Goal: Task Accomplishment & Management: Manage account settings

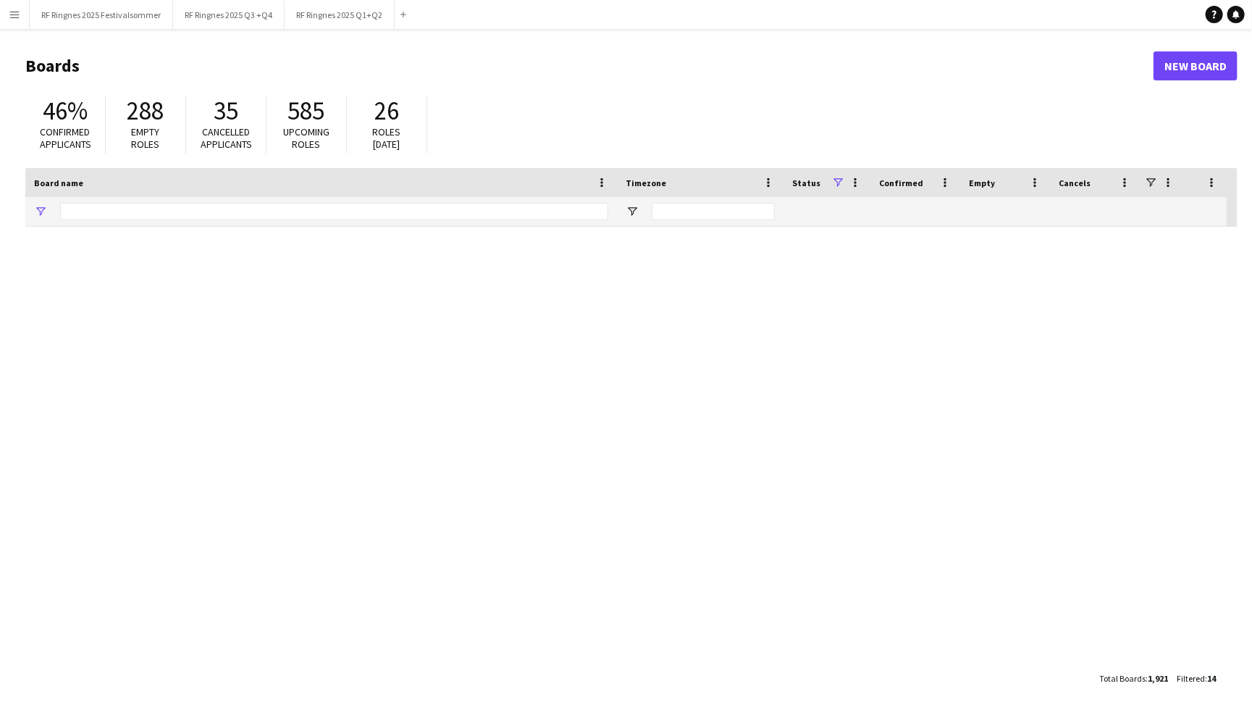
type input "****"
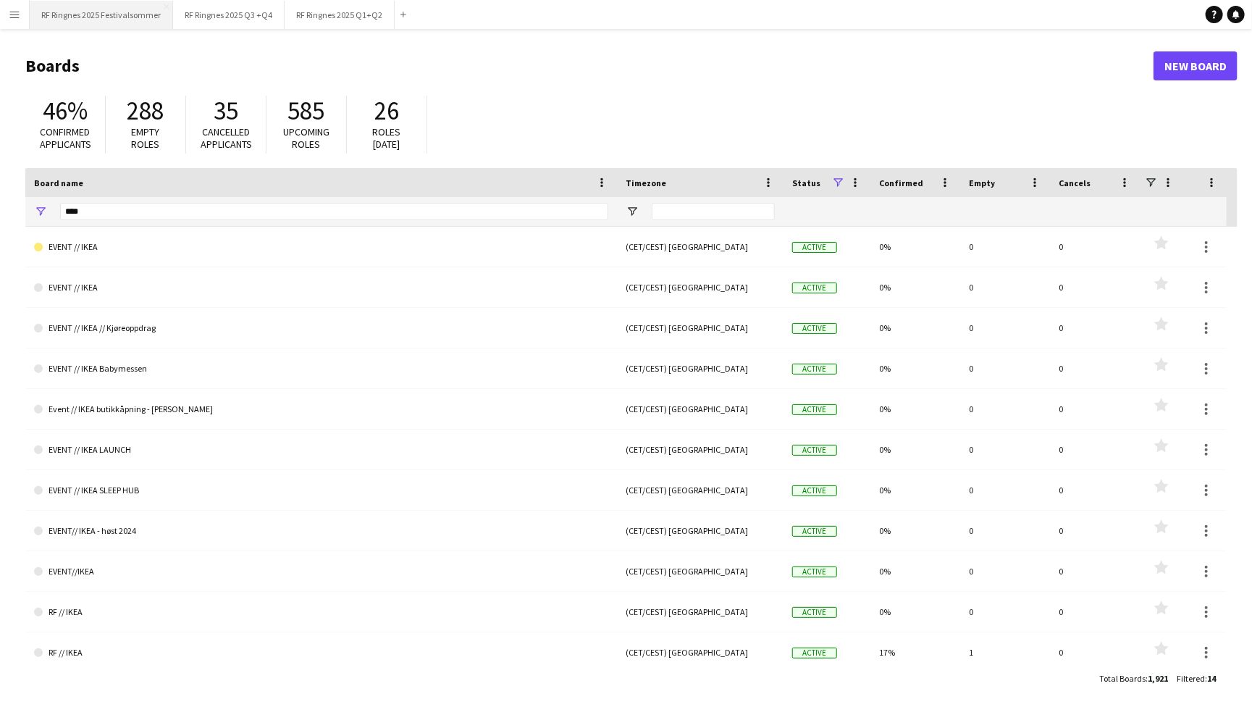
click at [109, 12] on button "RF Ringnes 2025 Festivalsommer Close" at bounding box center [101, 15] width 143 height 28
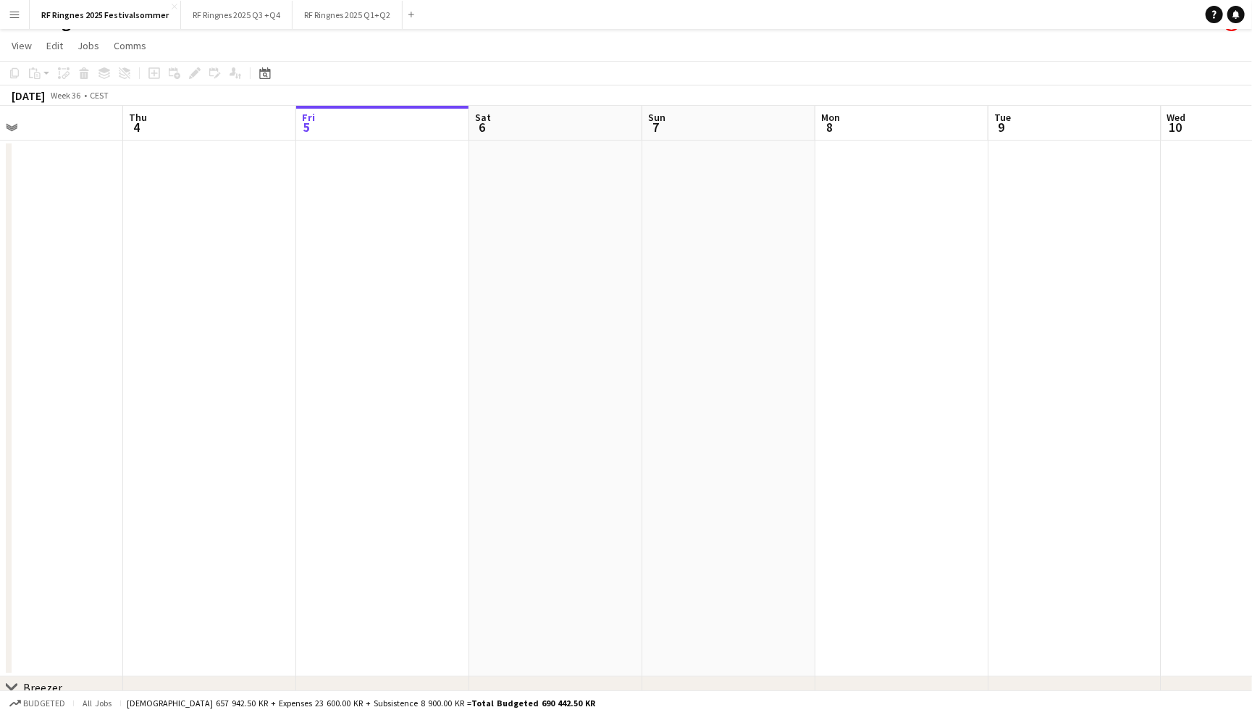
scroll to position [0, 587]
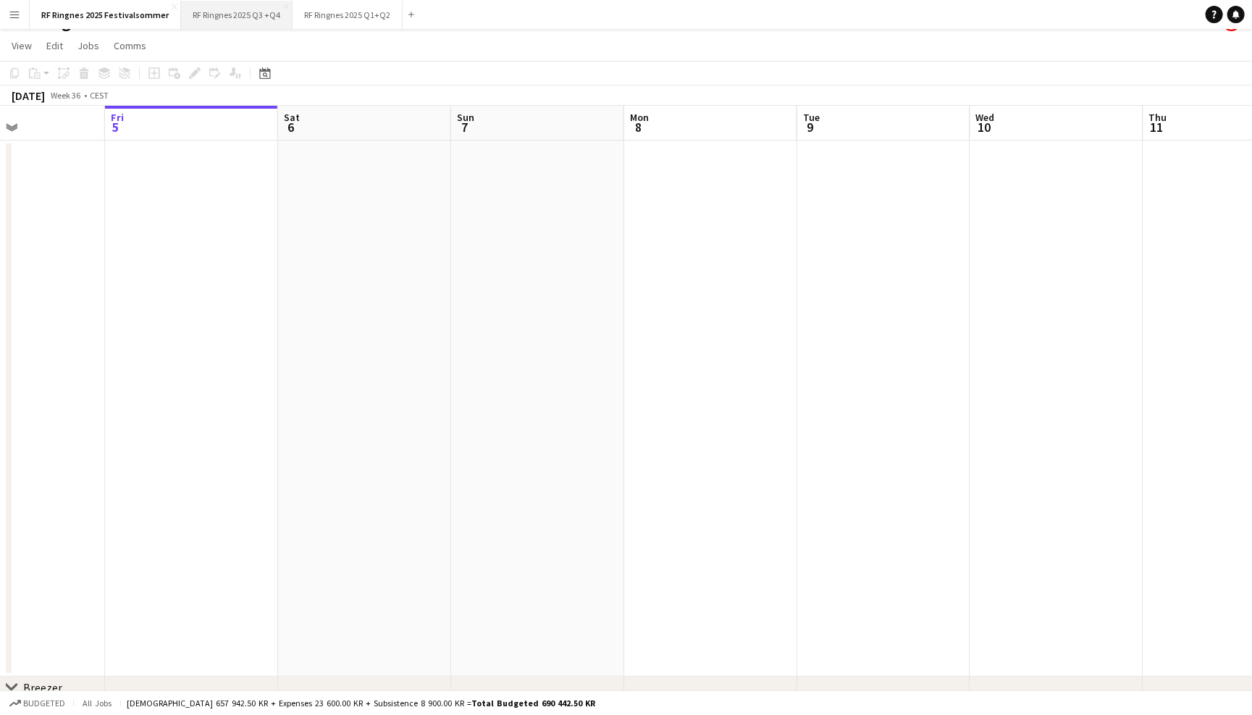
click at [240, 20] on button "RF Ringnes 2025 Q3 +Q4 Close" at bounding box center [237, 15] width 112 height 28
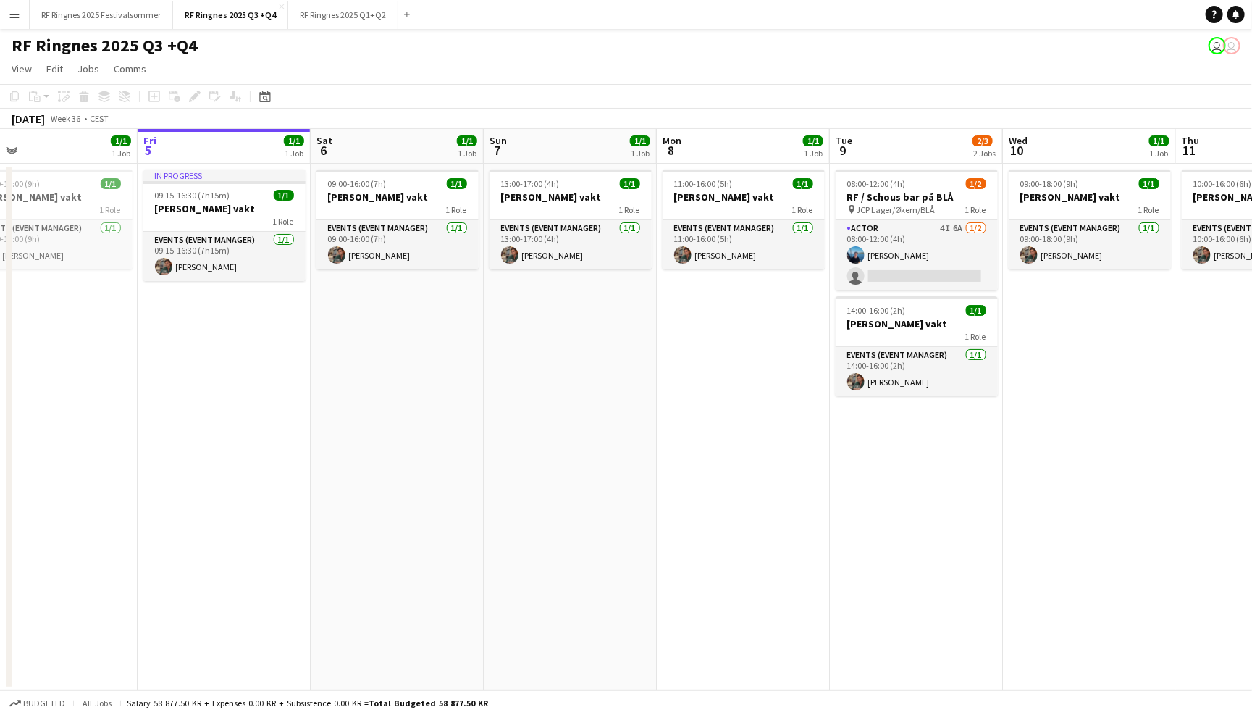
scroll to position [0, 400]
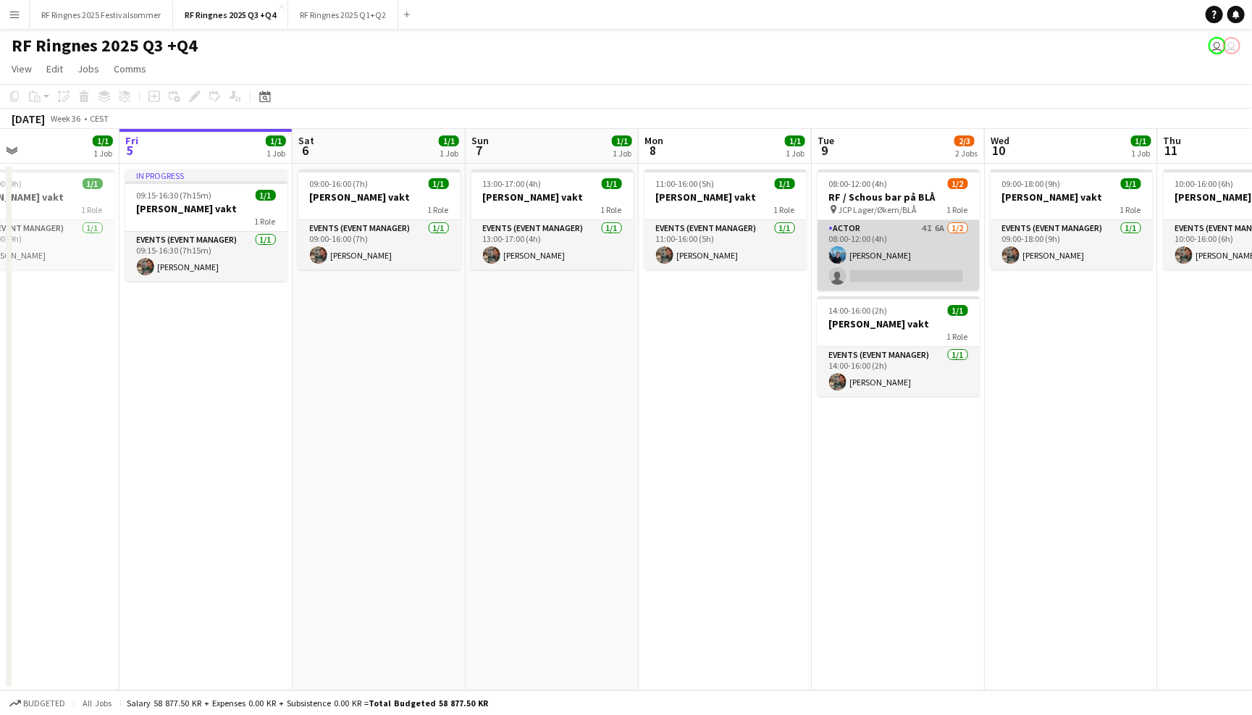
click at [892, 231] on app-card-role "Actor 4I 6A 1/2 08:00-12:00 (4h) Daniel Marthinsen single-neutral-actions" at bounding box center [899, 255] width 162 height 70
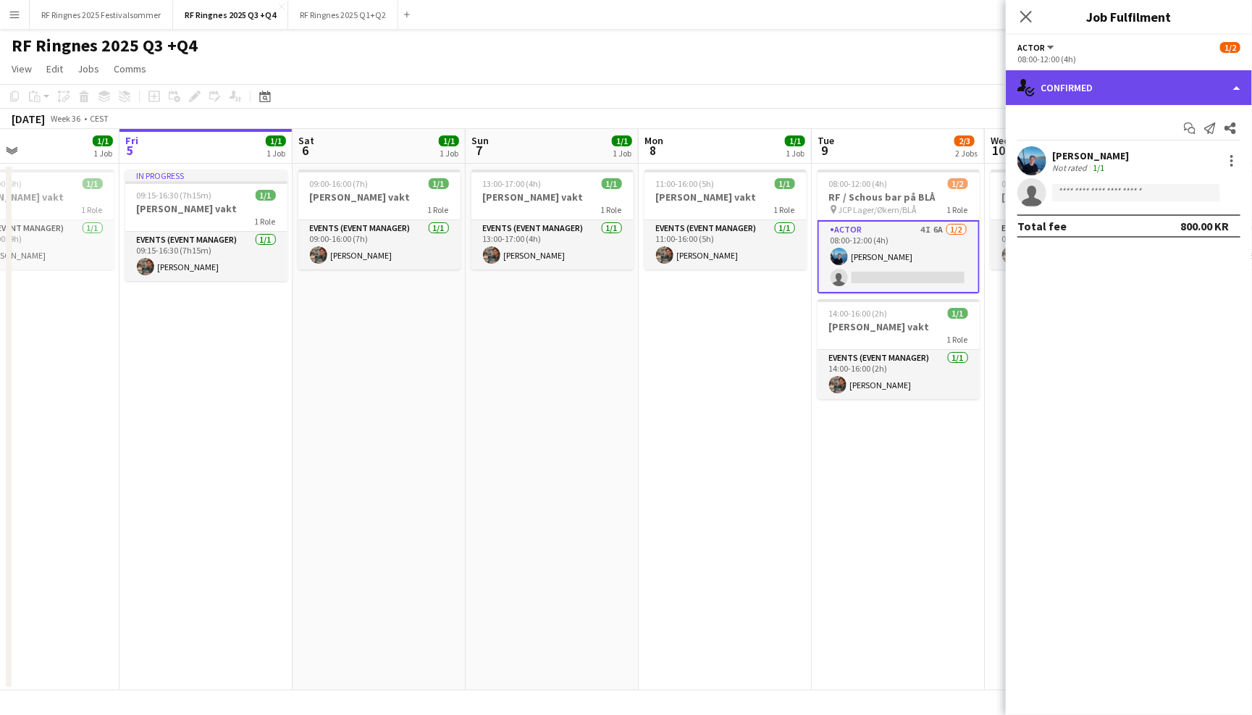
click at [1103, 93] on div "single-neutral-actions-check-2 Confirmed" at bounding box center [1129, 87] width 246 height 35
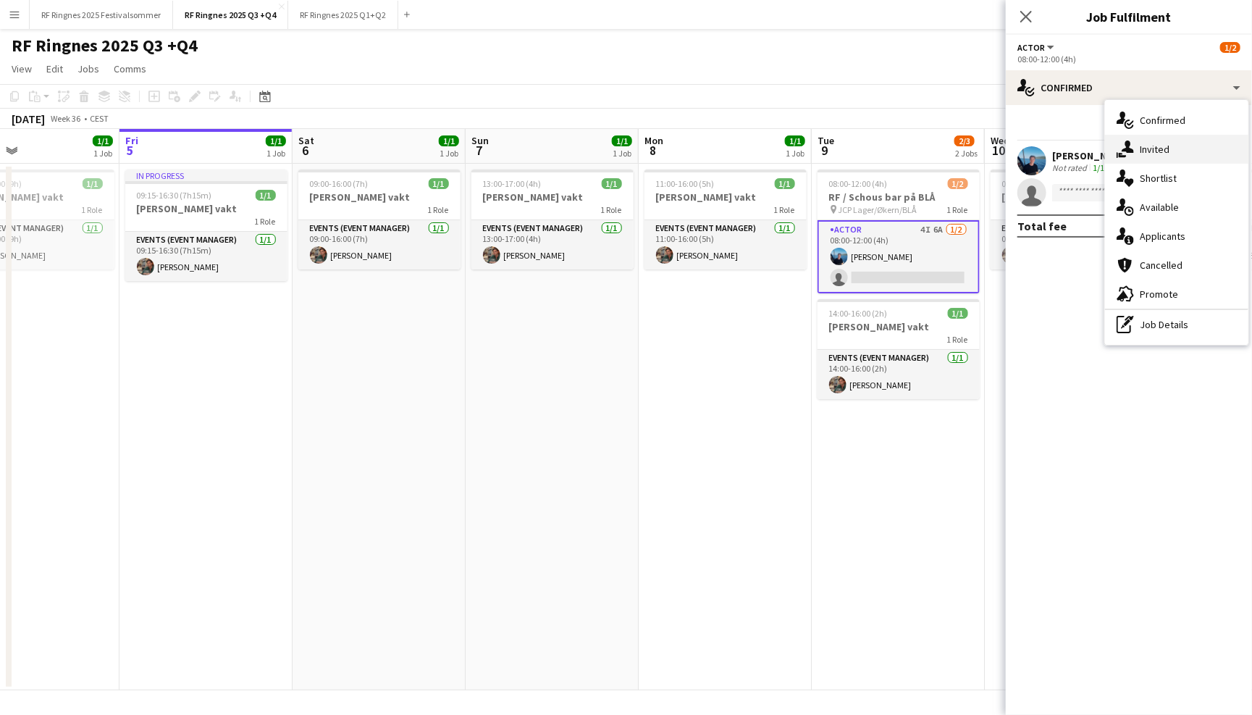
click at [1170, 144] on div "single-neutral-actions-share-1 Invited" at bounding box center [1176, 149] width 143 height 29
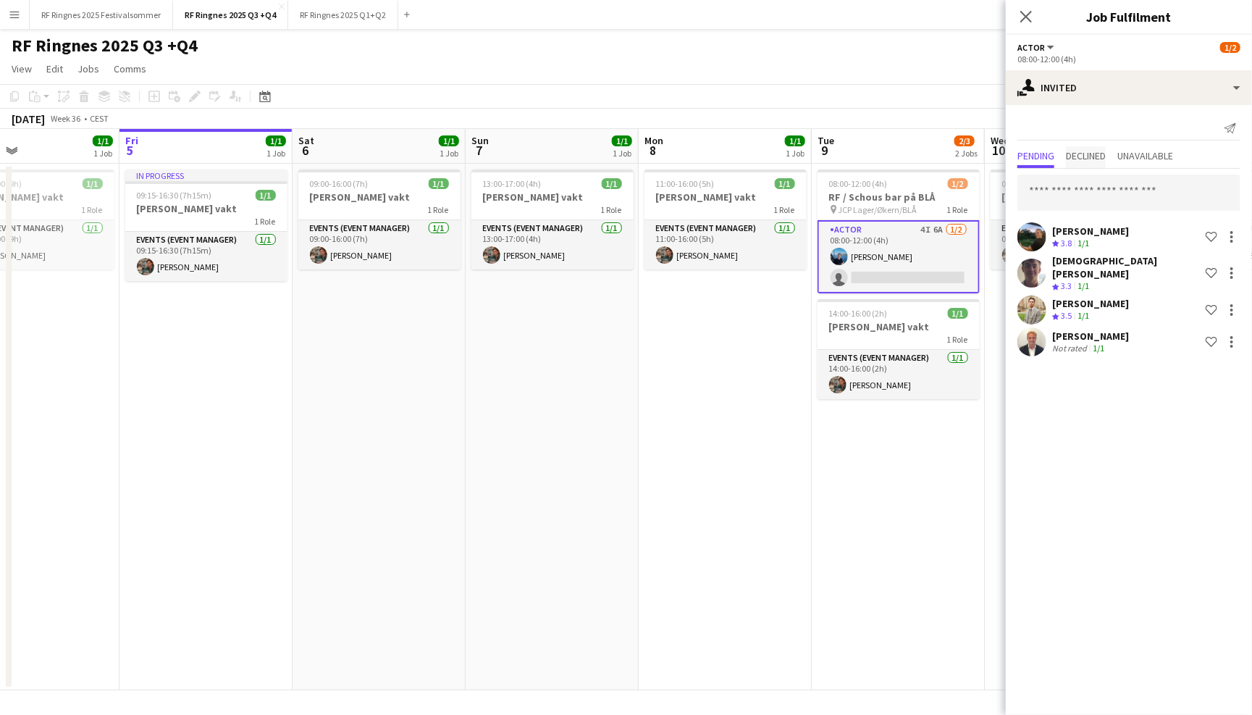
click at [1088, 162] on span "Declined" at bounding box center [1086, 157] width 40 height 22
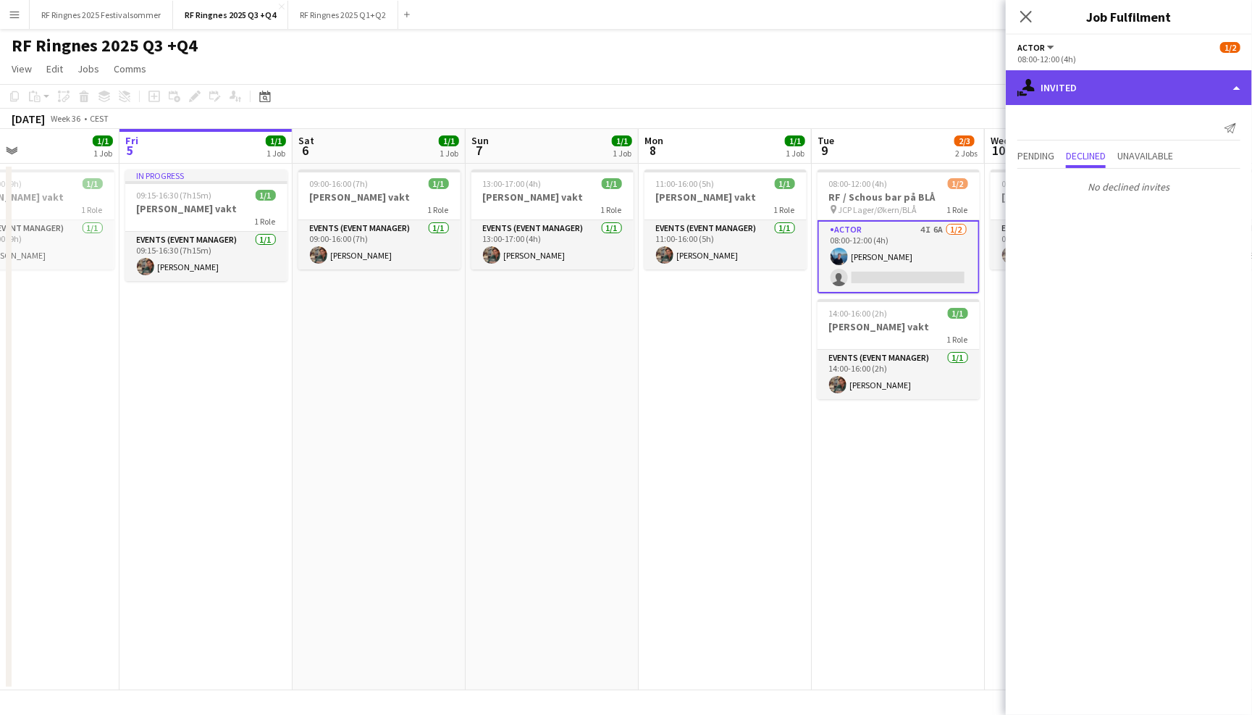
click at [1056, 85] on div "single-neutral-actions-share-1 Invited" at bounding box center [1129, 87] width 246 height 35
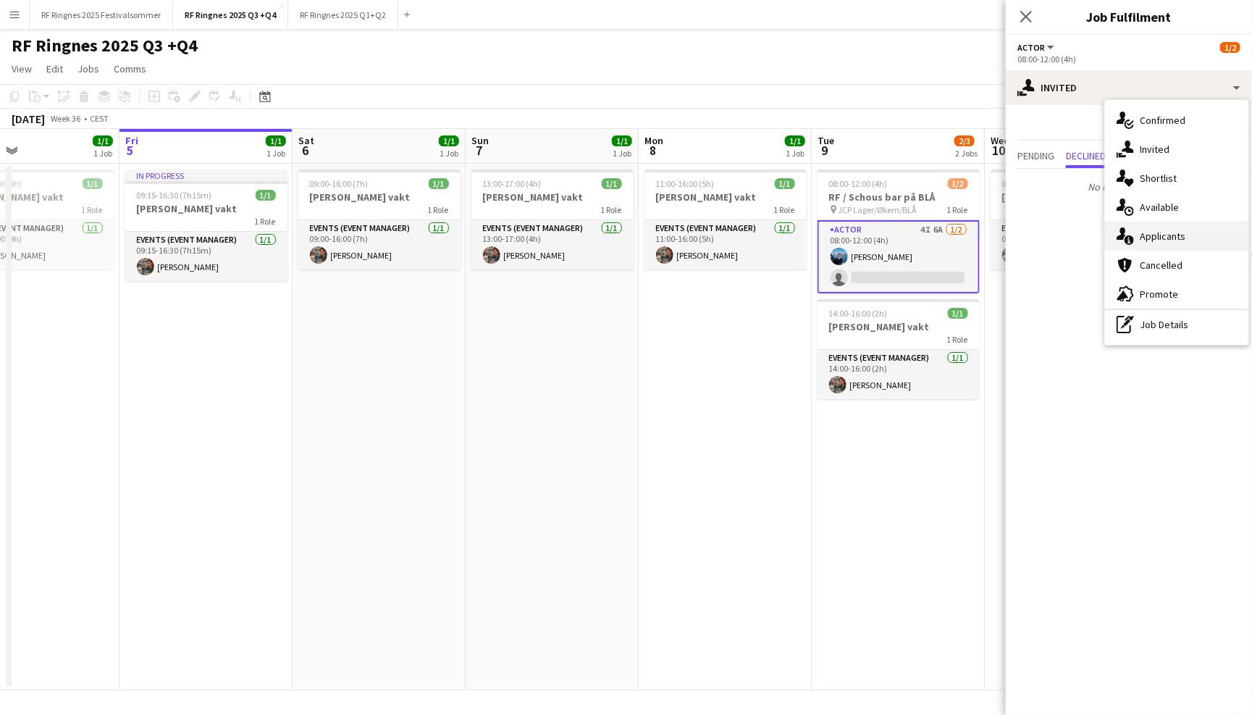
click at [1168, 230] on span "Applicants" at bounding box center [1163, 236] width 46 height 13
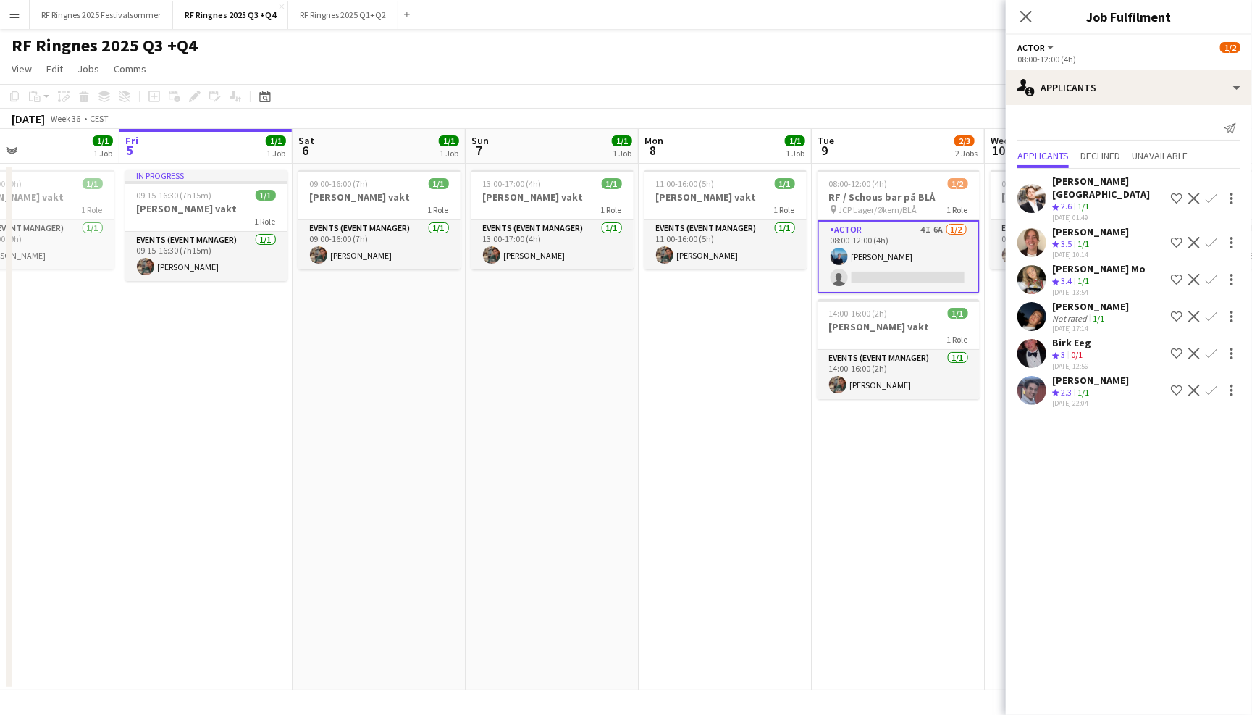
click at [1213, 348] on app-icon "Confirm" at bounding box center [1212, 354] width 12 height 12
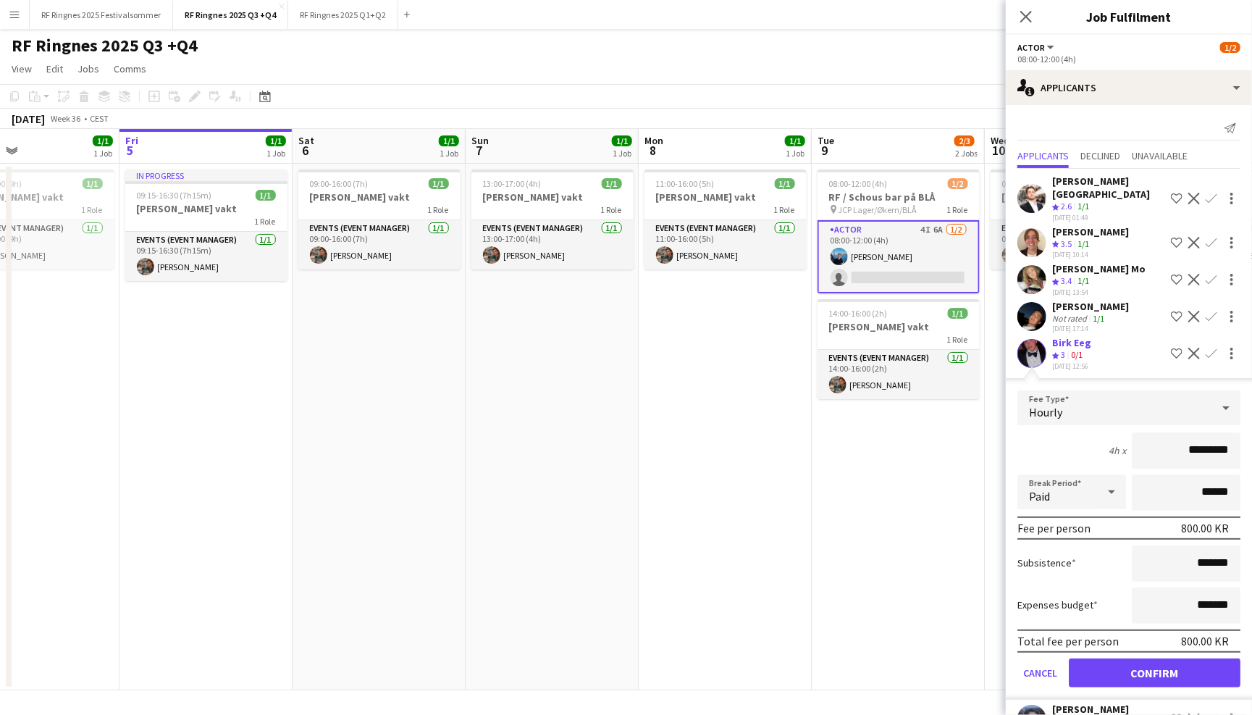
click at [1132, 658] on button "Confirm" at bounding box center [1155, 672] width 172 height 29
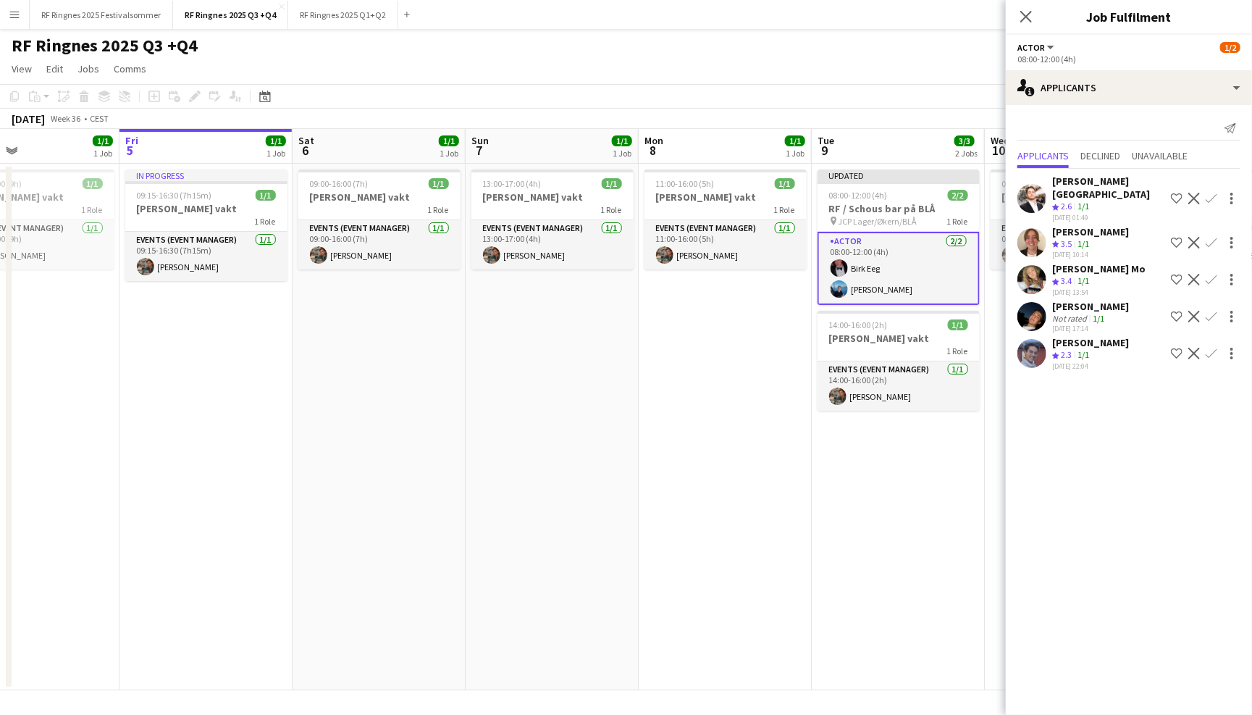
click at [913, 50] on div "RF Ringnes 2025 Q3 +Q4 user user" at bounding box center [626, 43] width 1252 height 28
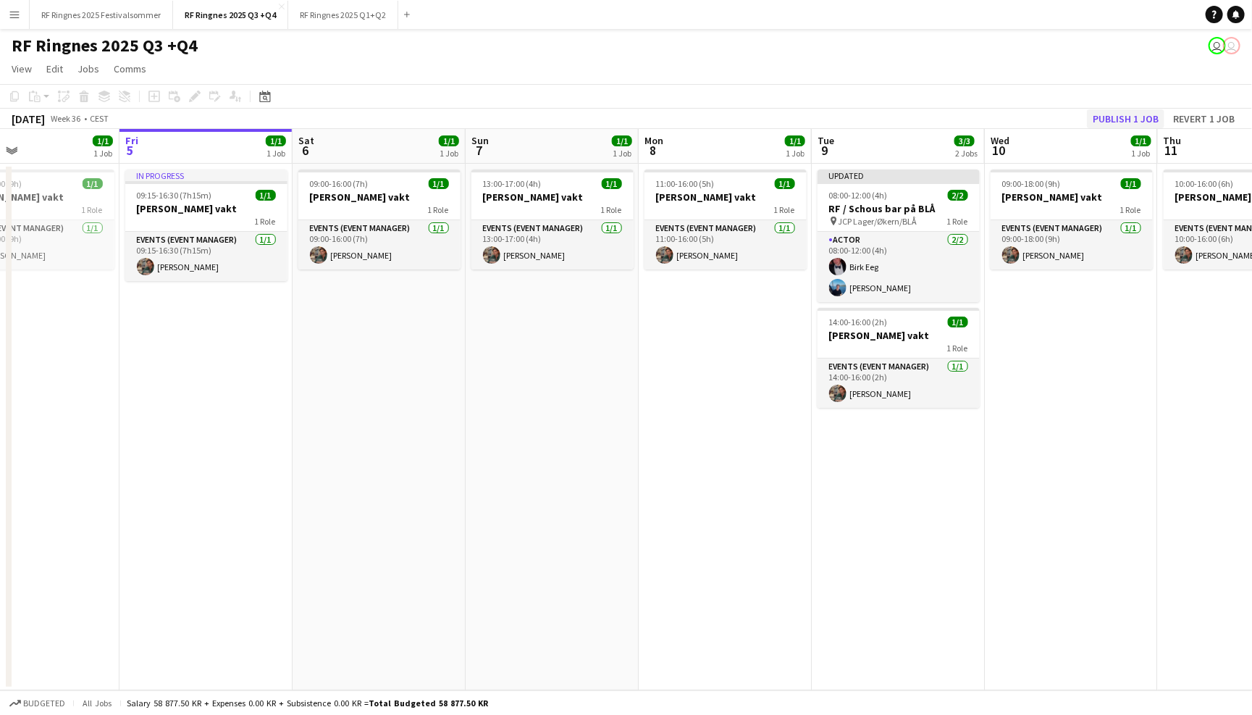
click at [1102, 113] on button "Publish 1 job" at bounding box center [1125, 118] width 77 height 19
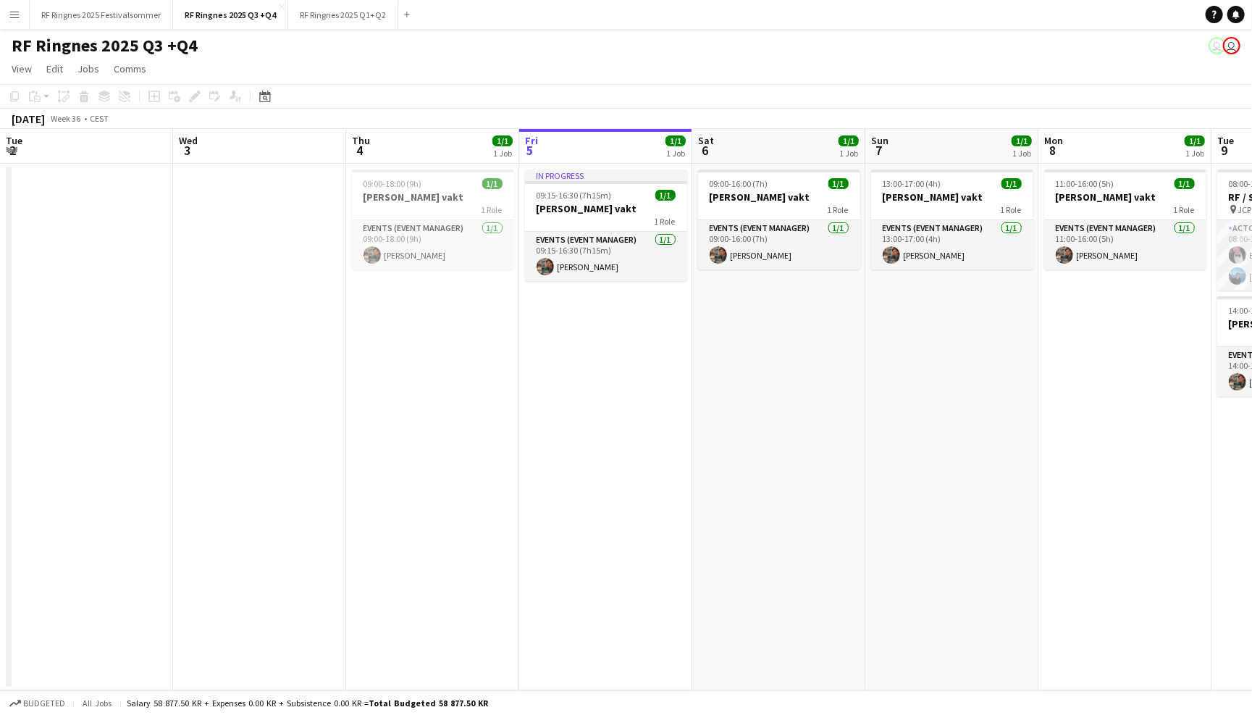
scroll to position [0, 345]
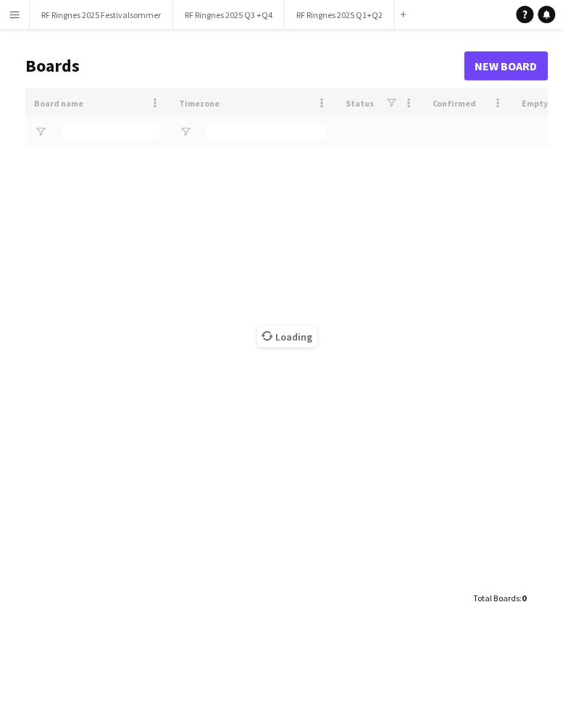
type input "****"
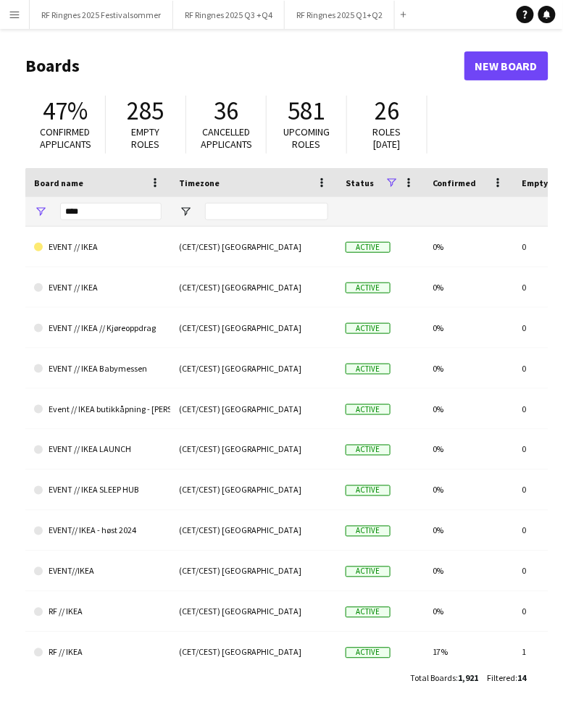
click at [20, 6] on button "Menu" at bounding box center [14, 14] width 29 height 29
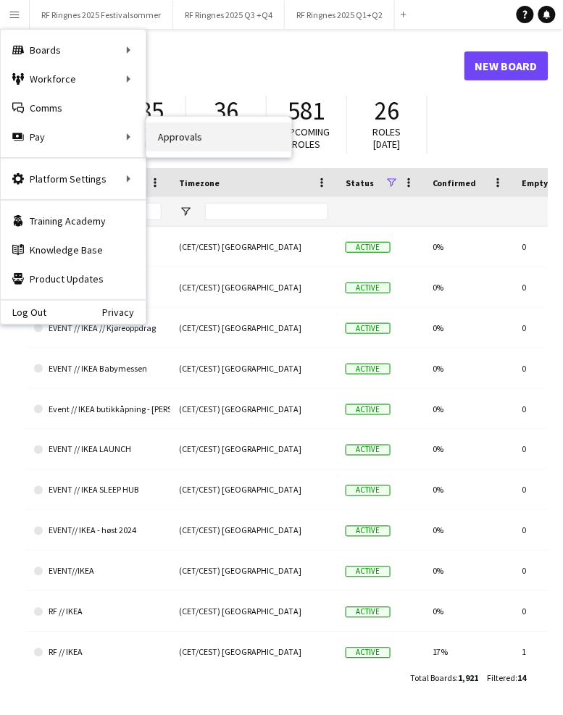
click at [182, 147] on link "Approvals" at bounding box center [218, 136] width 145 height 29
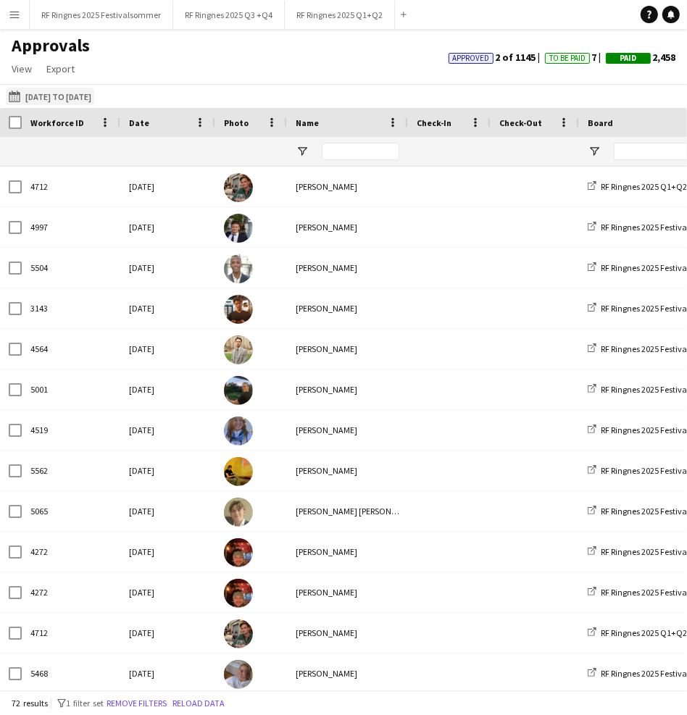
click at [35, 101] on button "01-06-2025 to 30-06-2025 01-06-2025 to 30-06-2025" at bounding box center [50, 96] width 88 height 17
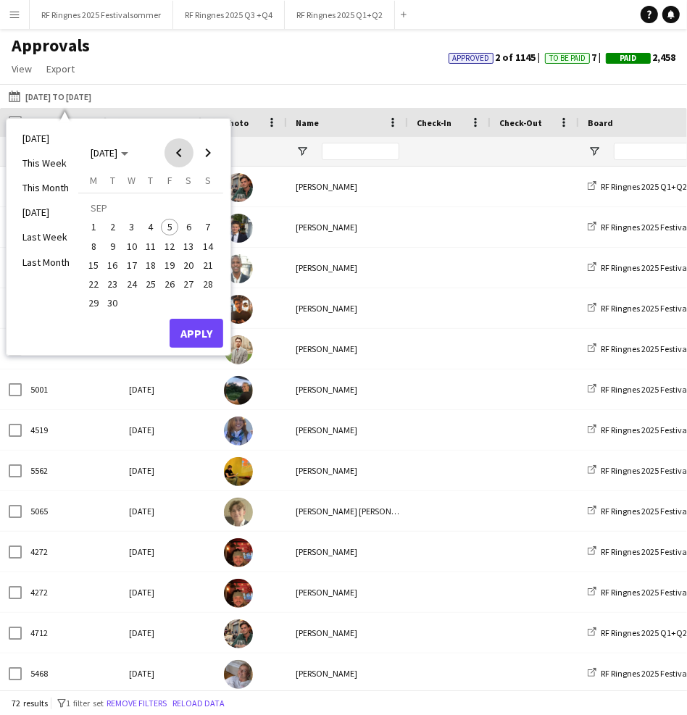
click at [176, 153] on span "Previous month" at bounding box center [178, 152] width 29 height 29
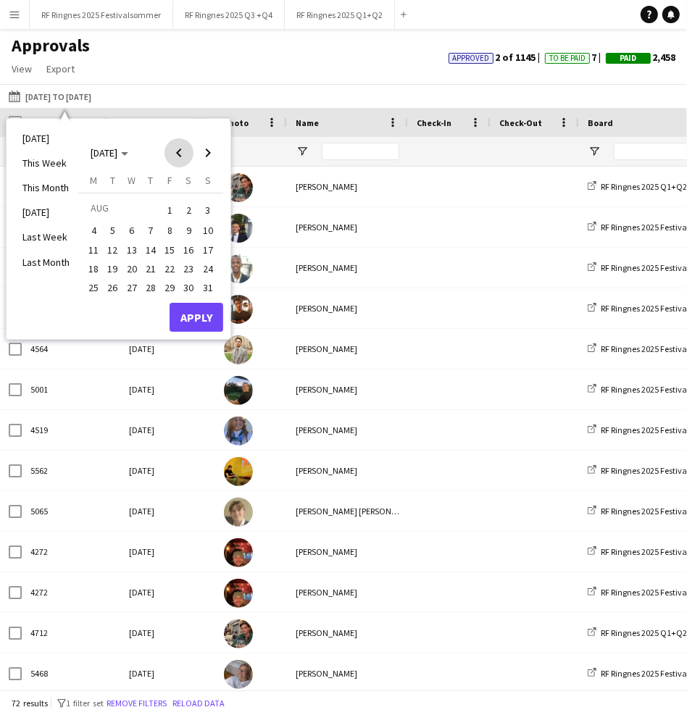
click at [176, 153] on span "Previous month" at bounding box center [178, 152] width 29 height 29
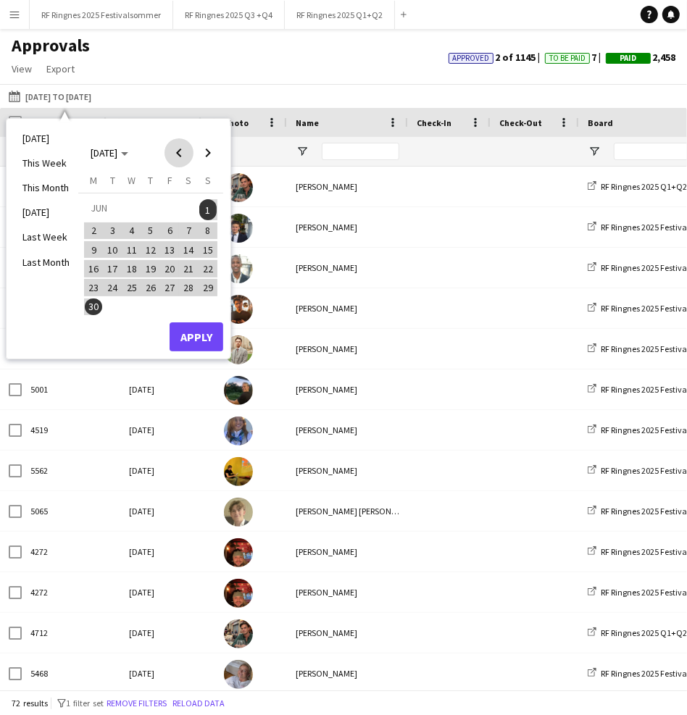
click at [179, 153] on span "Previous month" at bounding box center [178, 152] width 29 height 29
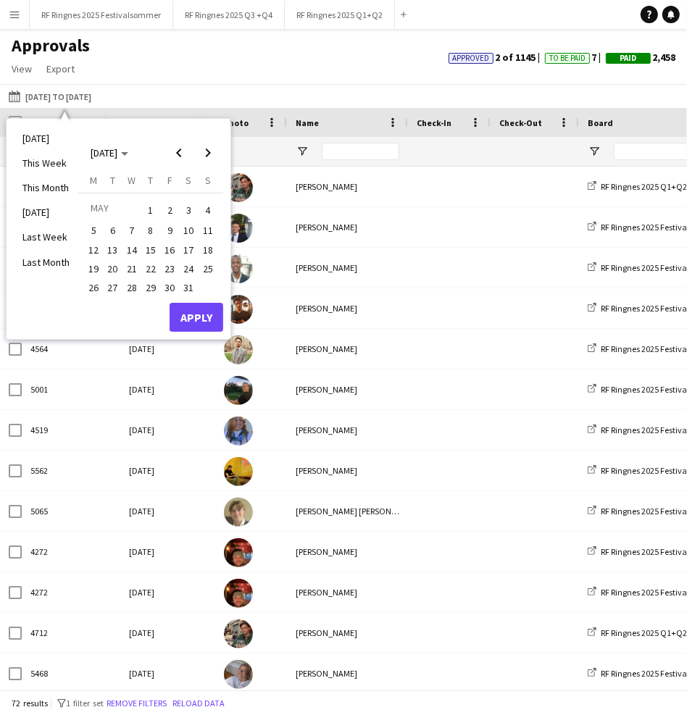
click at [151, 206] on span "1" at bounding box center [150, 209] width 17 height 20
click at [184, 280] on span "31" at bounding box center [188, 287] width 17 height 17
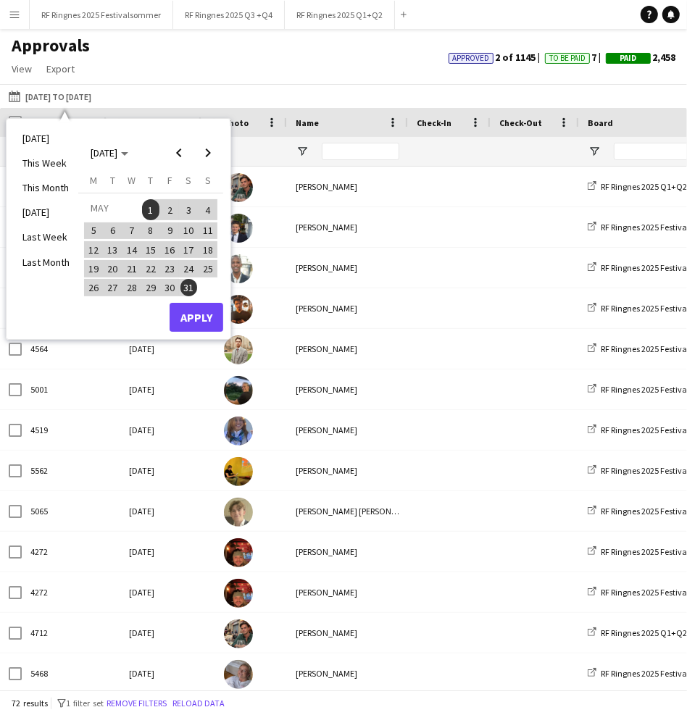
click at [190, 312] on button "Apply" at bounding box center [196, 317] width 54 height 29
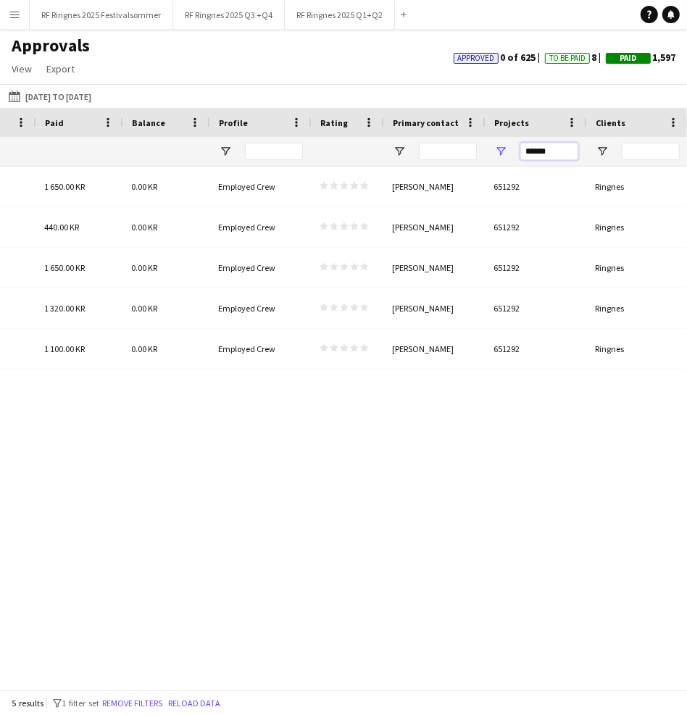
drag, startPoint x: 554, startPoint y: 153, endPoint x: 508, endPoint y: 153, distance: 45.6
click at [508, 153] on div "******" at bounding box center [535, 151] width 101 height 29
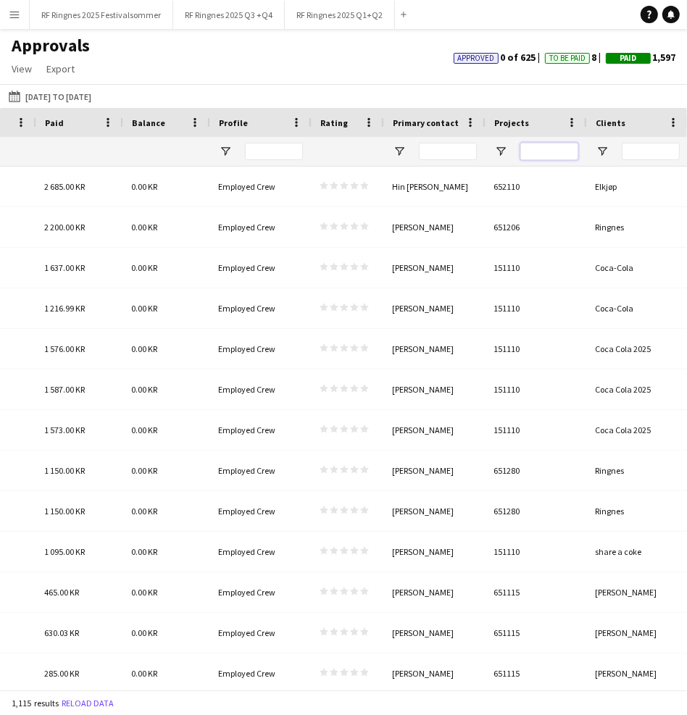
paste input "******"
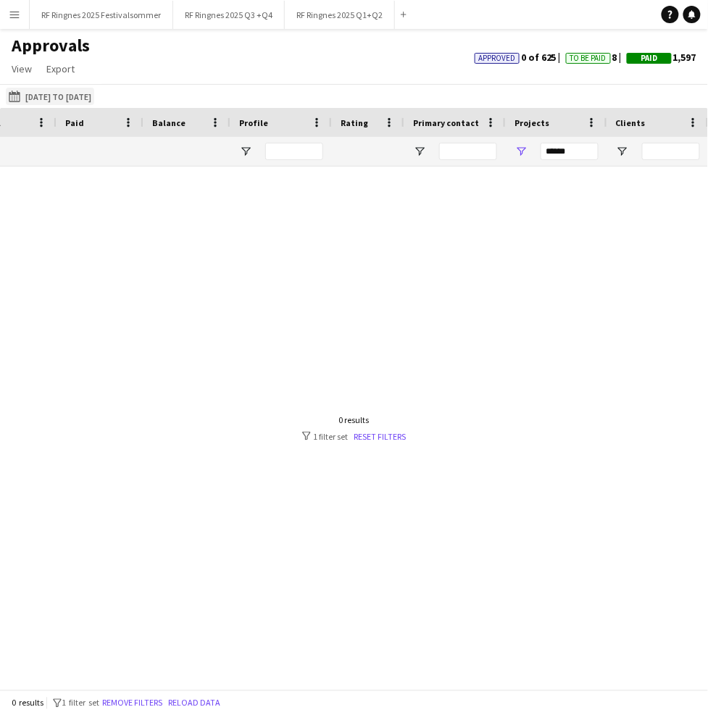
click at [75, 89] on button "01-06-2025 to 30-06-2025 01-05-2025 to 31-05-2025" at bounding box center [50, 96] width 88 height 17
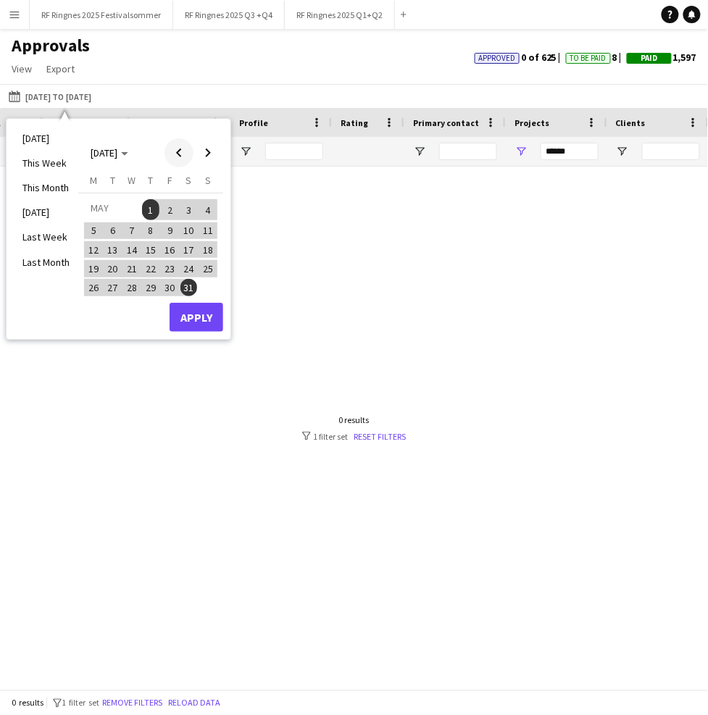
click at [180, 152] on span "Previous month" at bounding box center [178, 152] width 29 height 29
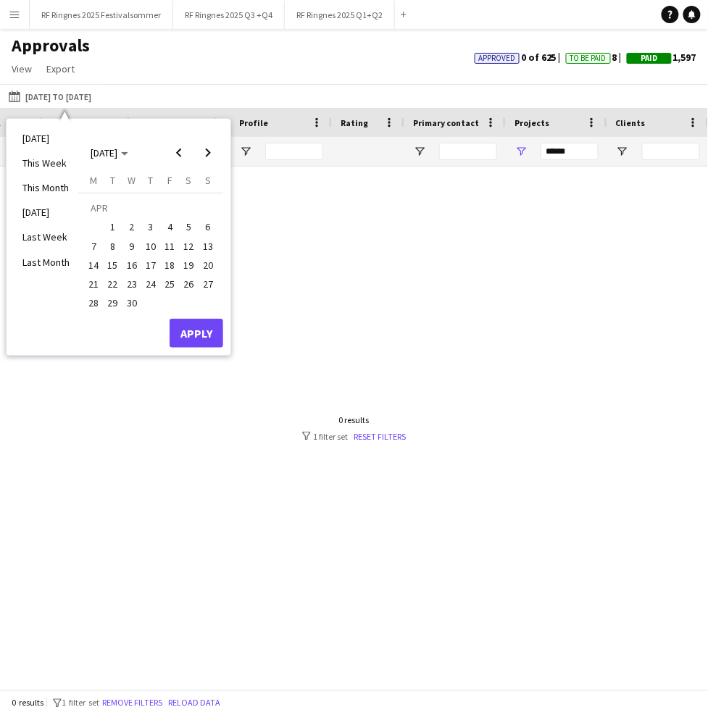
click at [112, 225] on span "1" at bounding box center [112, 227] width 17 height 17
click at [133, 303] on span "30" at bounding box center [131, 303] width 17 height 17
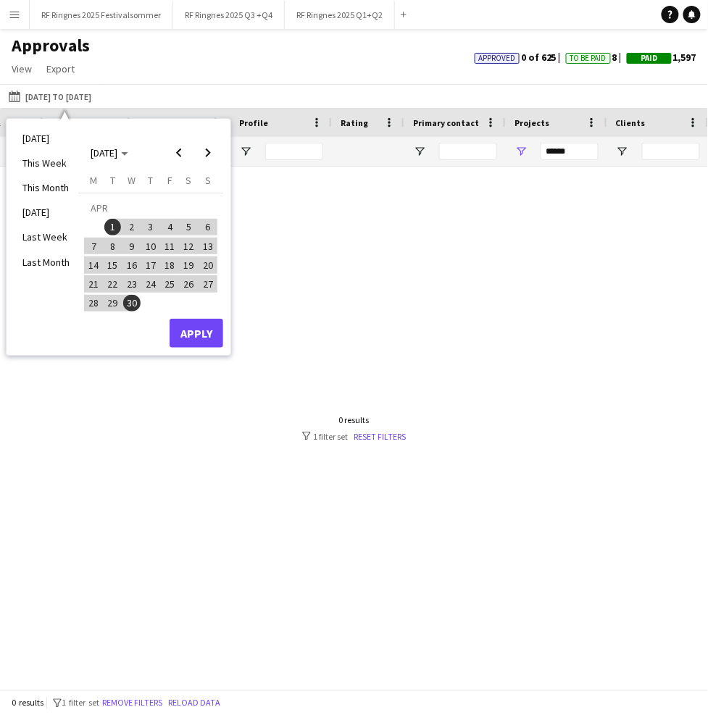
click at [196, 336] on button "Apply" at bounding box center [196, 333] width 54 height 29
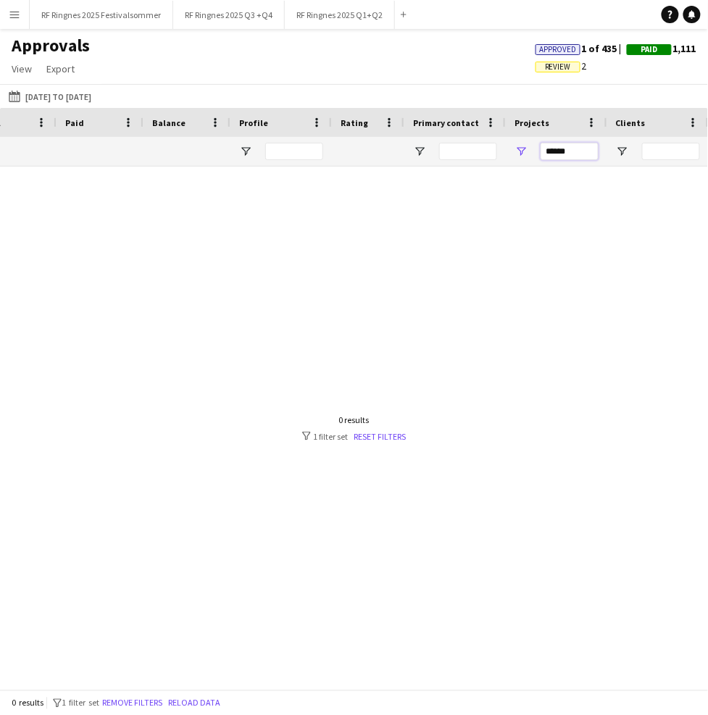
click at [562, 150] on input "******" at bounding box center [569, 151] width 58 height 17
type input "*"
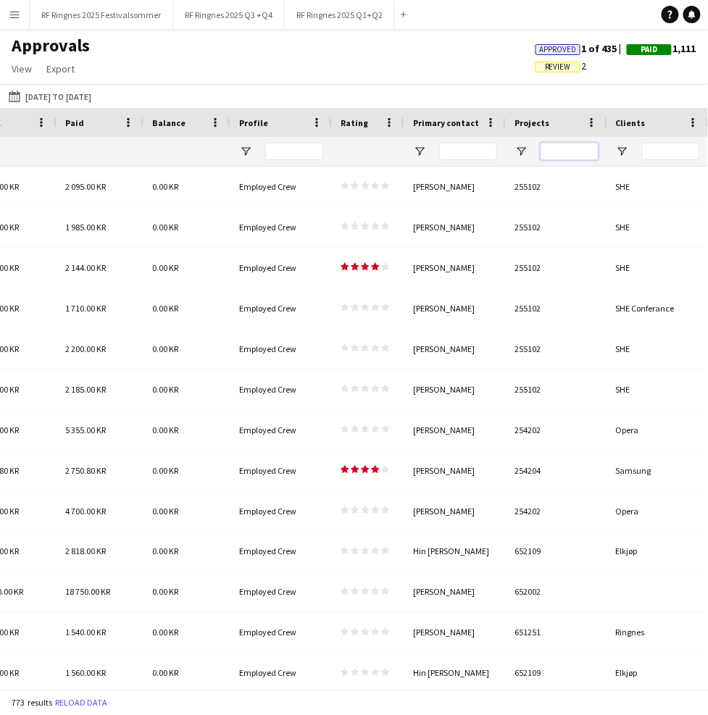
paste input "******"
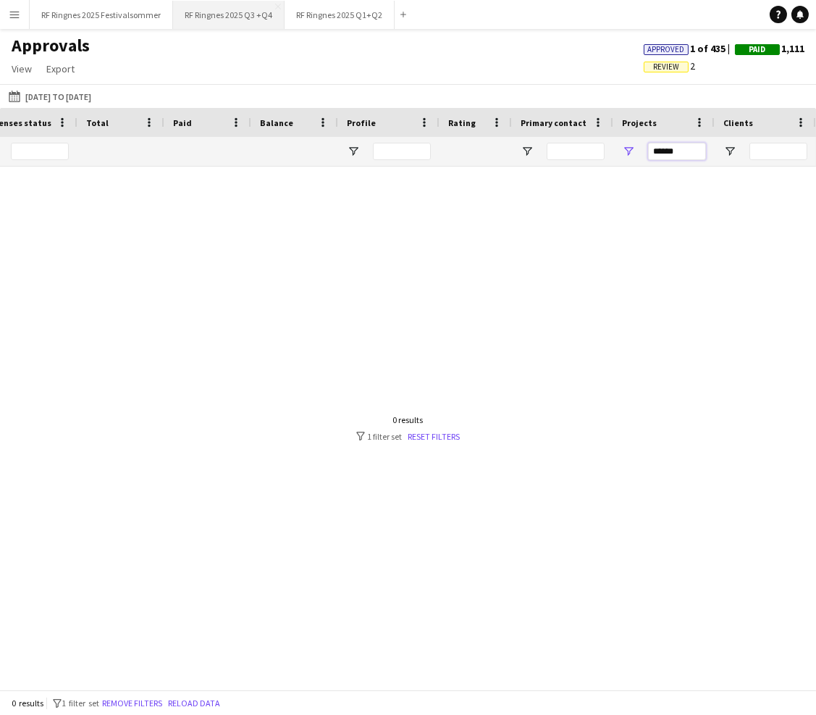
scroll to position [0, 1658]
click at [562, 148] on input "******" at bounding box center [679, 151] width 58 height 17
type input "******"
click at [430, 433] on link "Reset filters" at bounding box center [434, 436] width 52 height 11
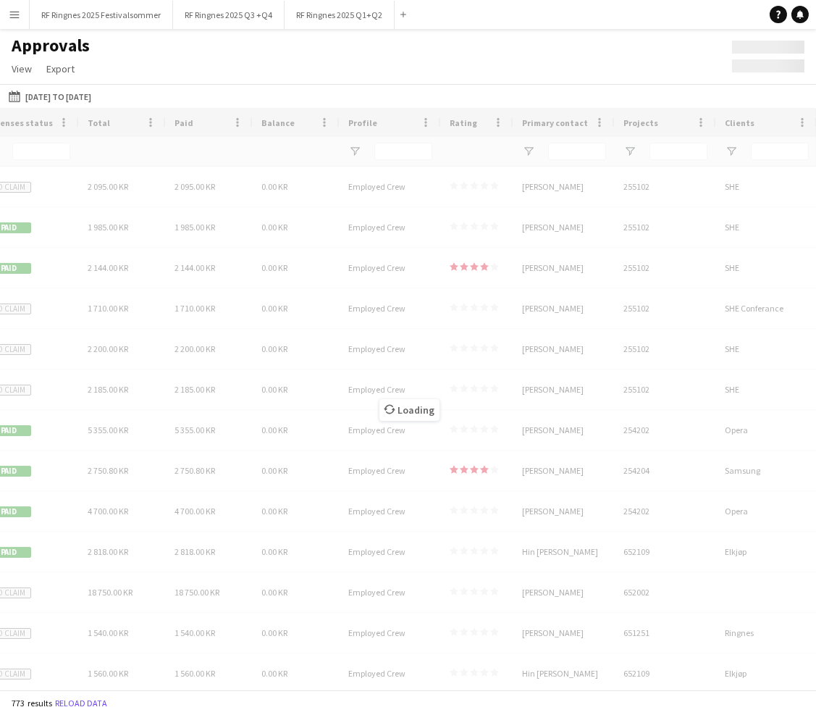
scroll to position [0, 1657]
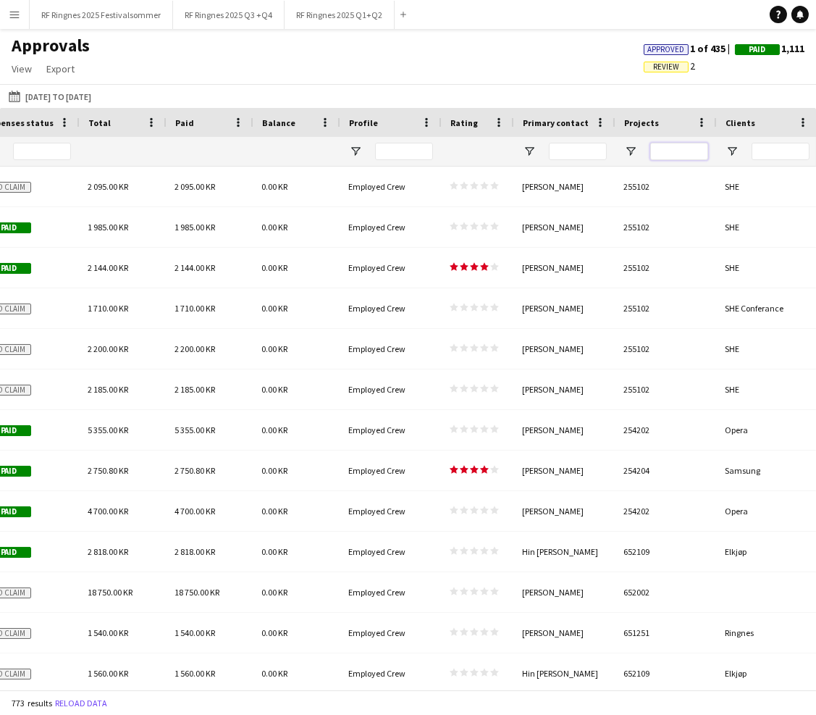
click at [562, 154] on input "Projects Filter Input" at bounding box center [679, 151] width 58 height 17
paste input "******"
type input "******"
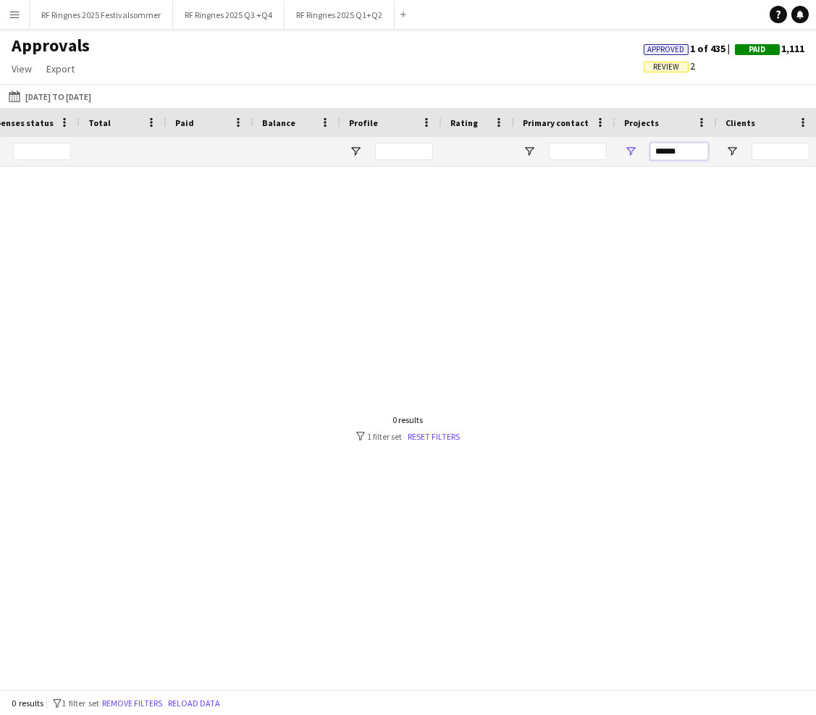
drag, startPoint x: 684, startPoint y: 148, endPoint x: 653, endPoint y: 148, distance: 31.1
click at [562, 148] on input "******" at bounding box center [679, 151] width 58 height 17
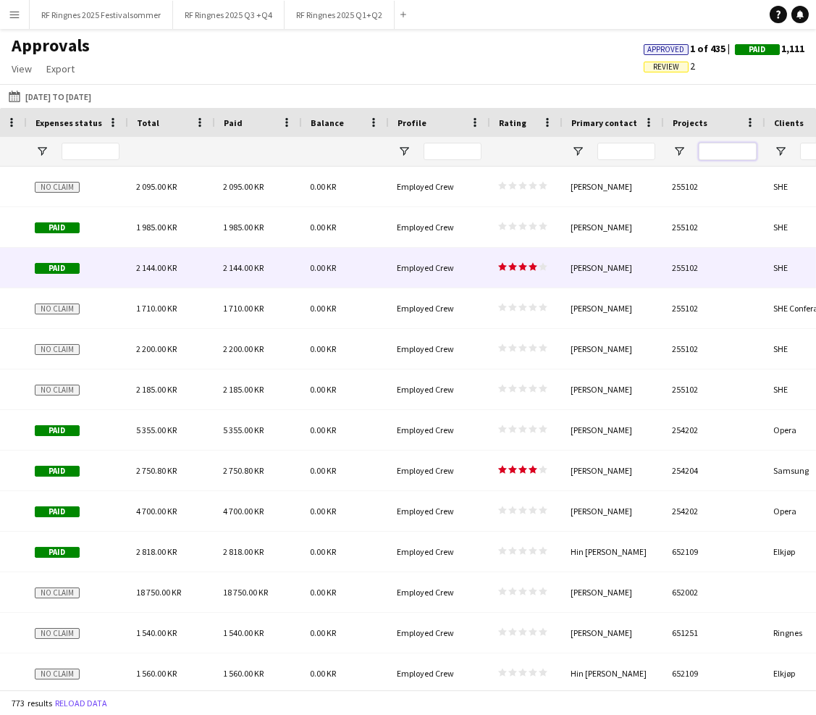
scroll to position [0, 1558]
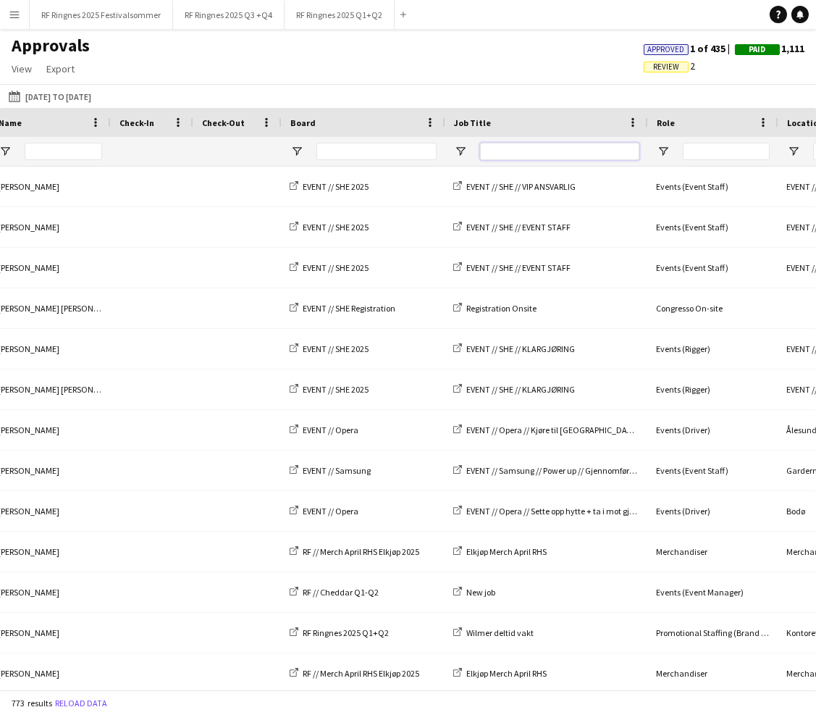
paste input "******"
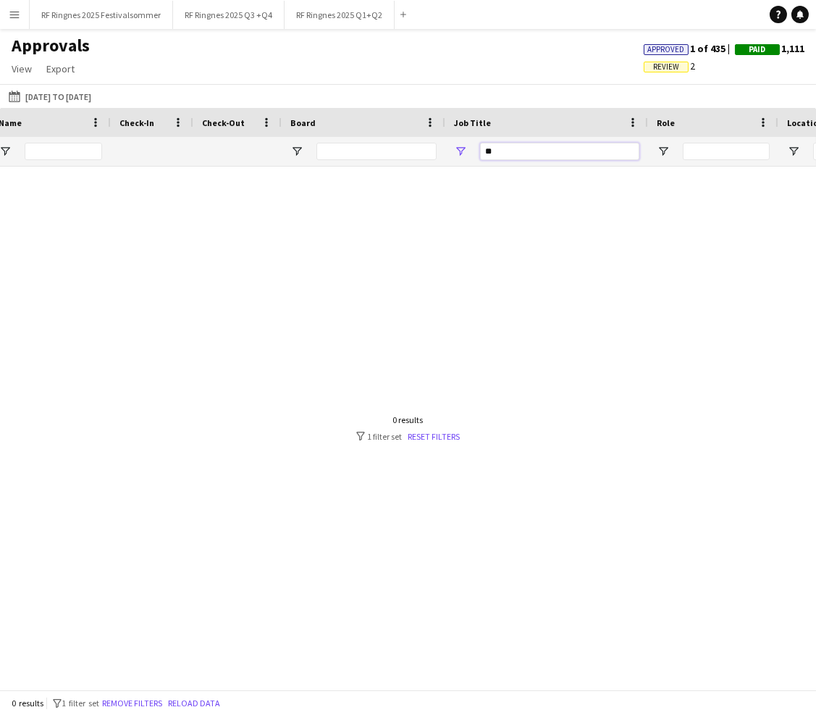
type input "*"
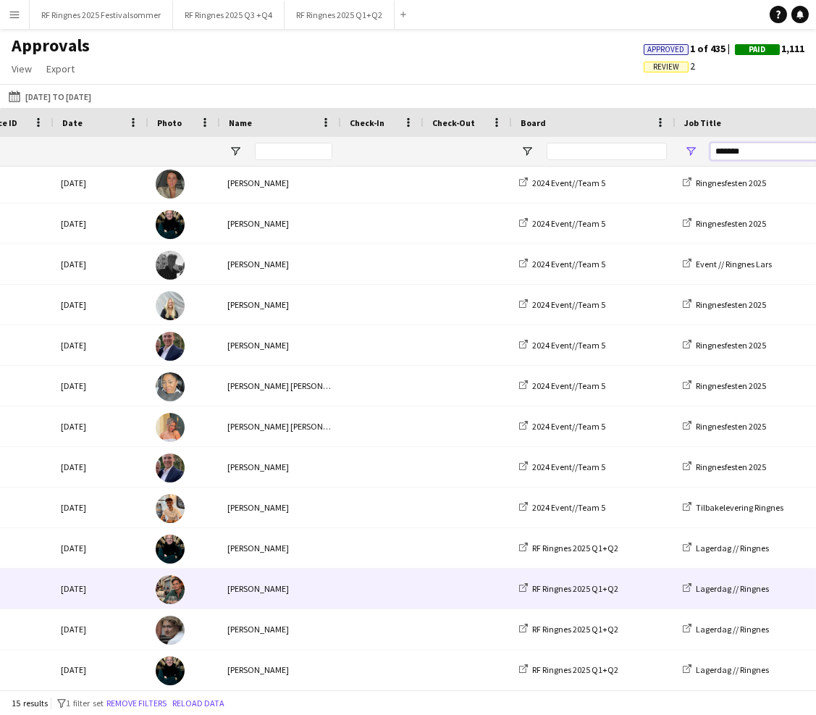
type input "*******"
click at [337, 577] on div "[PERSON_NAME]" at bounding box center [279, 589] width 121 height 40
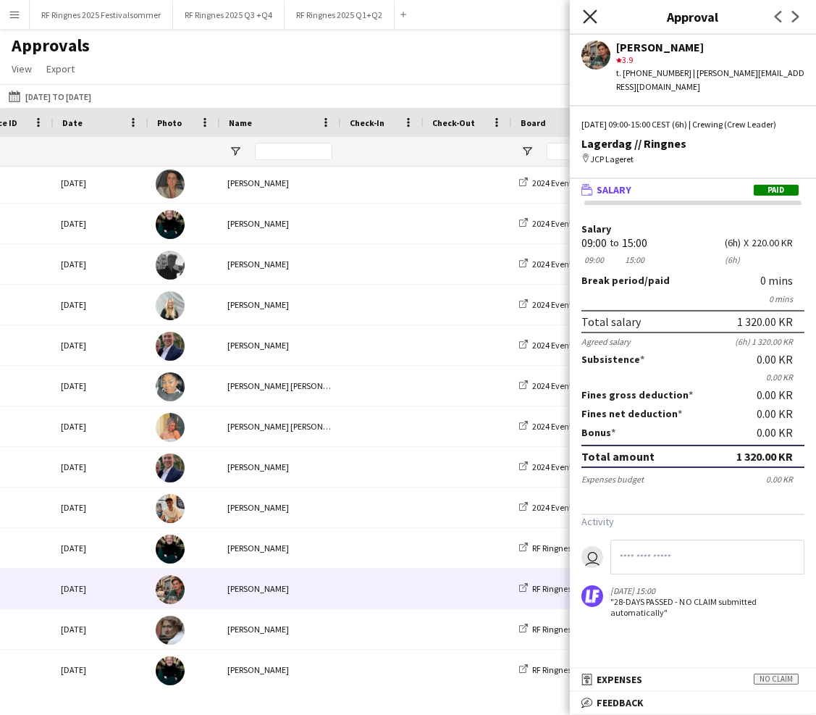
click at [562, 12] on icon "Close pop-in" at bounding box center [590, 16] width 14 height 14
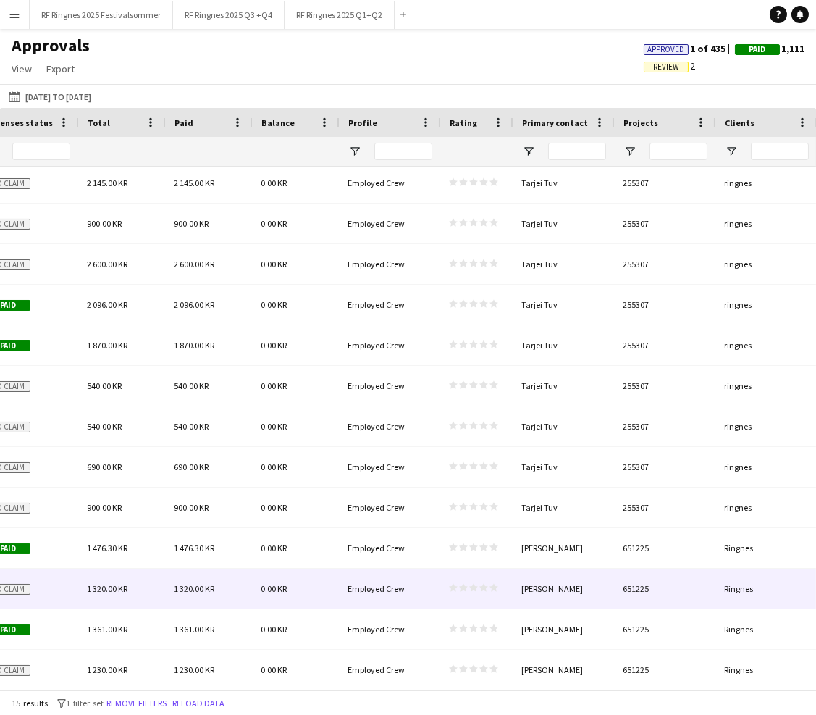
click at [562, 595] on div "651225" at bounding box center [664, 589] width 101 height 40
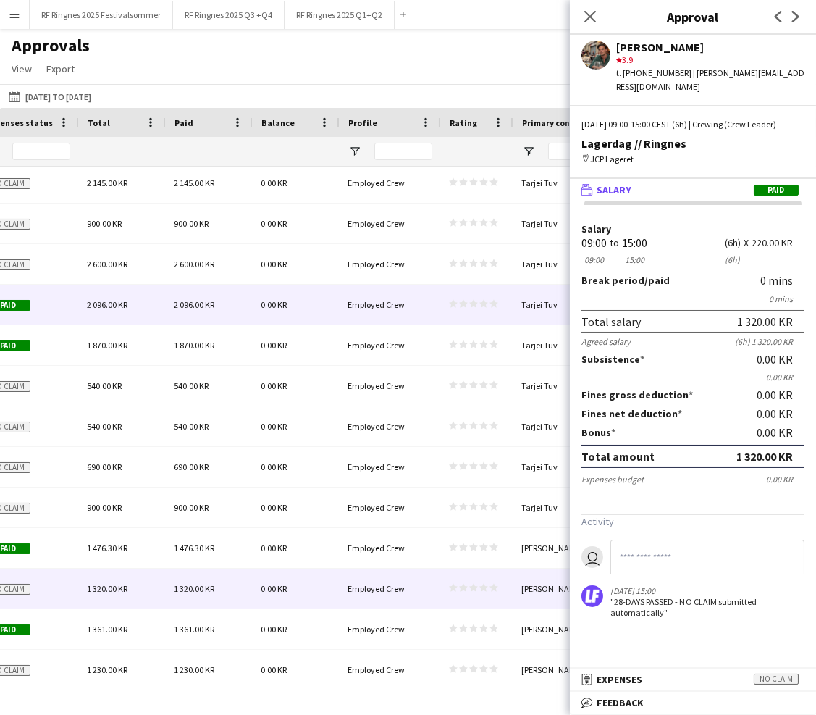
scroll to position [0, 0]
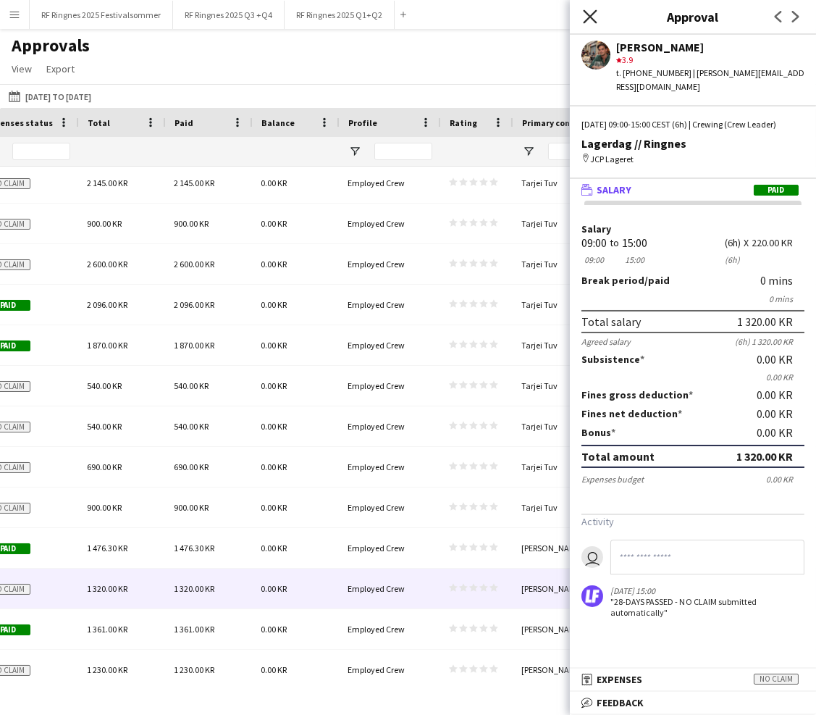
click at [562, 20] on icon "Close pop-in" at bounding box center [590, 16] width 14 height 14
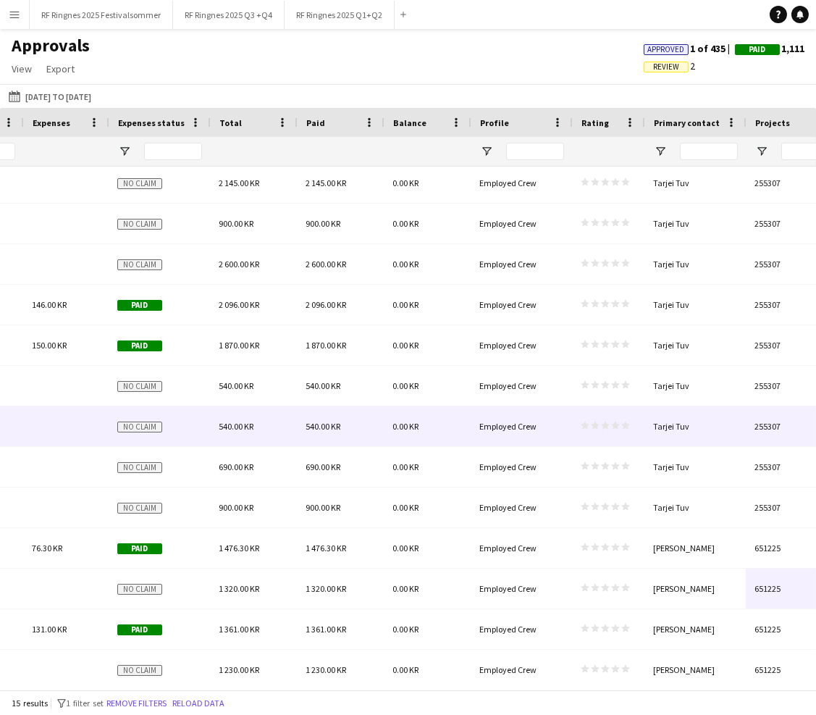
scroll to position [0, 1399]
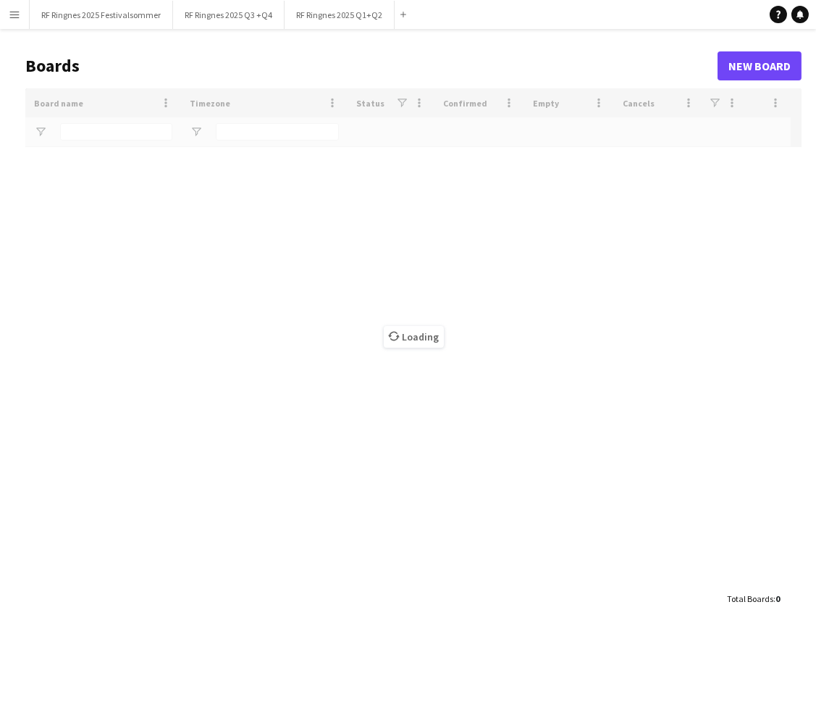
type input "****"
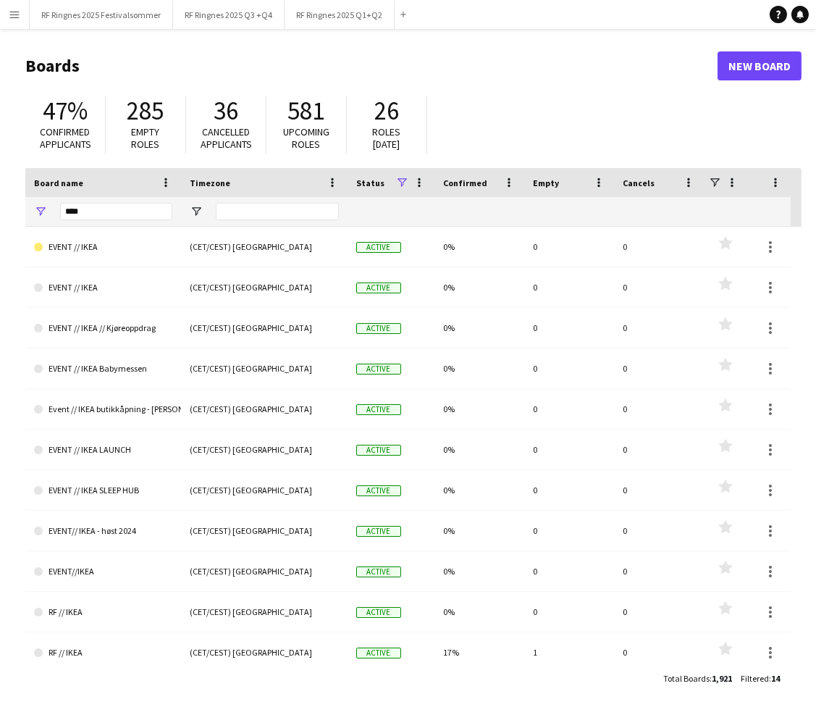
click at [14, 11] on app-icon "Menu" at bounding box center [15, 15] width 12 height 12
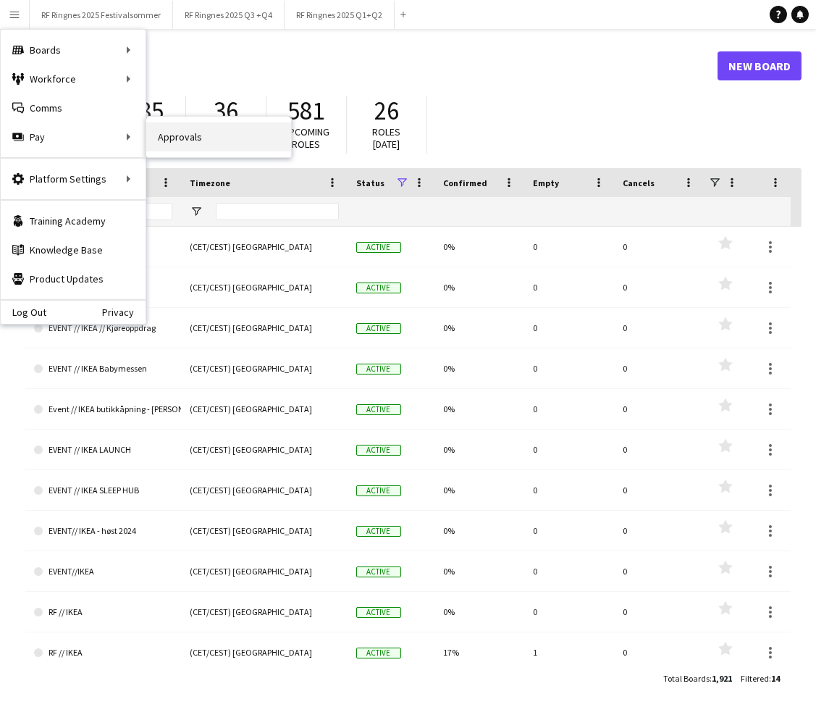
click at [155, 141] on link "Approvals" at bounding box center [218, 136] width 145 height 29
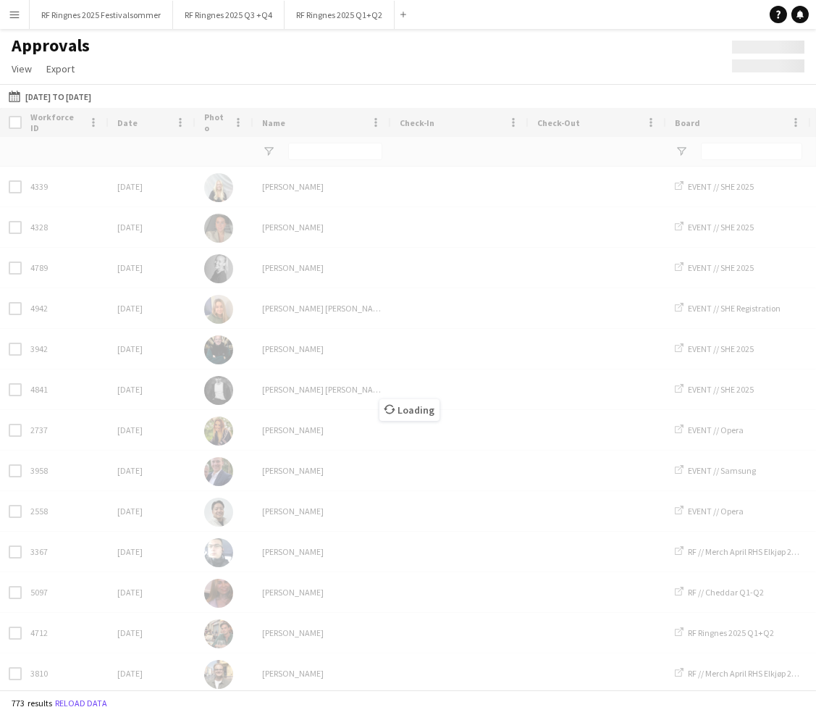
type input "*******"
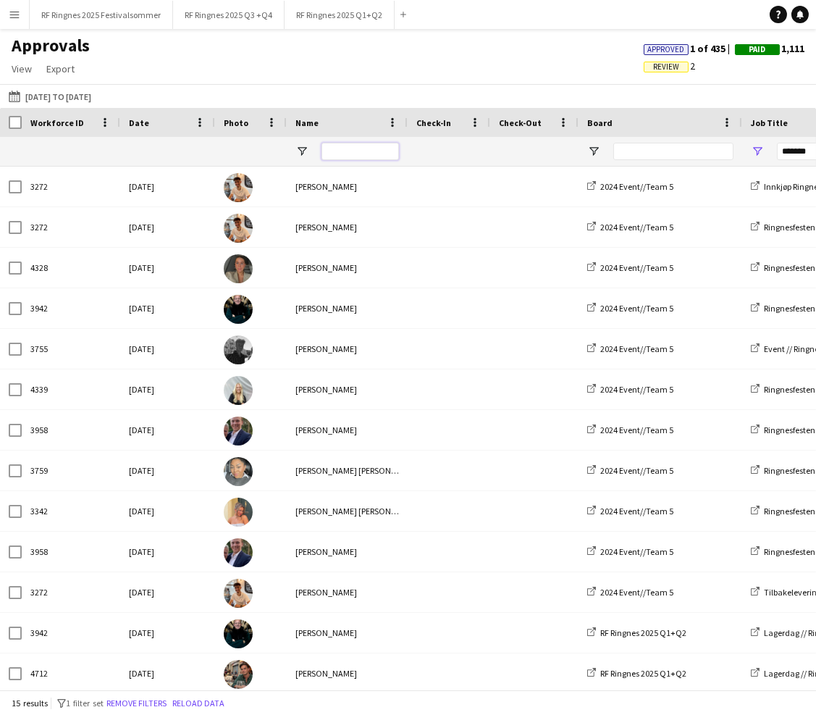
click at [379, 154] on input "Name Filter Input" at bounding box center [360, 151] width 77 height 17
click at [62, 93] on button "01-04-2025 to 30-04-2025 01-04-2025 to 30-04-2025" at bounding box center [50, 96] width 88 height 17
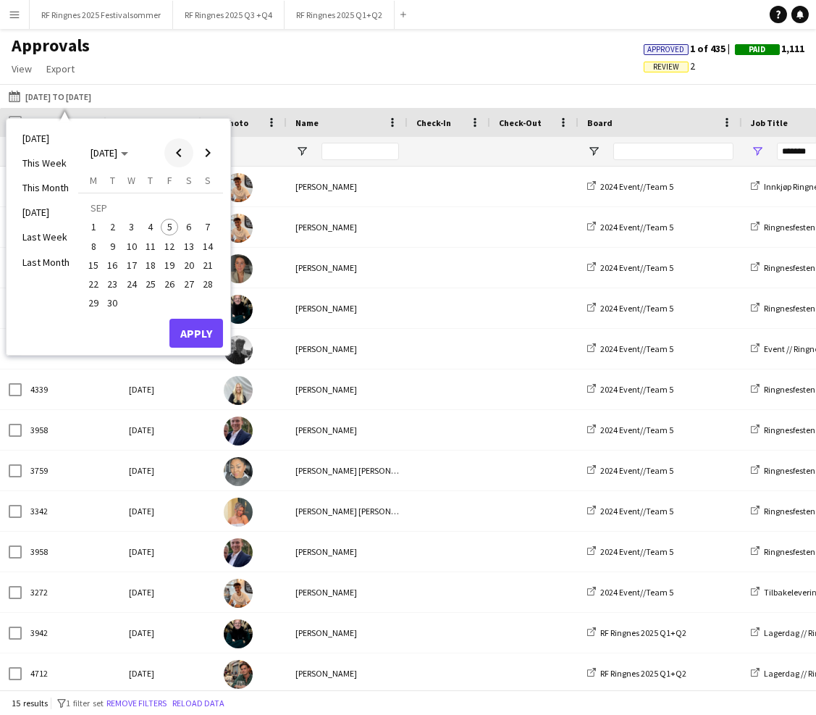
click at [175, 151] on span "Previous month" at bounding box center [178, 152] width 29 height 29
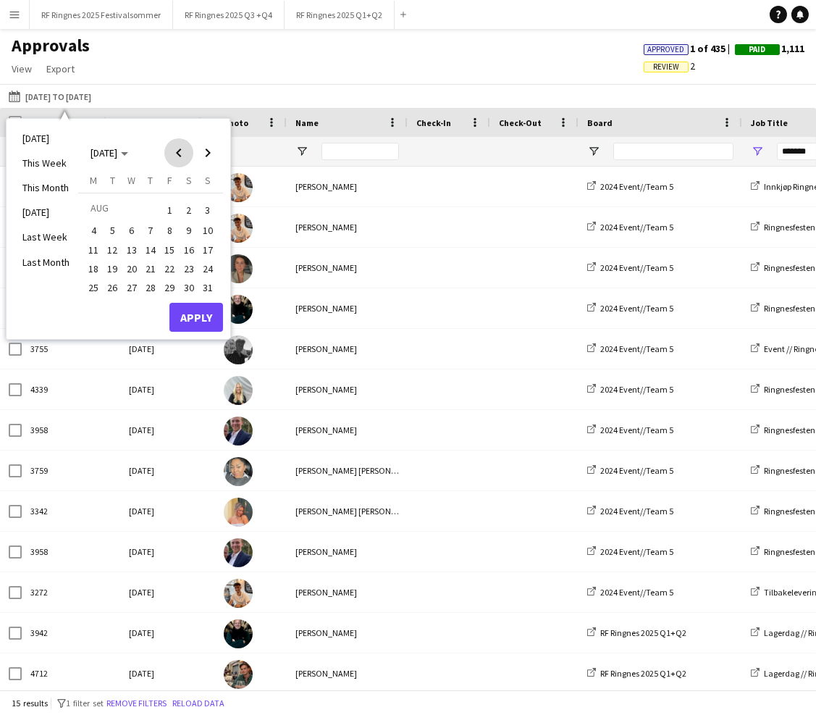
click at [175, 151] on span "Previous month" at bounding box center [178, 152] width 29 height 29
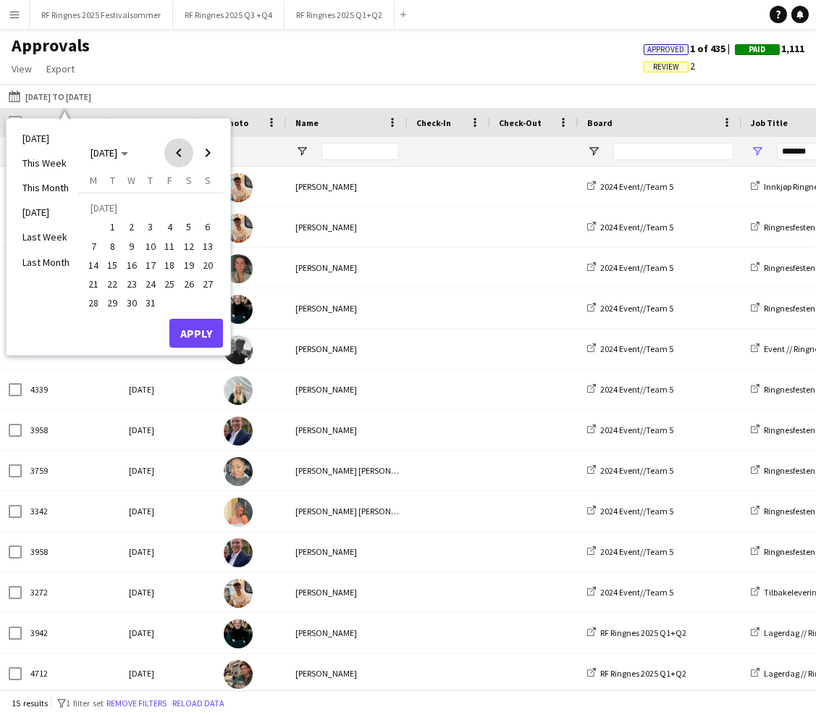
click at [175, 151] on span "Previous month" at bounding box center [178, 152] width 29 height 29
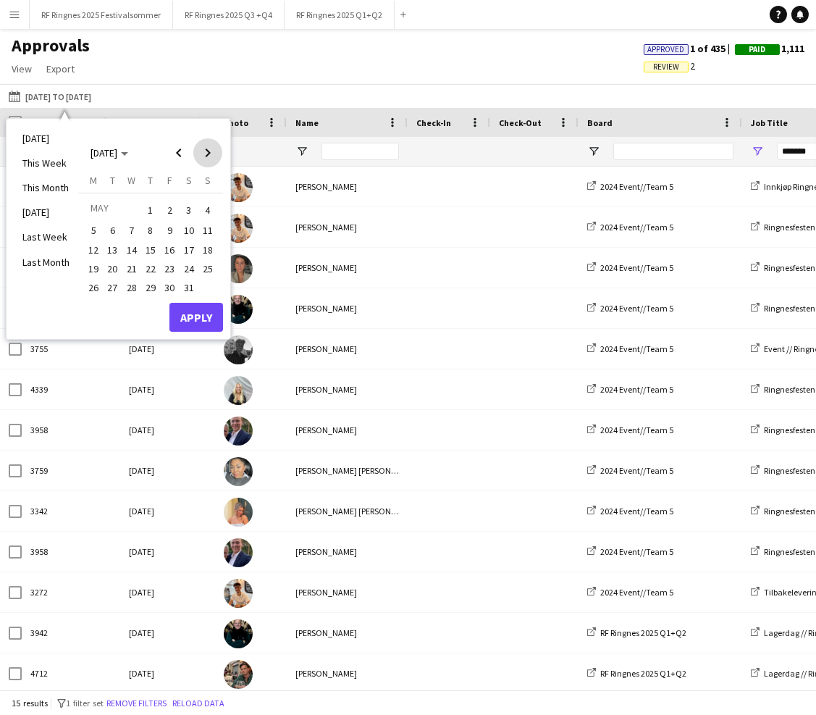
click at [206, 152] on span "Next month" at bounding box center [207, 152] width 29 height 29
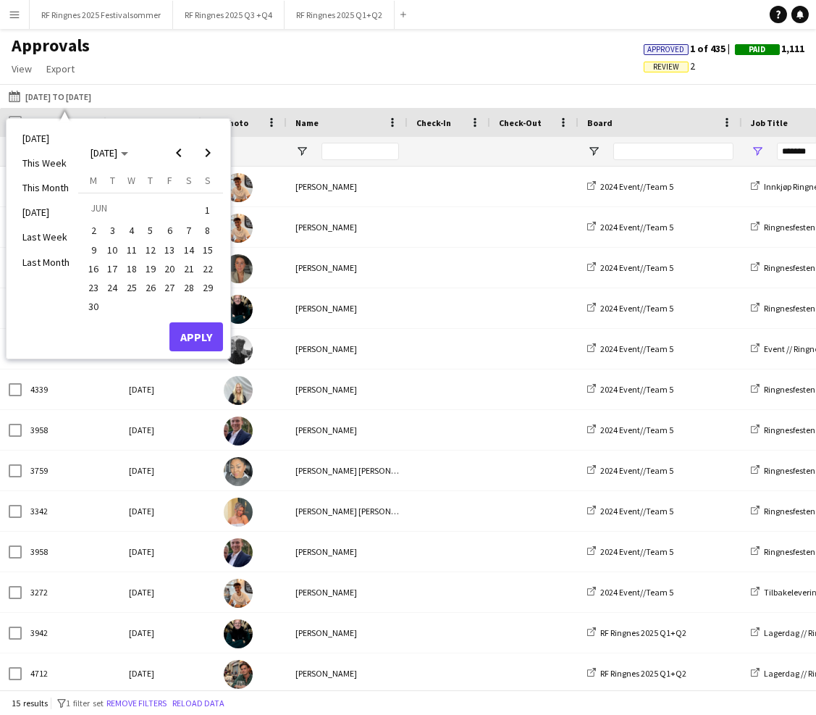
click at [204, 201] on span "1" at bounding box center [207, 209] width 17 height 20
click at [179, 161] on span "Previous month" at bounding box center [178, 152] width 29 height 29
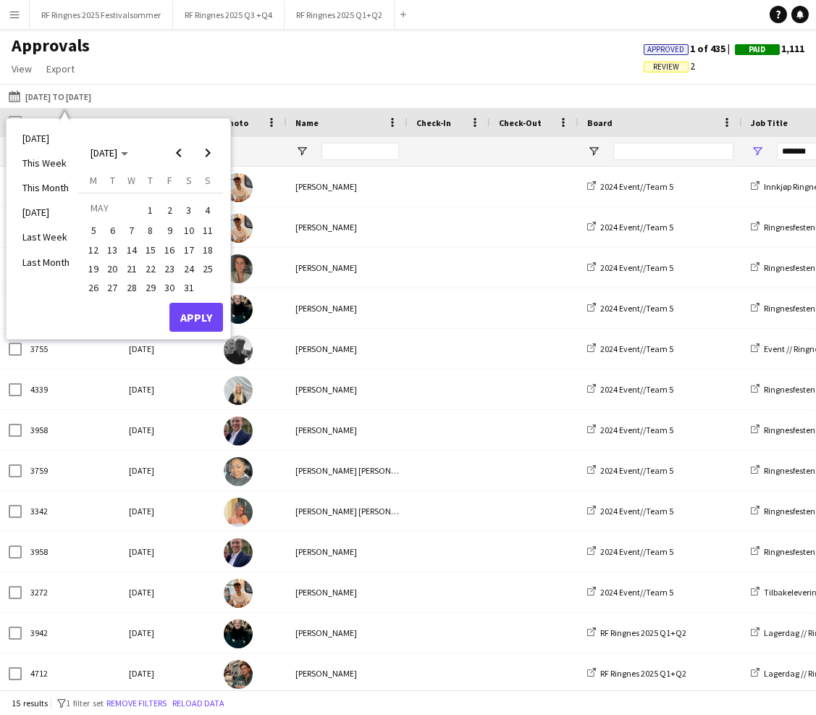
click at [148, 202] on span "1" at bounding box center [150, 209] width 17 height 20
click at [186, 288] on span "31" at bounding box center [188, 287] width 17 height 17
click at [151, 204] on span "1" at bounding box center [150, 209] width 17 height 20
click at [200, 320] on button "Apply" at bounding box center [196, 317] width 54 height 29
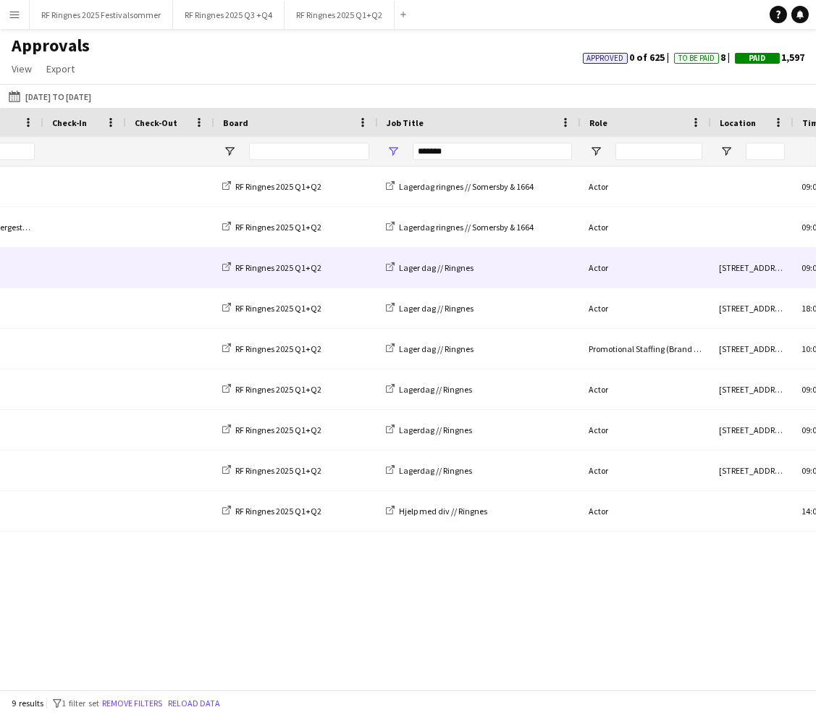
scroll to position [0, 598]
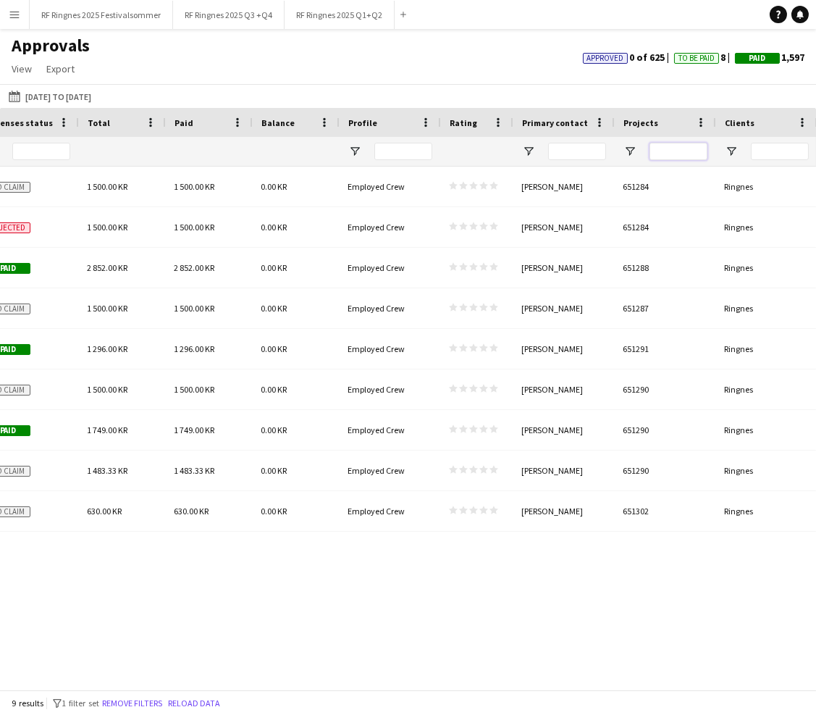
click at [562, 155] on input "Projects Filter Input" at bounding box center [679, 151] width 58 height 17
paste input "******"
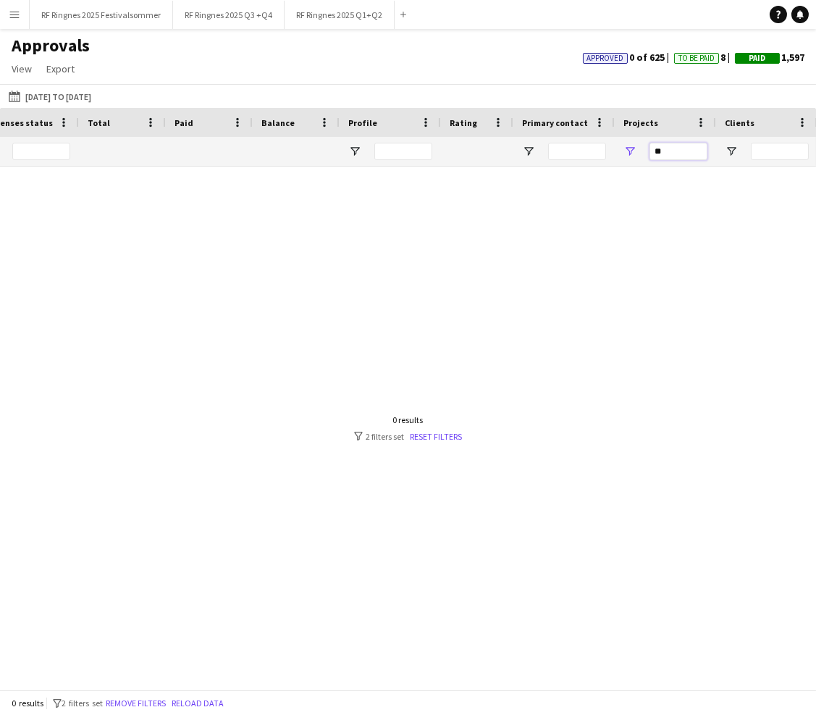
type input "*"
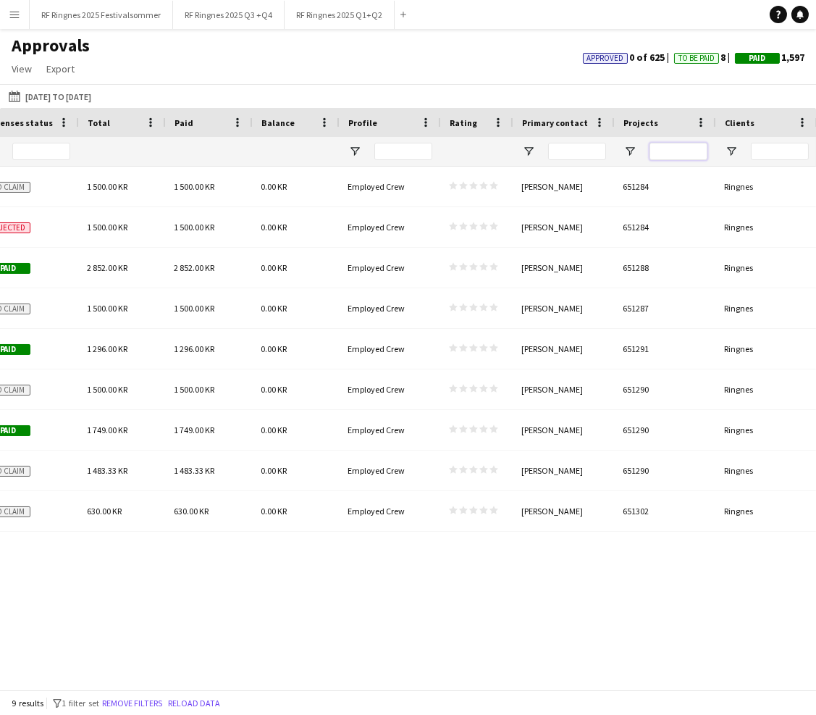
paste input "******"
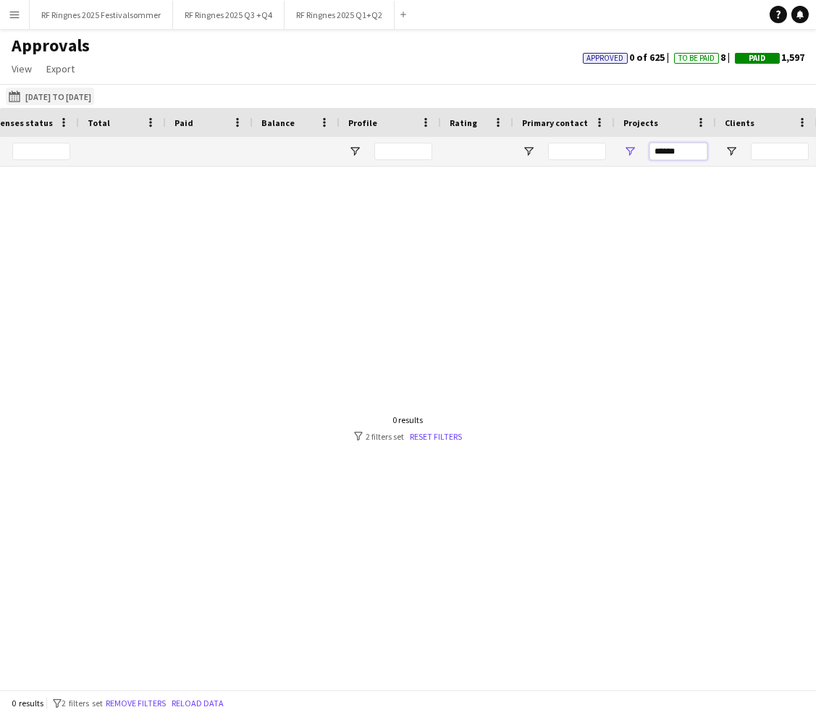
type input "******"
click at [66, 94] on button "01-04-2025 to 30-04-2025 31-05-2025 to 01-05-2025" at bounding box center [50, 96] width 88 height 17
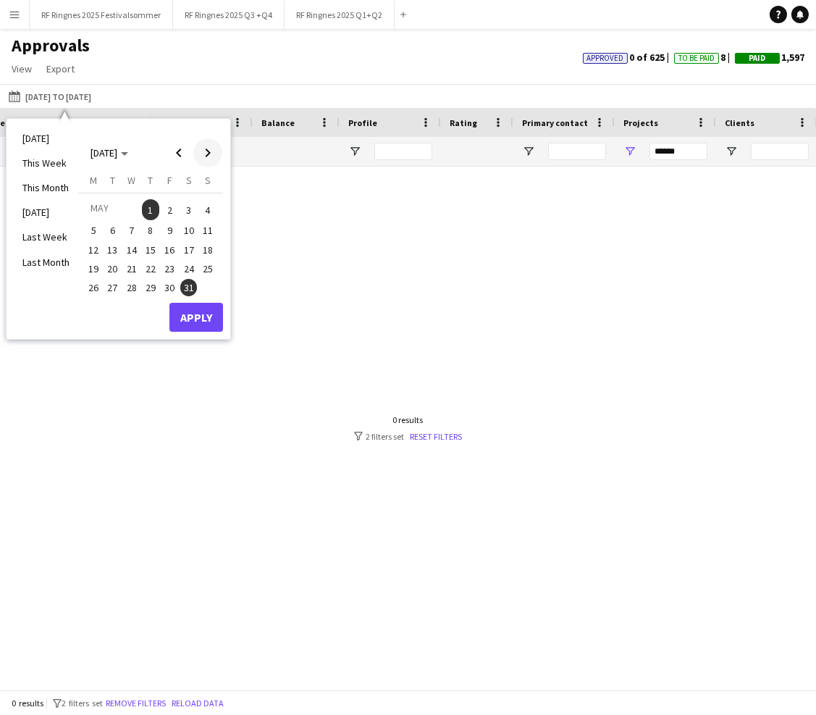
click at [209, 155] on span "Next month" at bounding box center [207, 152] width 29 height 29
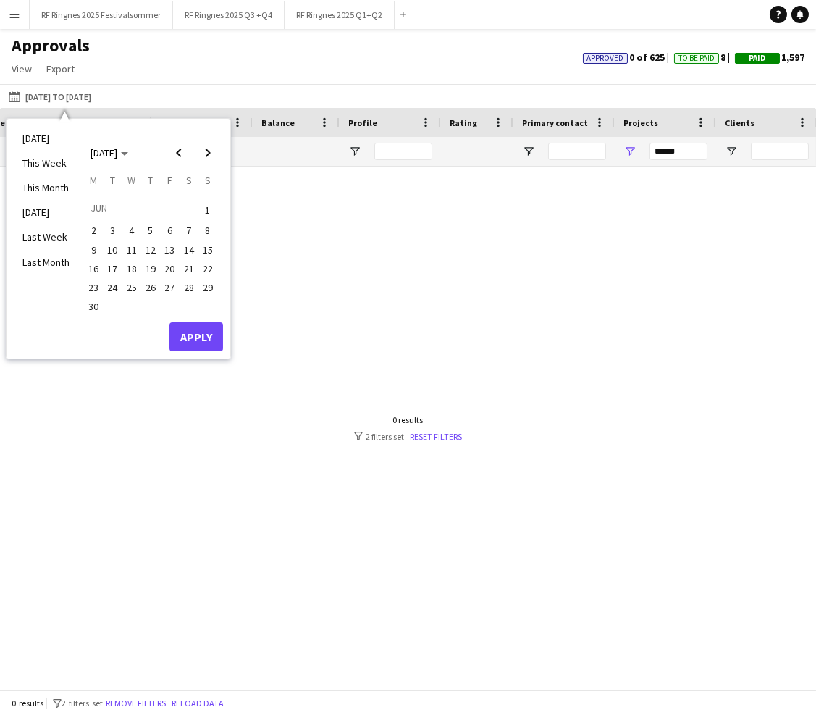
click at [214, 209] on span "1" at bounding box center [207, 209] width 17 height 20
click at [98, 301] on span "30" at bounding box center [93, 306] width 17 height 17
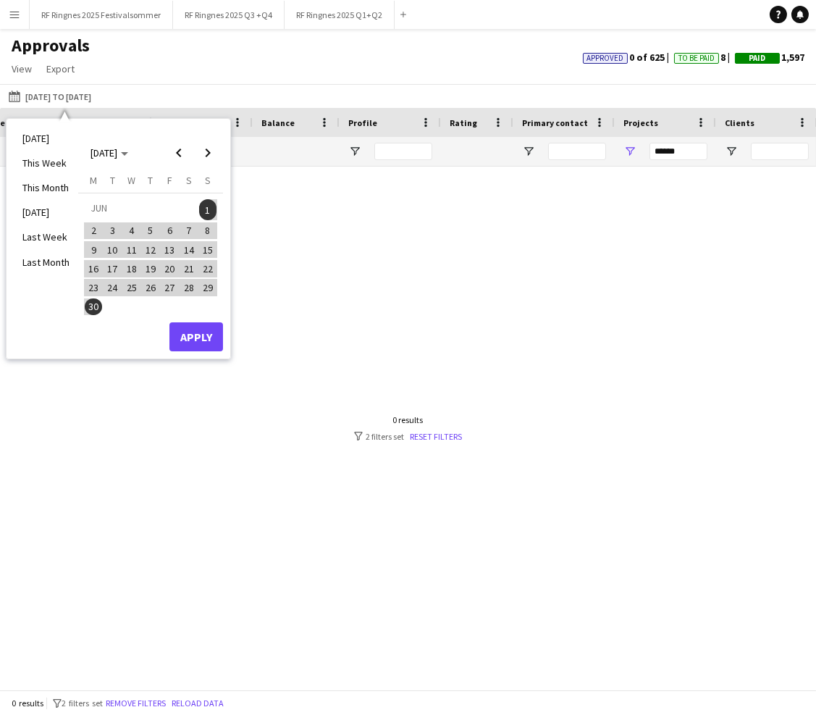
click at [202, 337] on button "Apply" at bounding box center [196, 336] width 54 height 29
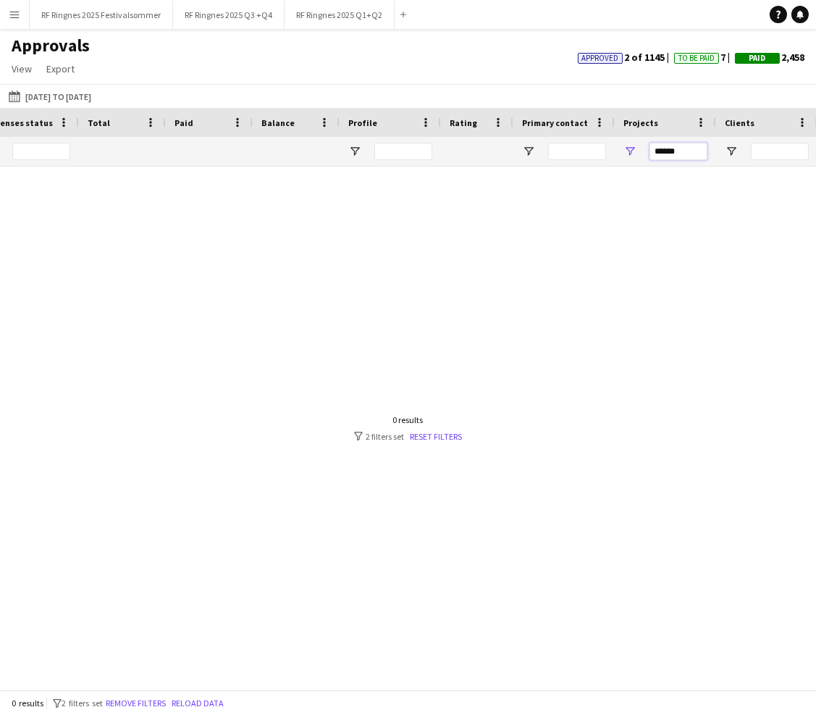
drag, startPoint x: 680, startPoint y: 147, endPoint x: 640, endPoint y: 147, distance: 40.6
click at [562, 147] on div "******" at bounding box center [665, 151] width 101 height 29
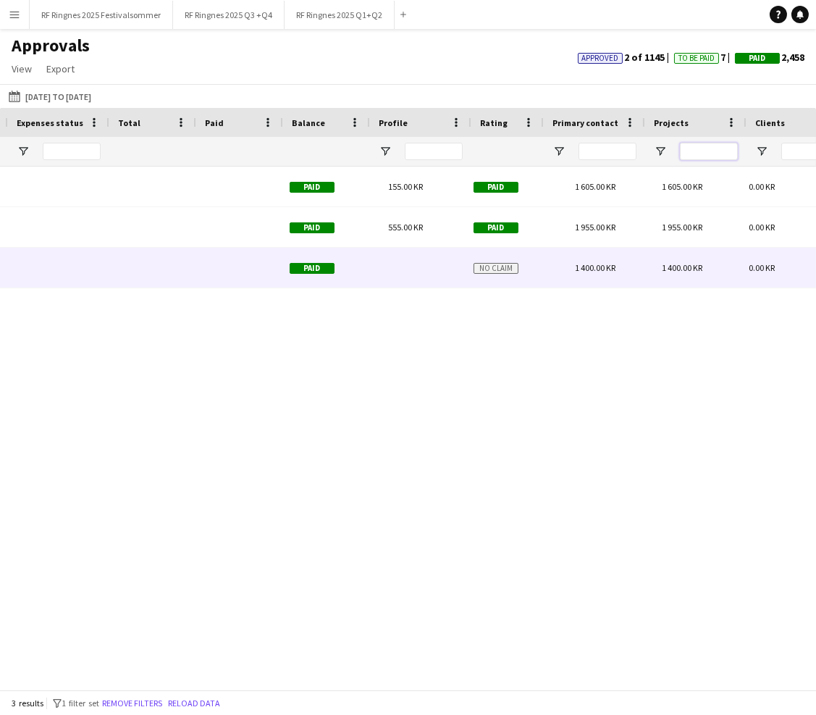
scroll to position [0, 1233]
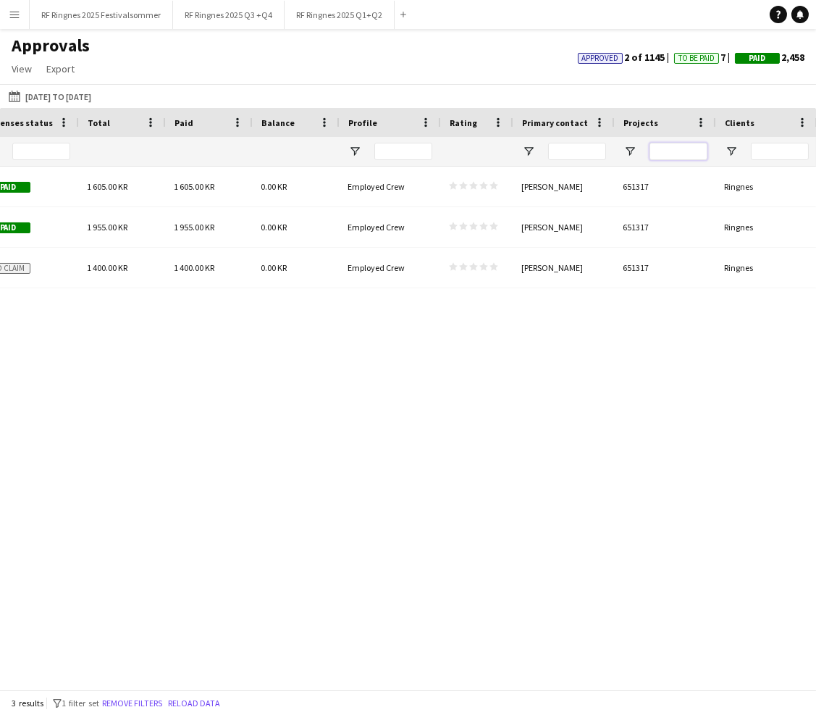
paste input "******"
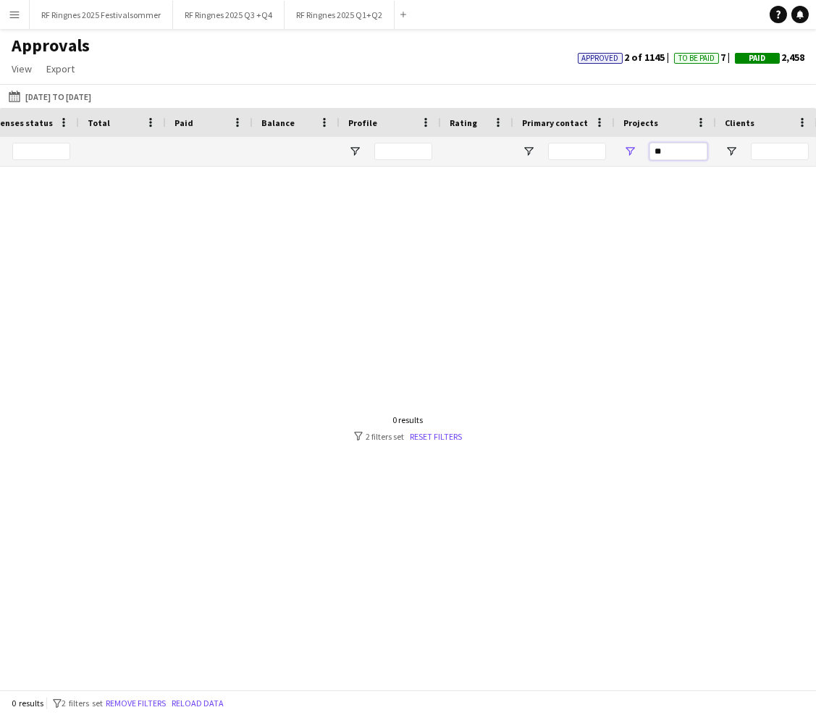
type input "*"
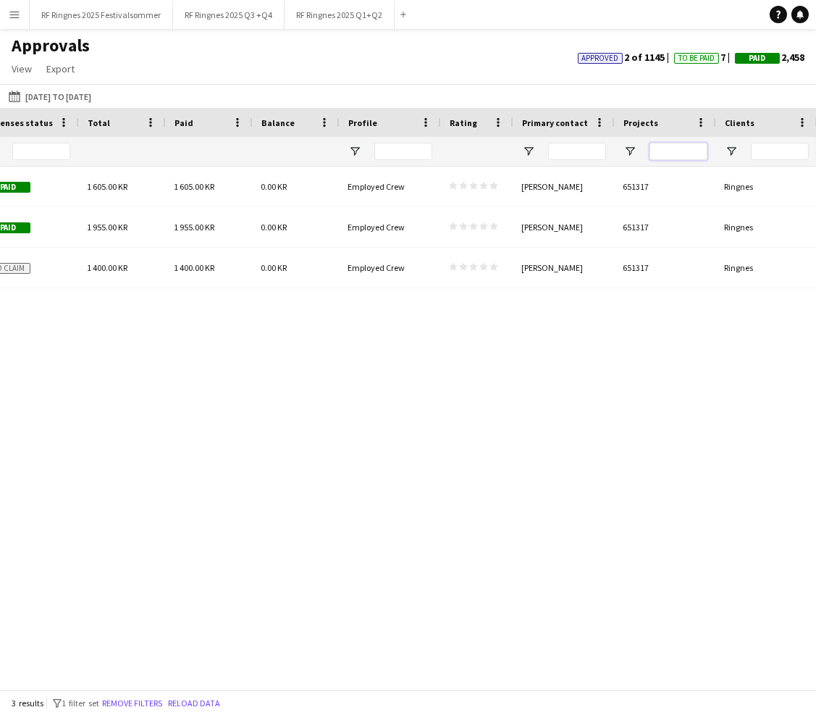
paste input "******"
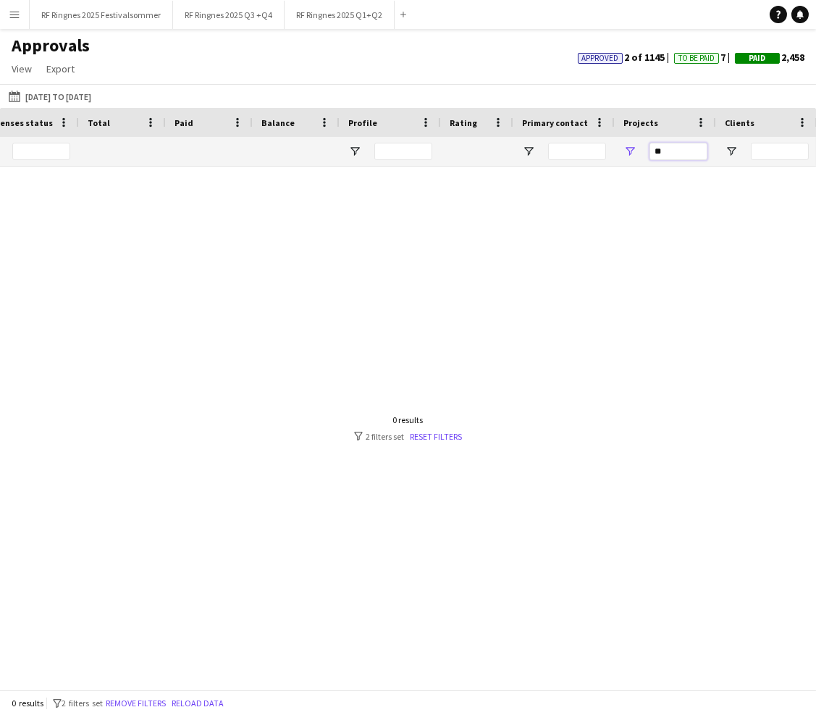
type input "*"
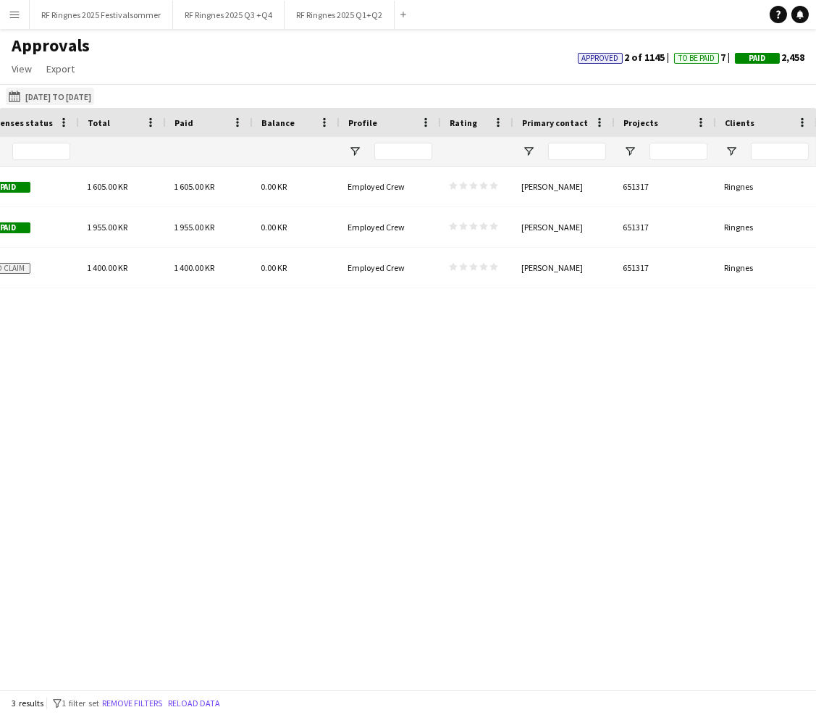
click at [55, 89] on button "01-04-2025 to 30-04-2025 01-06-2025 to 30-06-2025" at bounding box center [50, 96] width 88 height 17
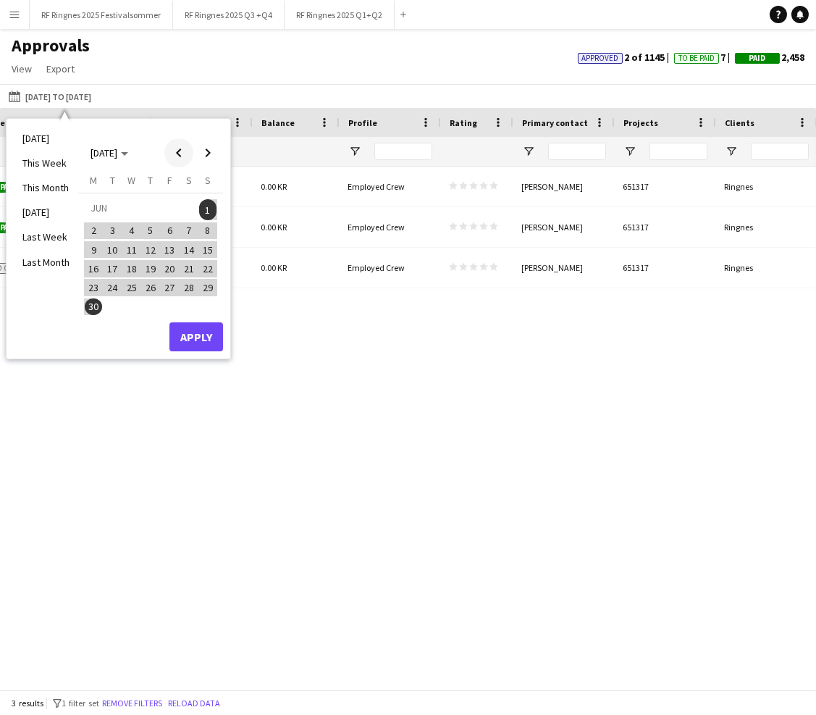
click at [184, 156] on span "Previous month" at bounding box center [178, 152] width 29 height 29
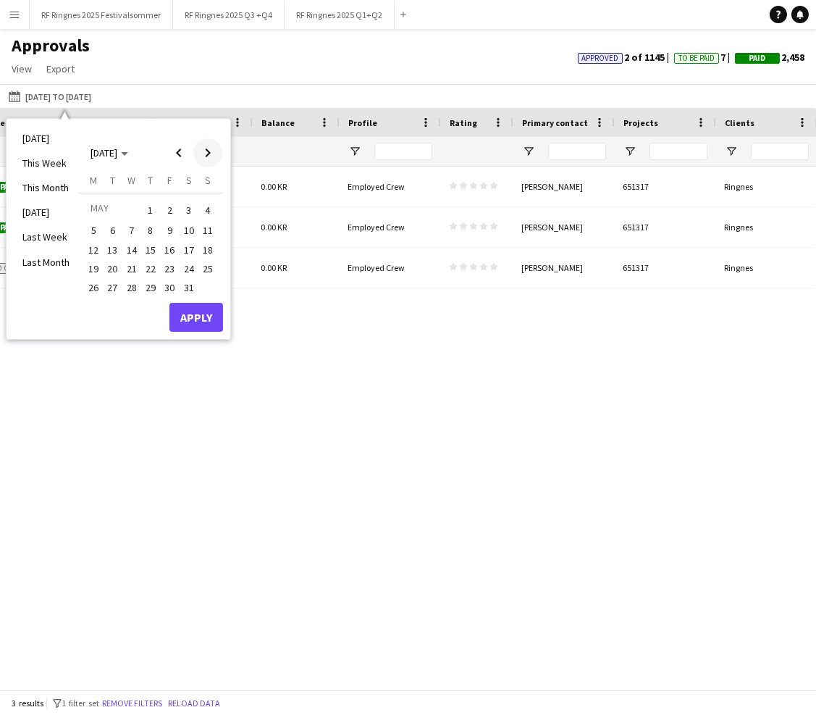
click at [200, 150] on span "Next month" at bounding box center [207, 152] width 29 height 29
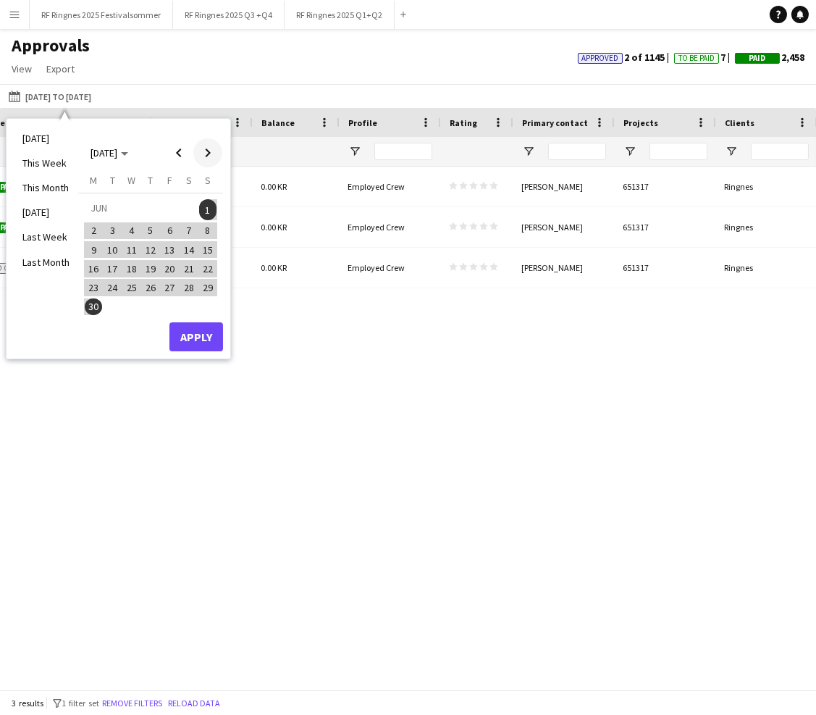
click at [201, 150] on span "Next month" at bounding box center [207, 152] width 29 height 29
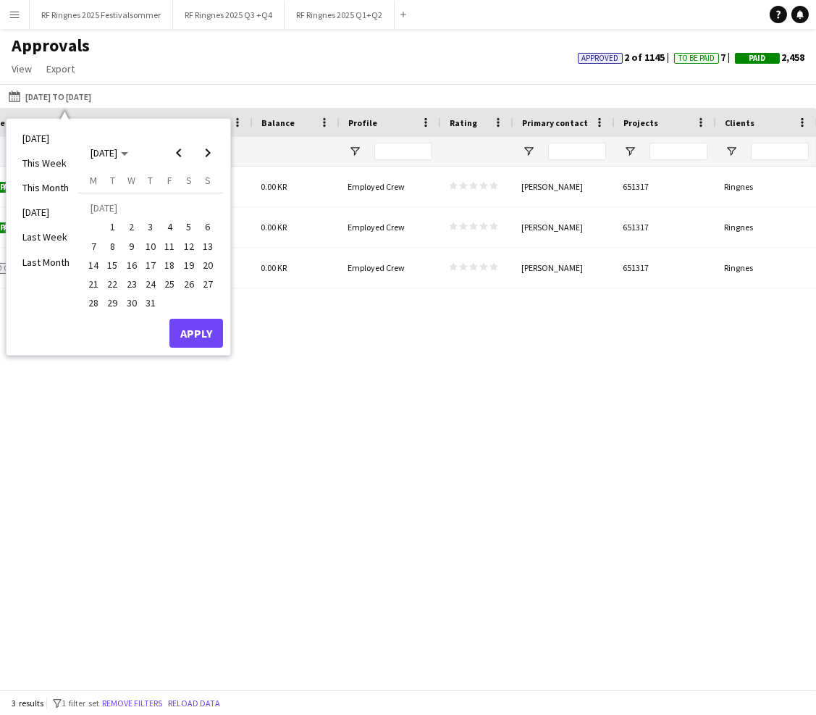
click at [114, 233] on span "1" at bounding box center [112, 227] width 17 height 17
click at [151, 303] on span "31" at bounding box center [150, 303] width 17 height 17
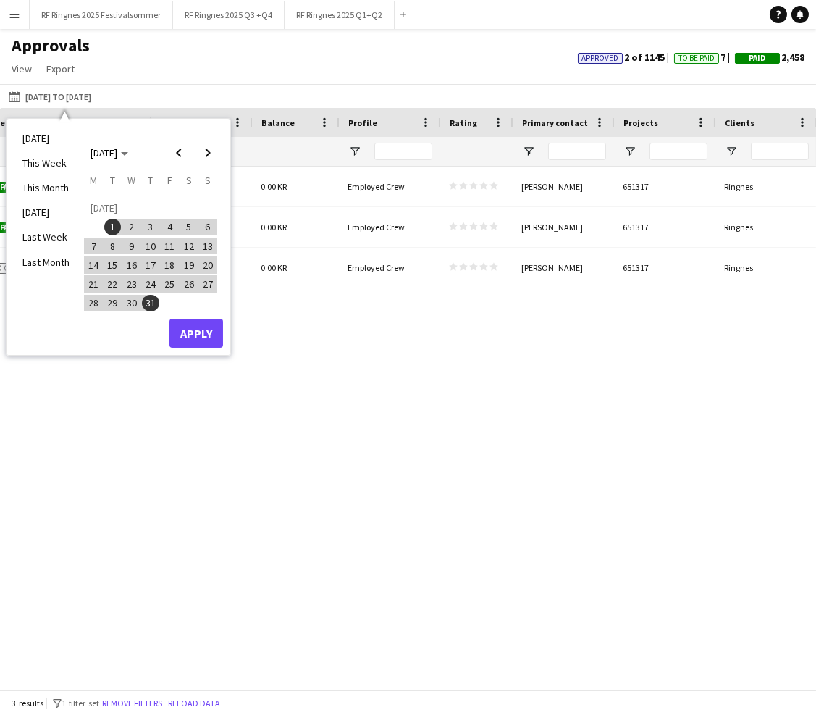
click at [202, 334] on button "Apply" at bounding box center [196, 333] width 54 height 29
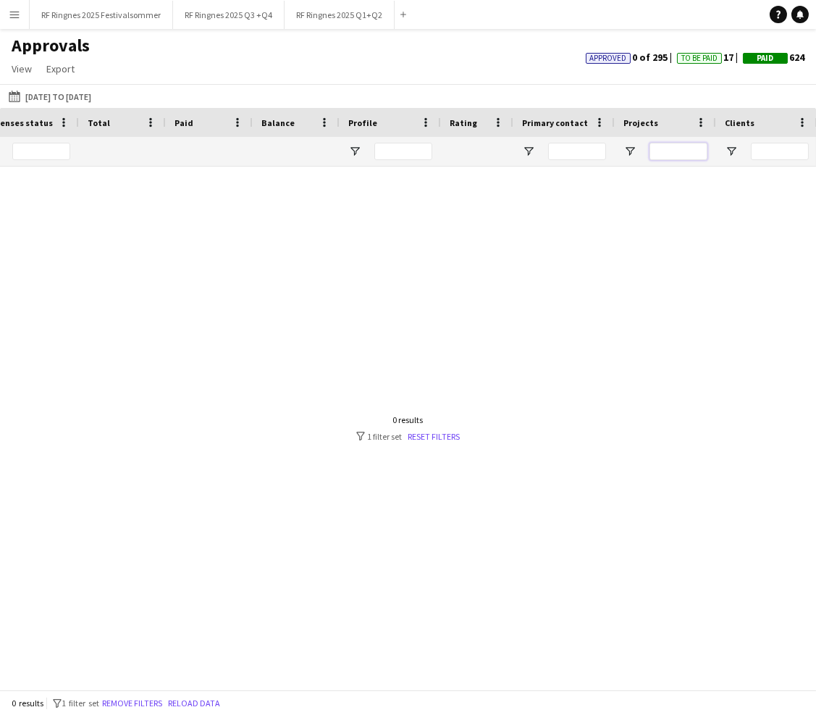
click at [562, 151] on input "Projects Filter Input" at bounding box center [679, 151] width 58 height 17
paste input "******"
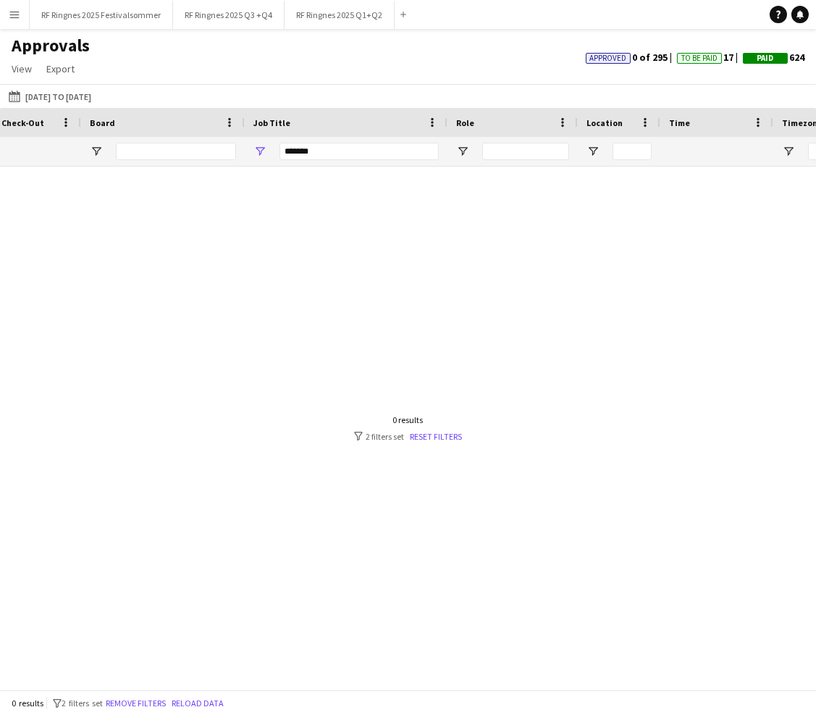
type input "******"
drag, startPoint x: 359, startPoint y: 153, endPoint x: 205, endPoint y: 153, distance: 154.3
click at [205, 153] on div "******" at bounding box center [740, 151] width 2476 height 29
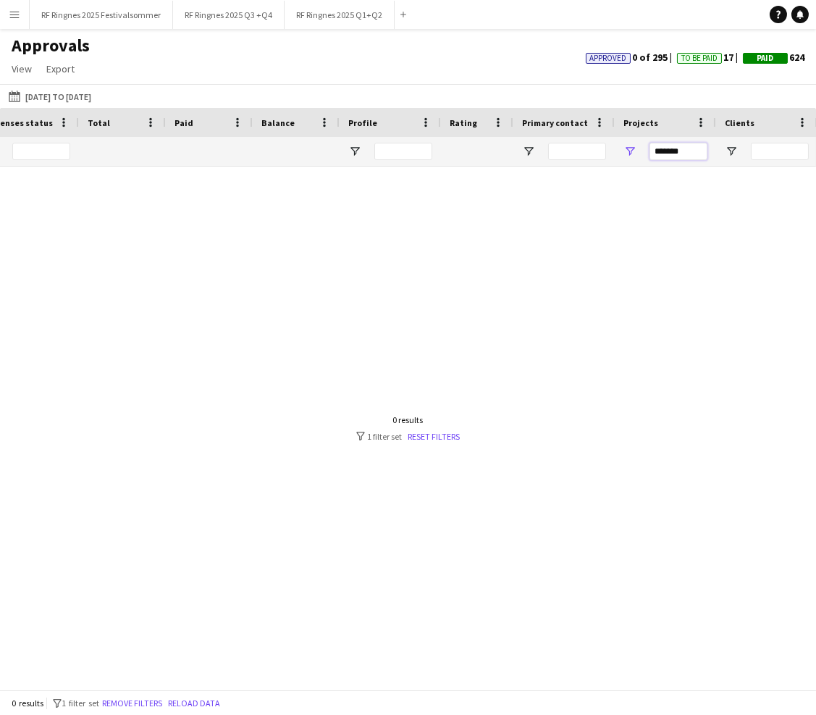
click at [562, 146] on input "******" at bounding box center [679, 151] width 58 height 17
type input "*"
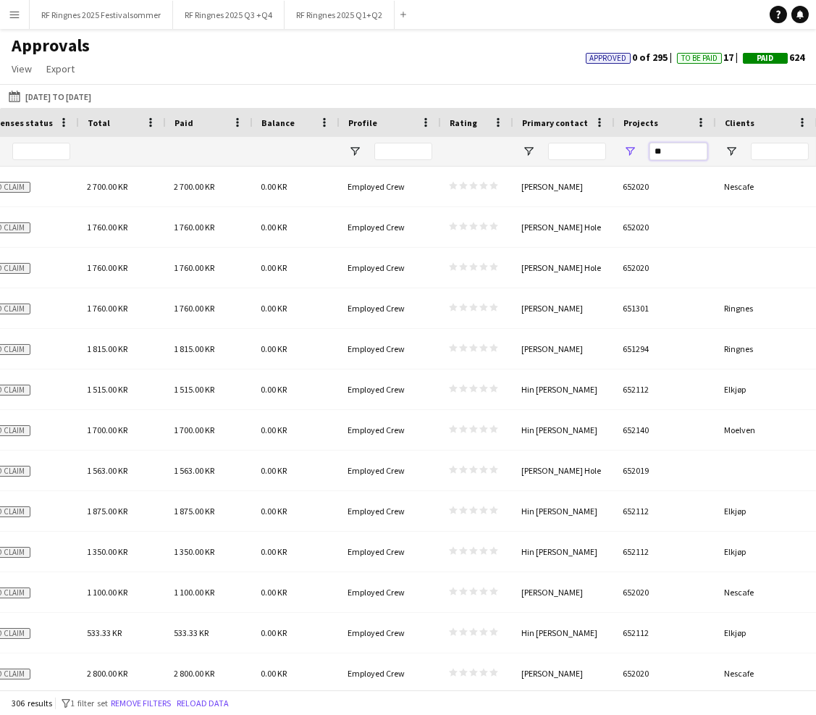
type input "*"
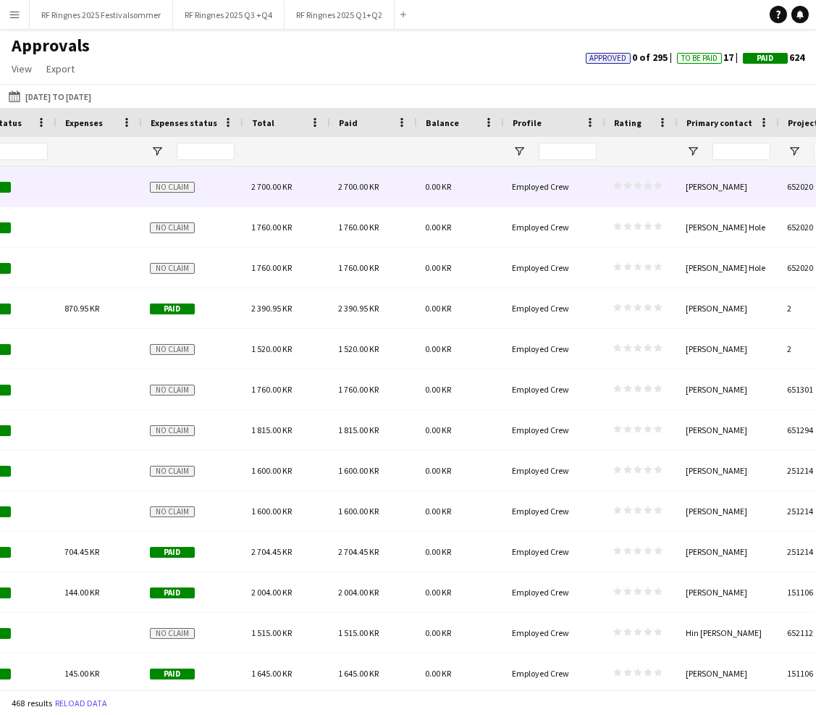
click at [477, 196] on div "0.00 KR" at bounding box center [459, 187] width 87 height 40
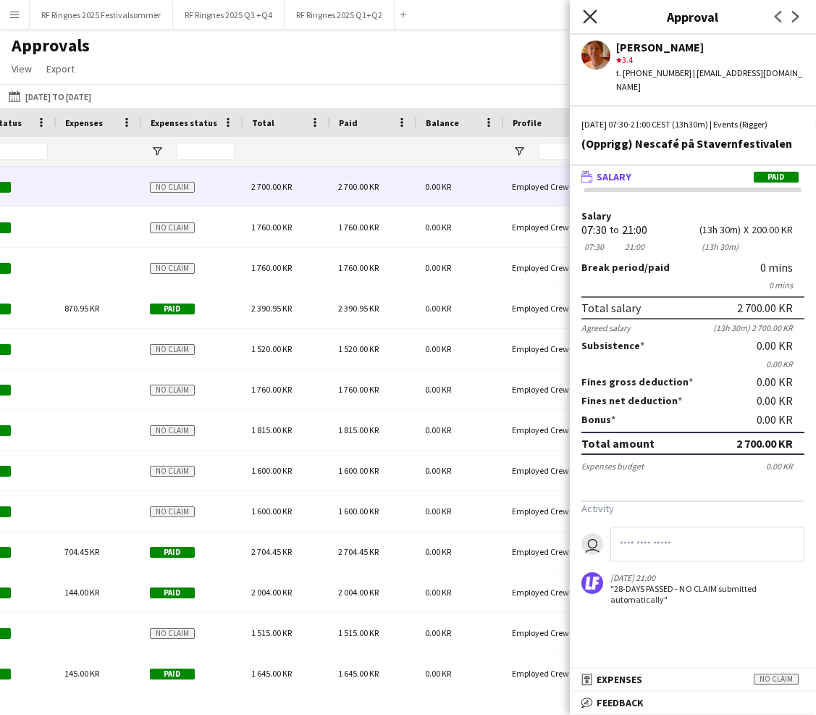
click at [562, 17] on icon "Close pop-in" at bounding box center [590, 16] width 14 height 14
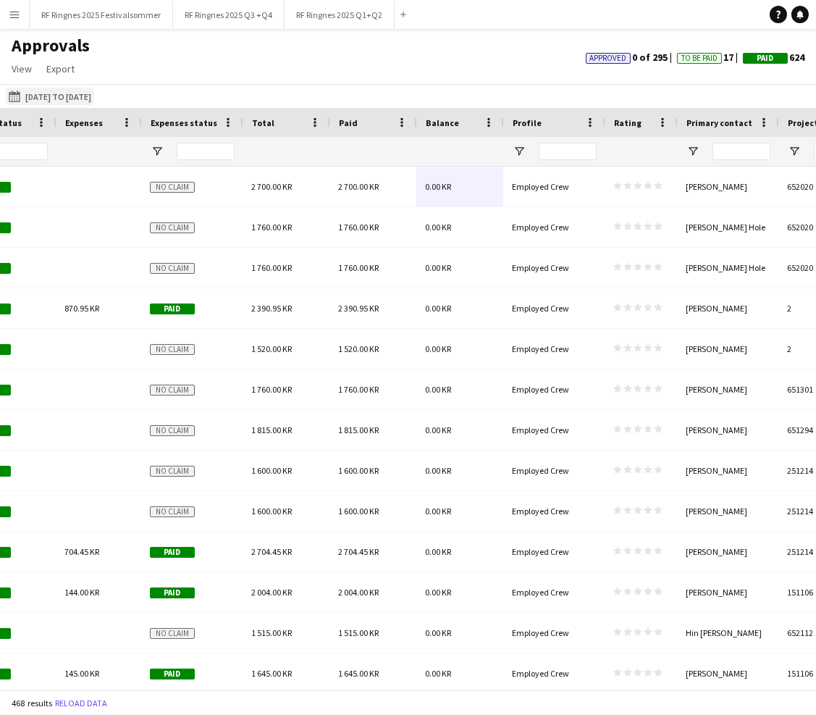
click at [59, 91] on button "01-04-2025 to 30-04-2025 01-07-2025 to 31-07-2025" at bounding box center [50, 96] width 88 height 17
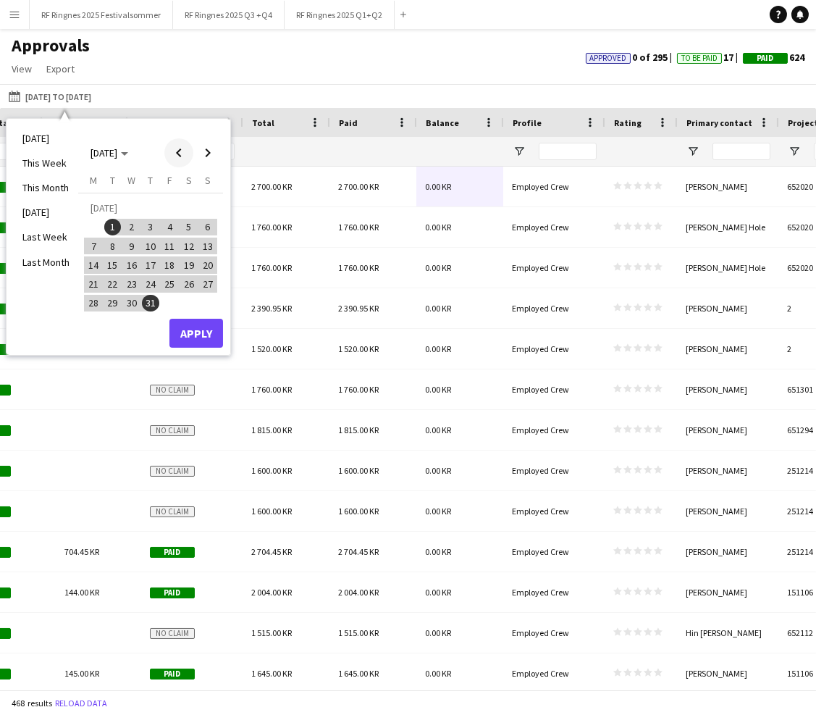
click at [180, 153] on span "Previous month" at bounding box center [178, 152] width 29 height 29
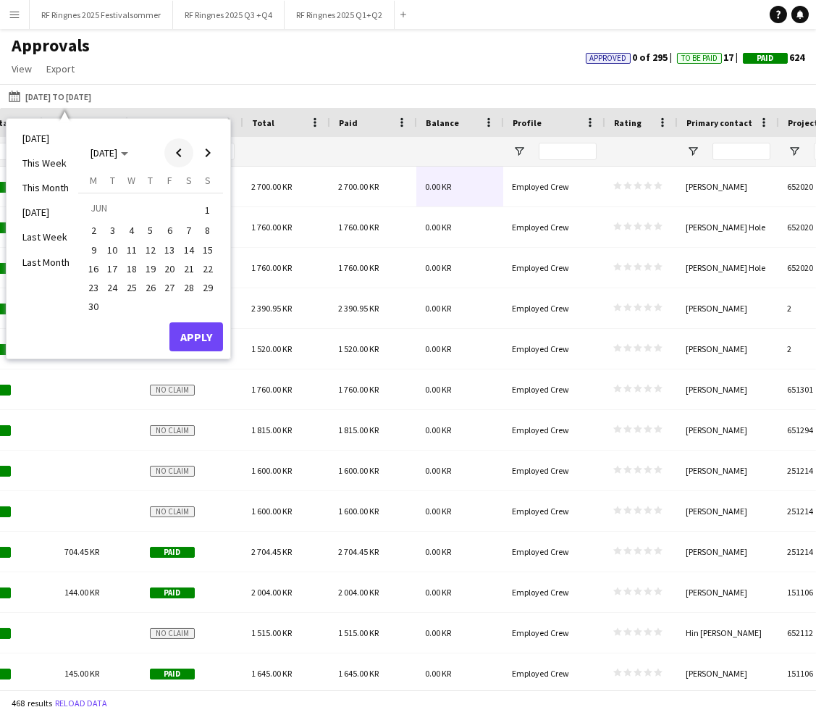
click at [180, 153] on span "Previous month" at bounding box center [178, 152] width 29 height 29
click at [181, 157] on span "Previous month" at bounding box center [178, 152] width 29 height 29
click at [113, 226] on span "1" at bounding box center [112, 227] width 17 height 17
click at [137, 298] on span "30" at bounding box center [131, 303] width 17 height 17
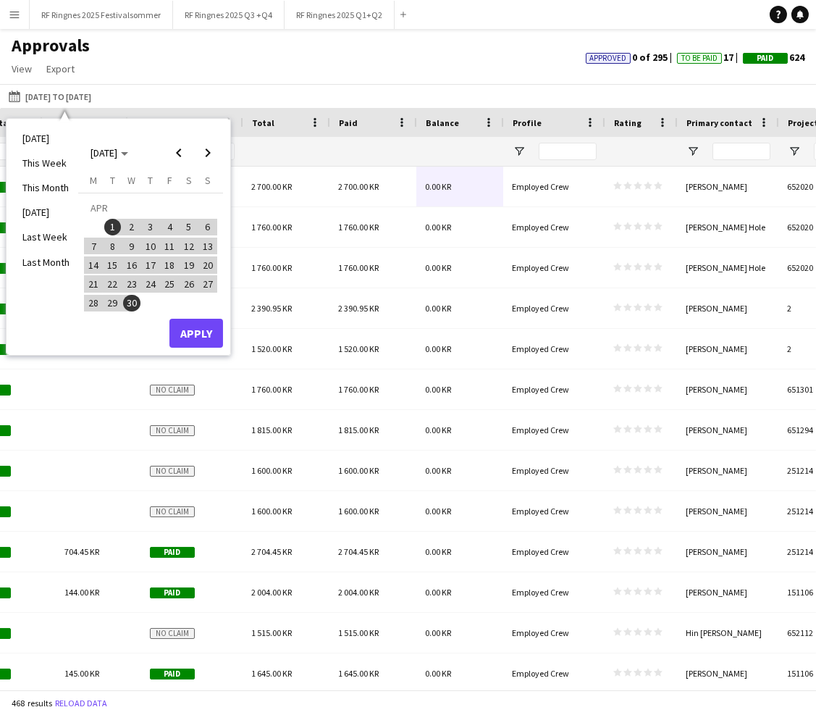
click at [194, 335] on button "Apply" at bounding box center [196, 333] width 54 height 29
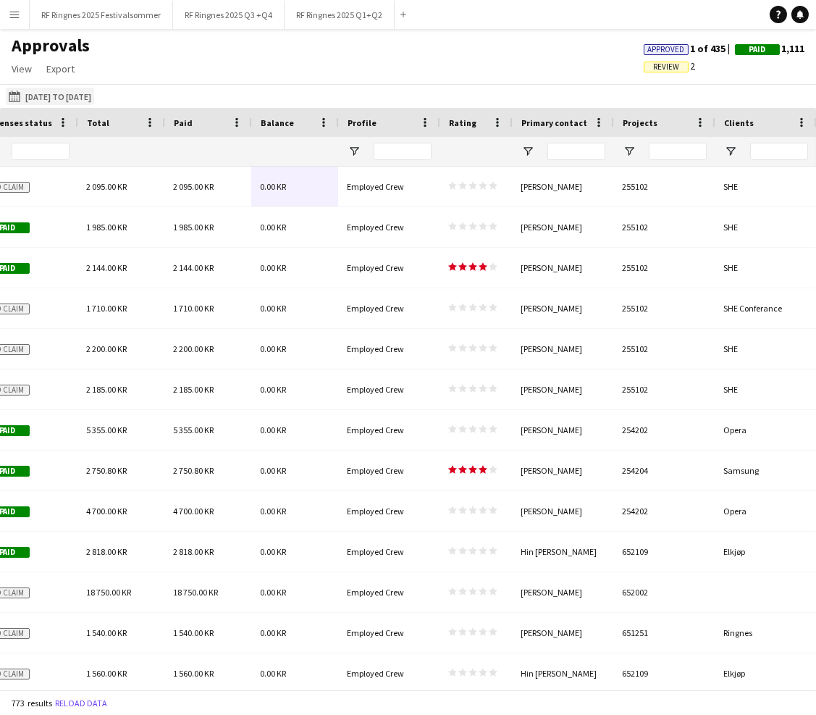
scroll to position [0, 1659]
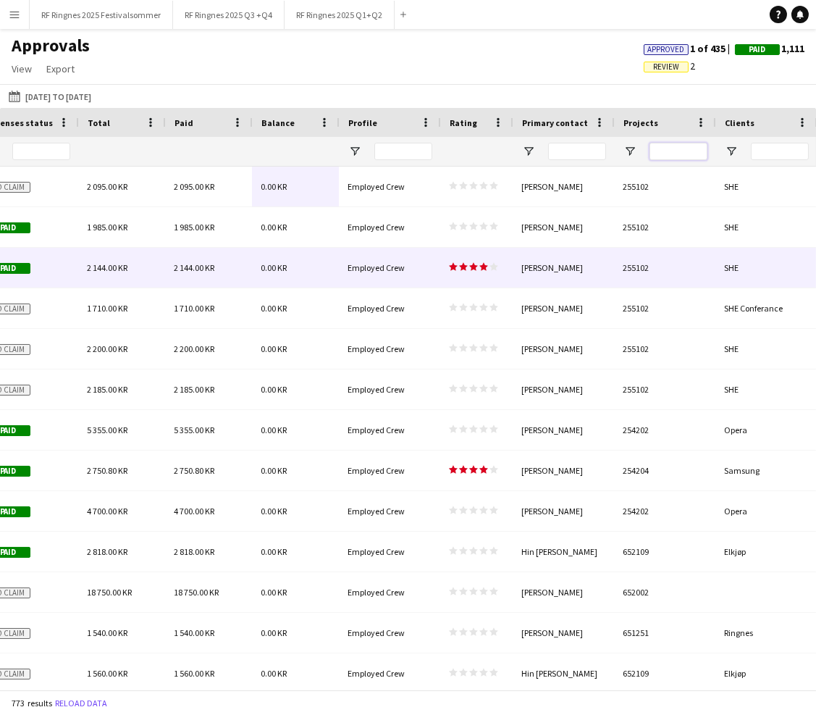
click at [562, 144] on input "Projects Filter Input" at bounding box center [679, 151] width 58 height 17
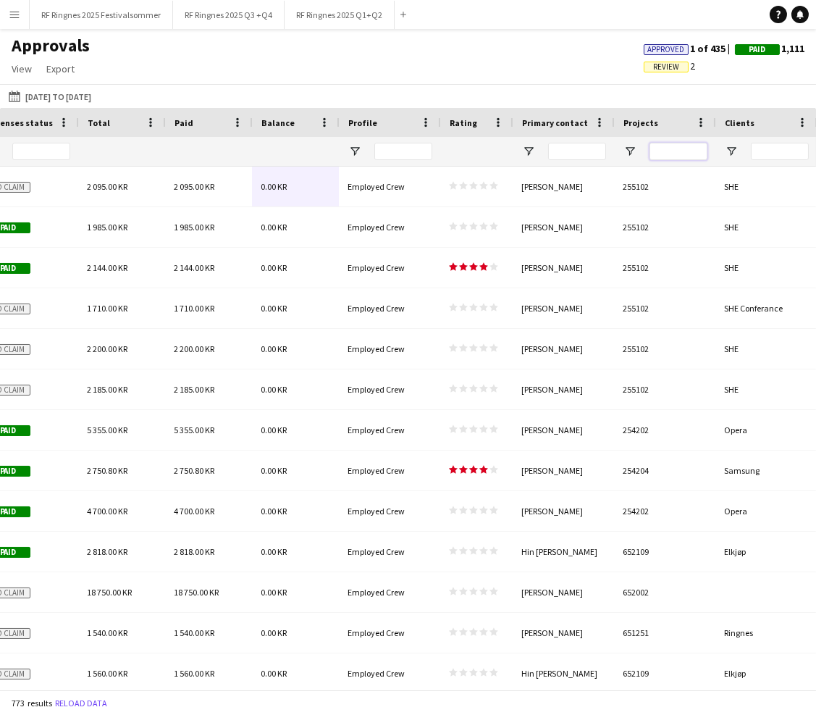
paste input "******"
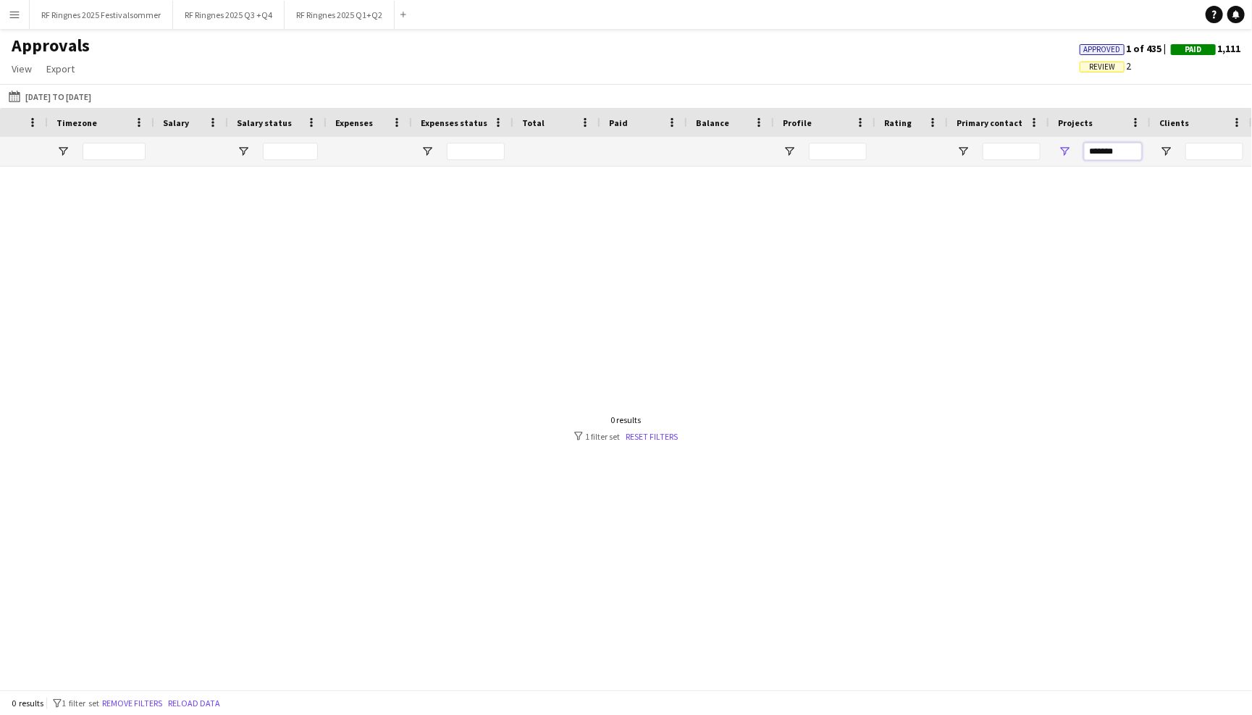
scroll to position [0, 1222]
type input "******"
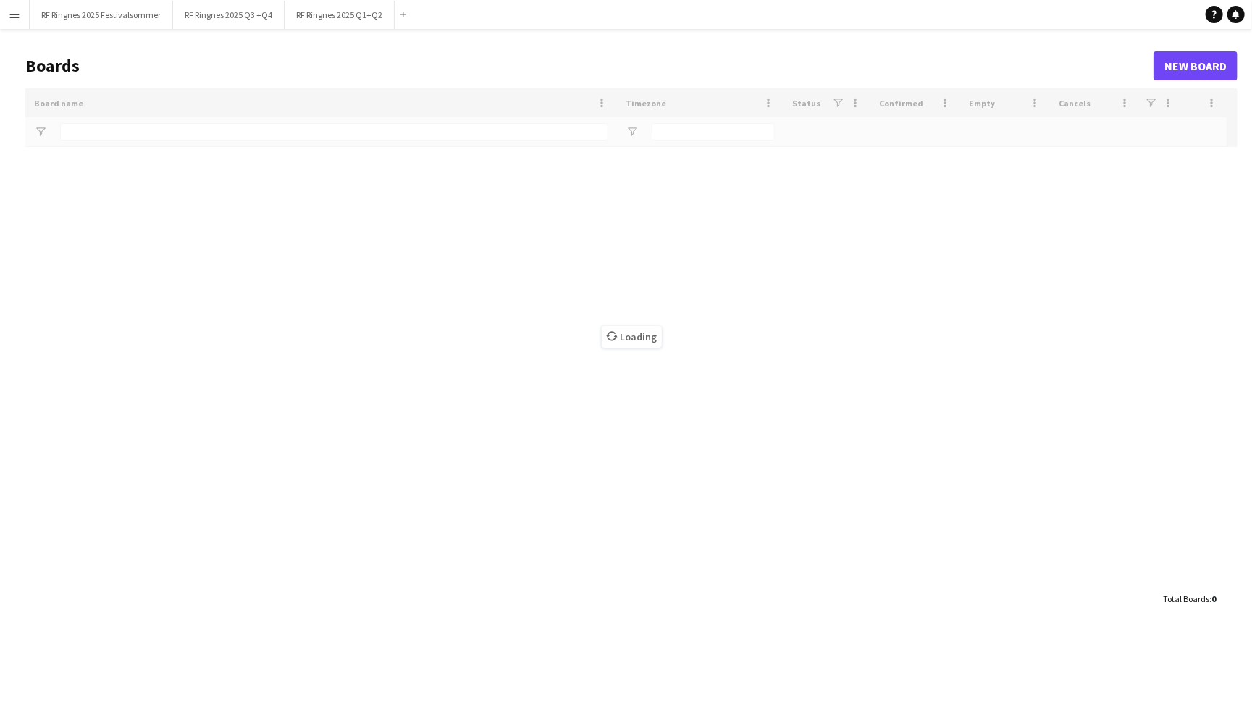
type input "****"
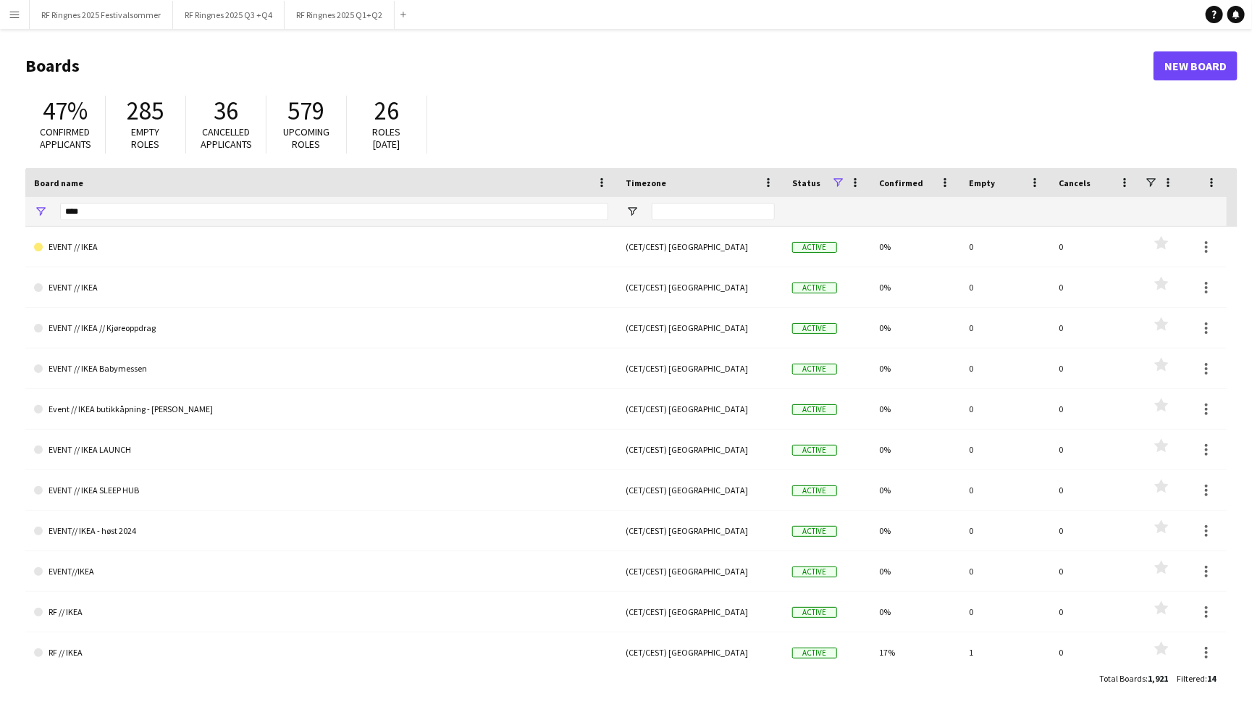
click at [13, 17] on app-icon "Menu" at bounding box center [15, 15] width 12 height 12
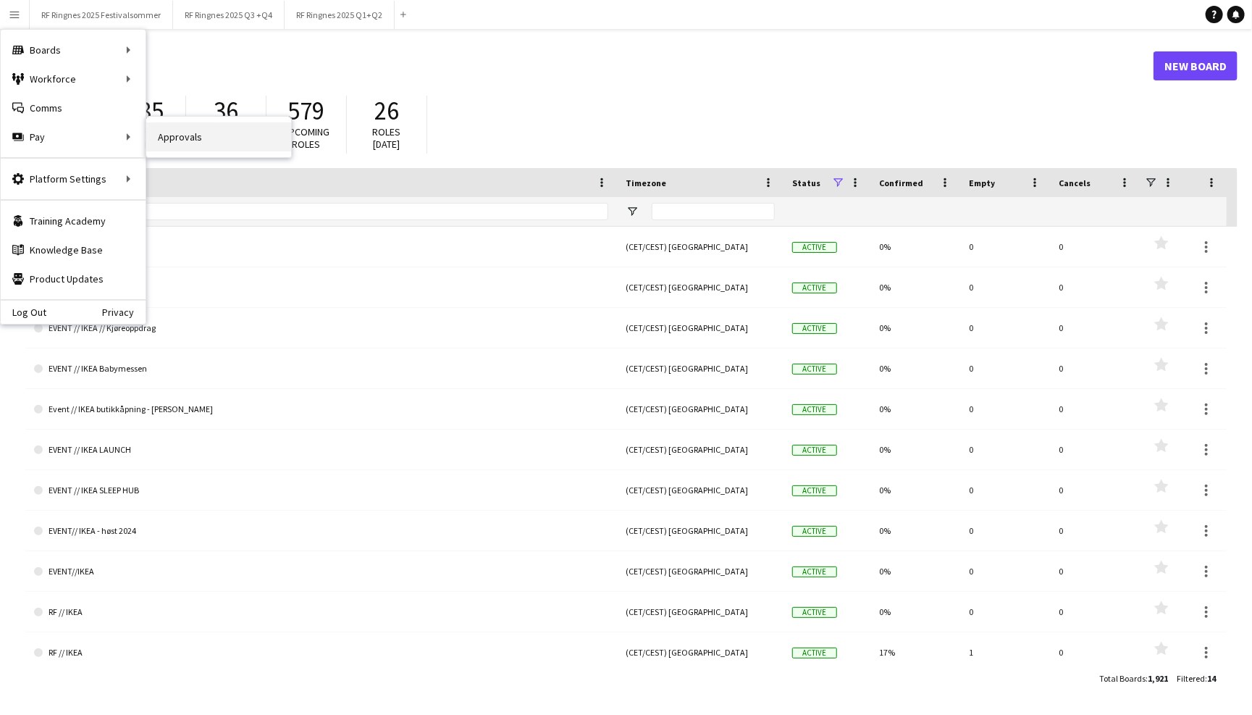
click at [161, 141] on link "Approvals" at bounding box center [218, 136] width 145 height 29
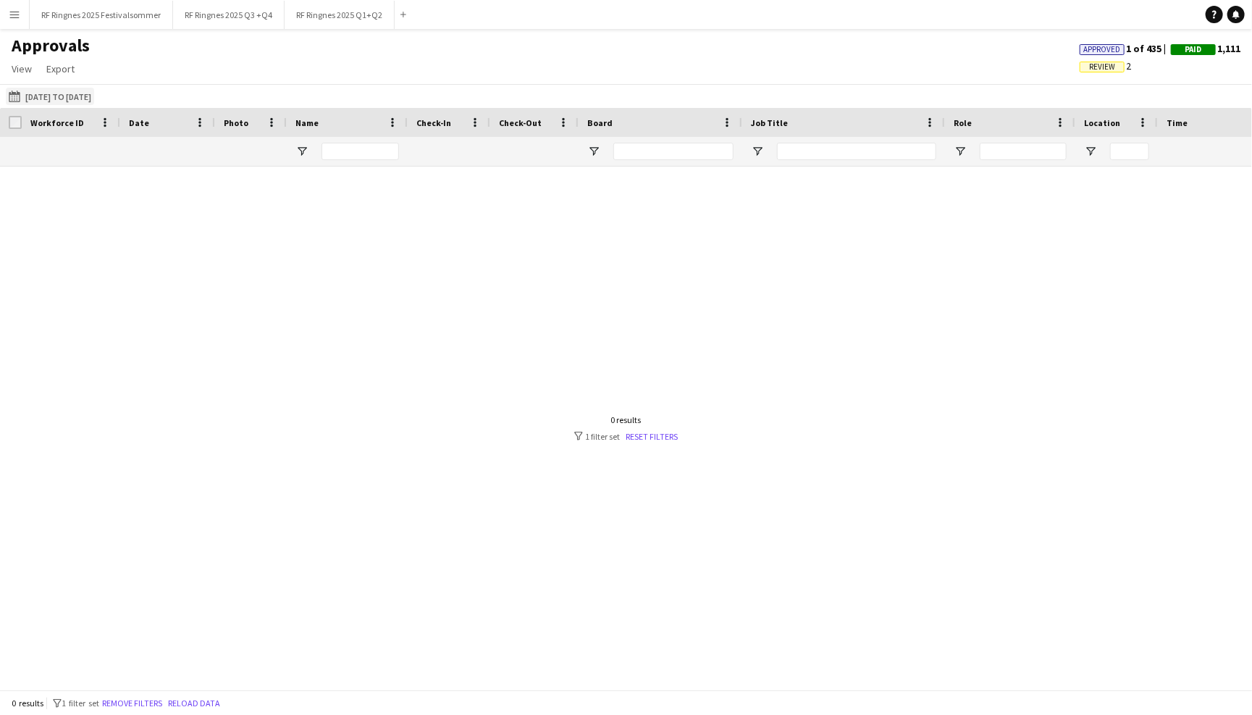
click at [52, 96] on button "01-04-2025 to 30-04-2025 01-04-2025 to 30-04-2025" at bounding box center [50, 96] width 88 height 17
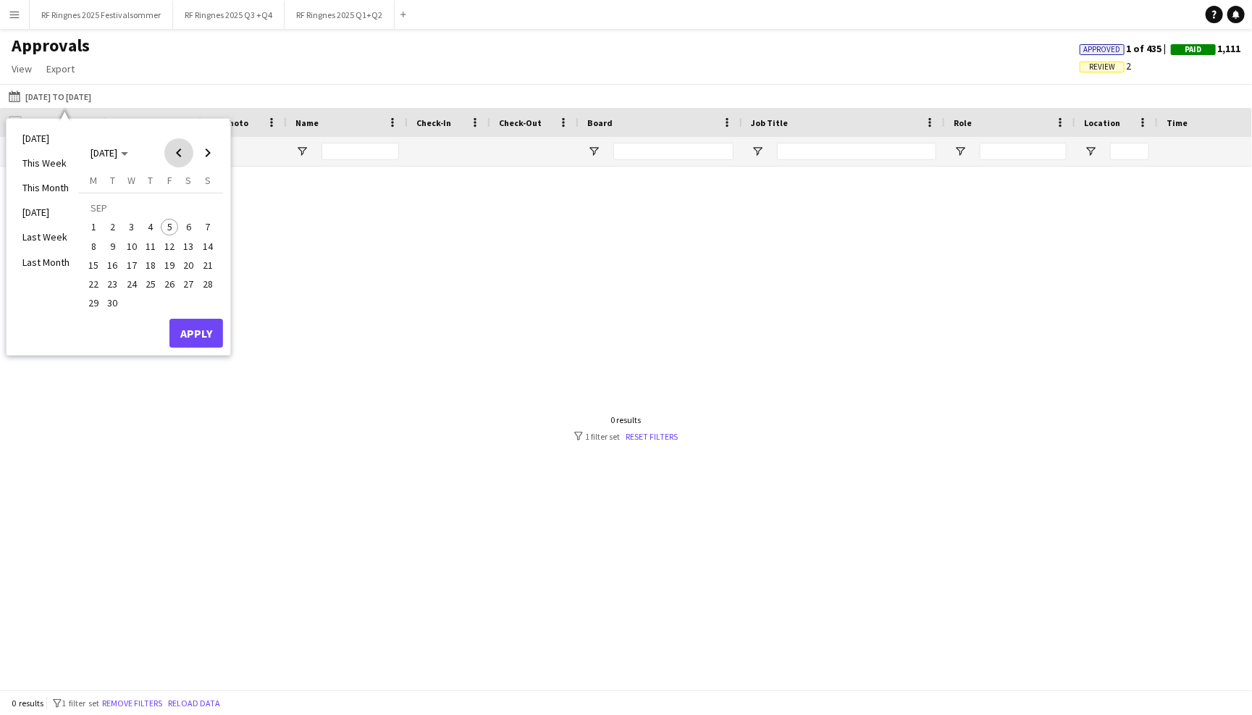
click at [181, 156] on span "Previous month" at bounding box center [178, 152] width 29 height 29
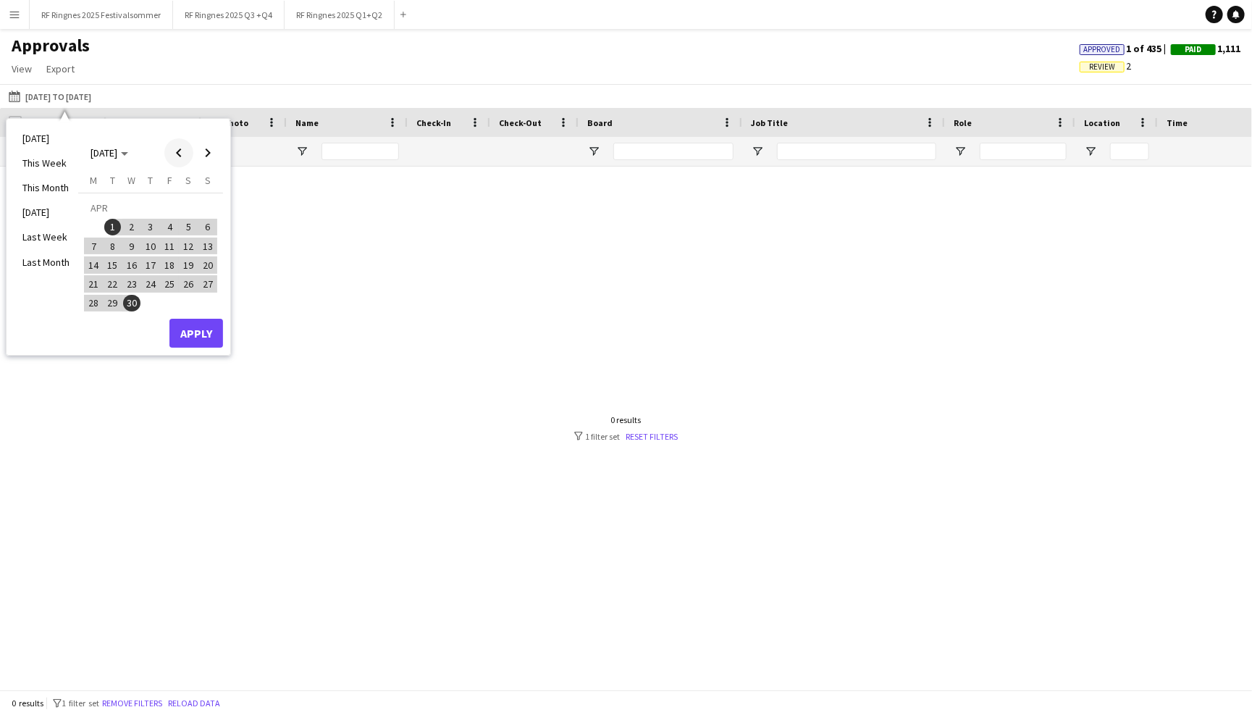
click at [181, 156] on span "Previous month" at bounding box center [178, 152] width 29 height 29
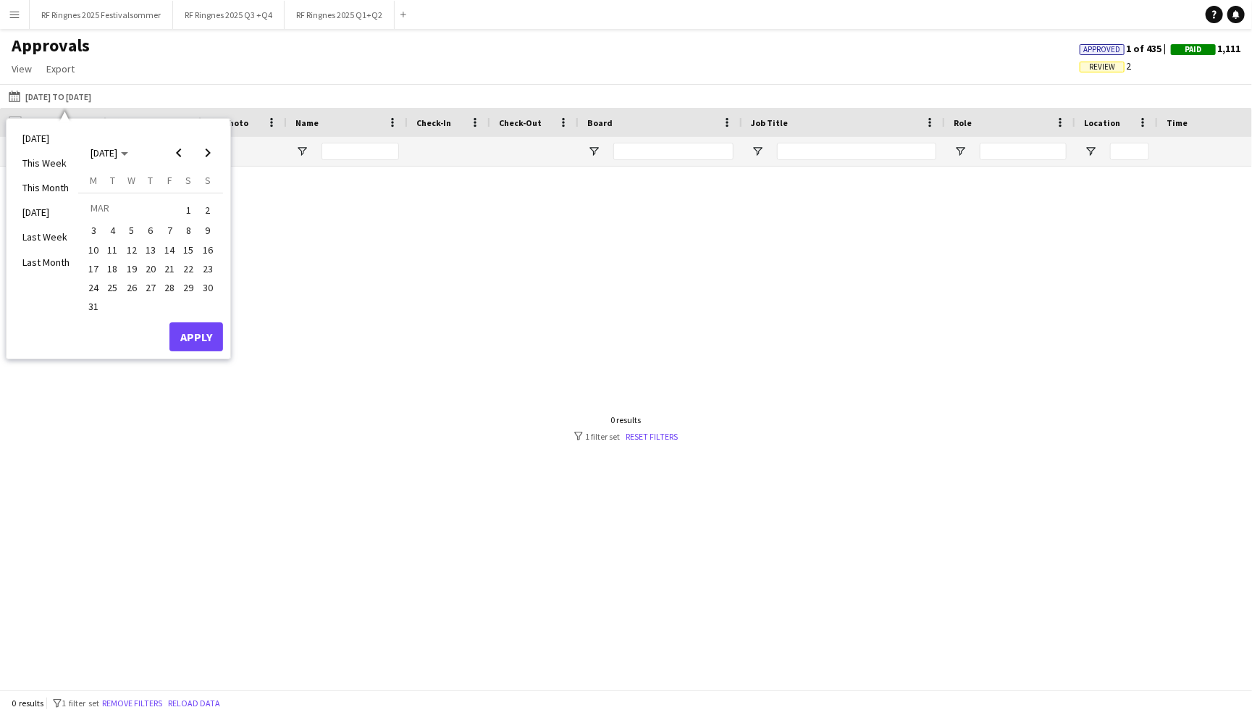
click at [188, 209] on span "1" at bounding box center [188, 209] width 17 height 20
click at [91, 298] on span "31" at bounding box center [93, 306] width 17 height 17
click at [196, 338] on button "Apply" at bounding box center [196, 336] width 54 height 29
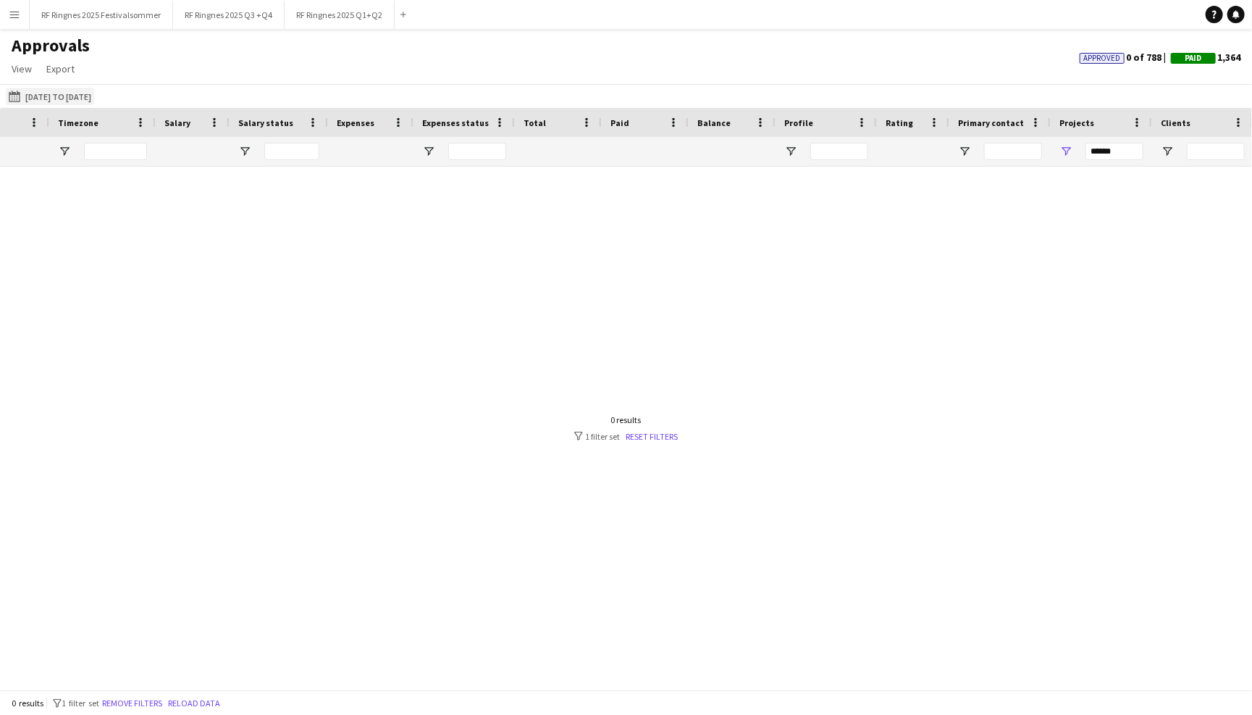
click at [49, 96] on button "01-04-2025 to 30-04-2025 01-03-2025 to 31-03-2025" at bounding box center [50, 96] width 88 height 17
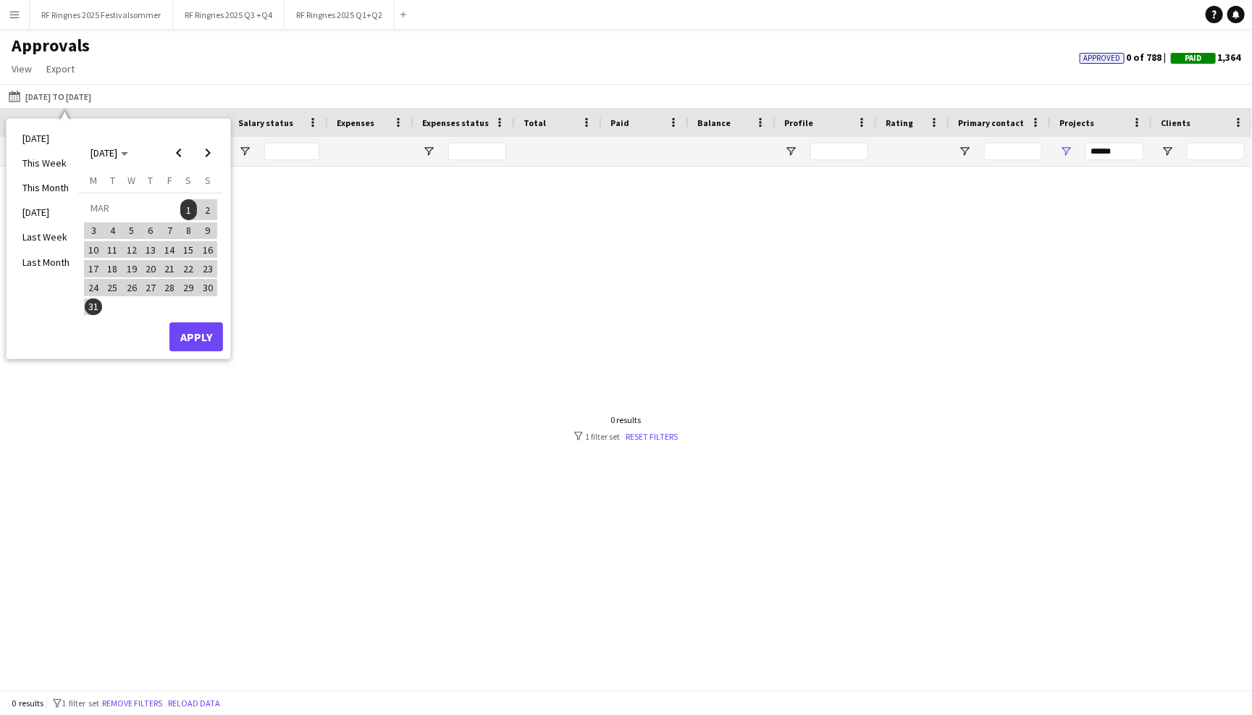
click at [562, 266] on div at bounding box center [626, 428] width 1252 height 523
click at [562, 153] on input "******" at bounding box center [1115, 151] width 58 height 17
click at [562, 252] on div at bounding box center [626, 428] width 1252 height 523
click at [211, 322] on button "Apply" at bounding box center [196, 336] width 54 height 29
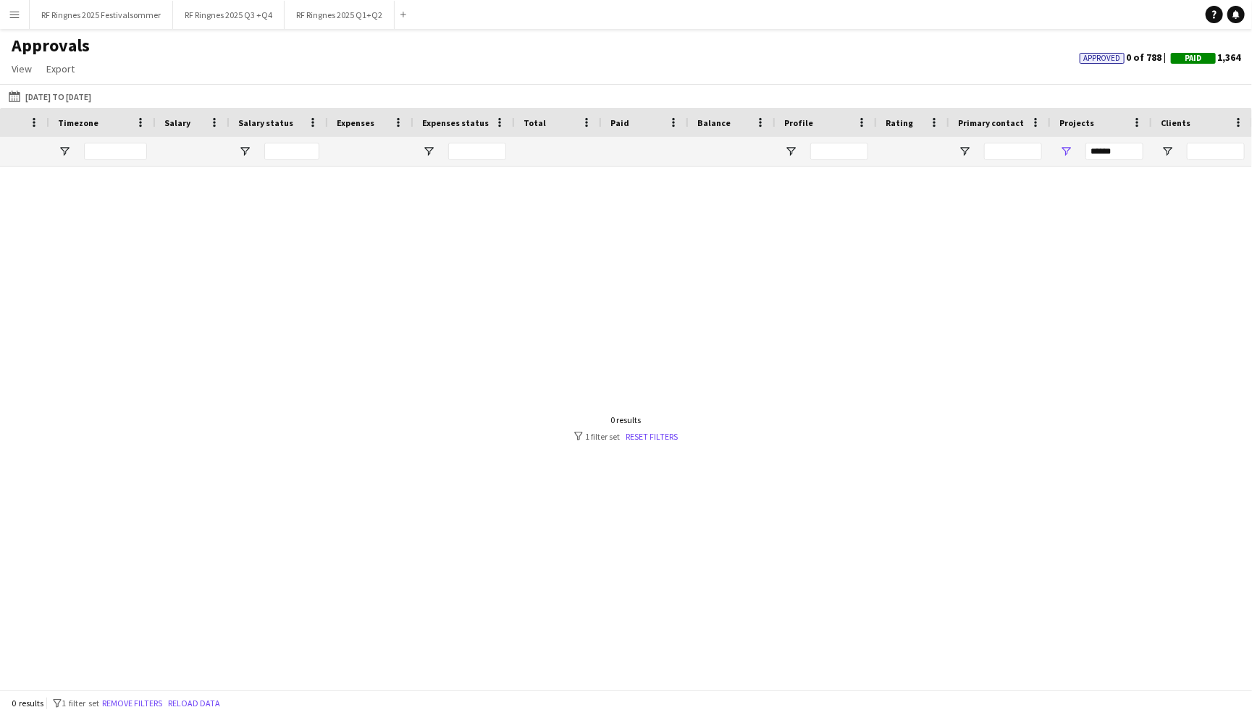
click at [13, 14] on app-icon "Menu" at bounding box center [15, 15] width 12 height 12
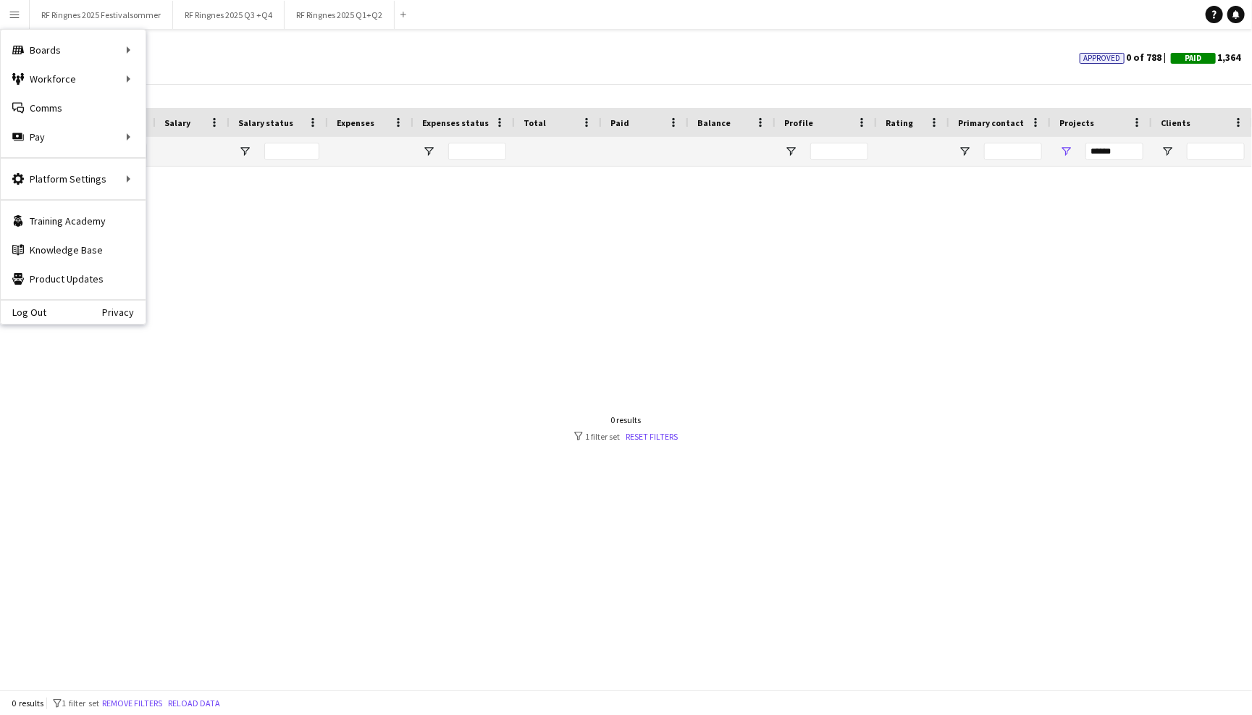
click at [318, 88] on div "01-04-2025 to 30-04-2025 01-03-2025 to 31-03-2025 Today This Week This Month Ye…" at bounding box center [626, 96] width 1252 height 24
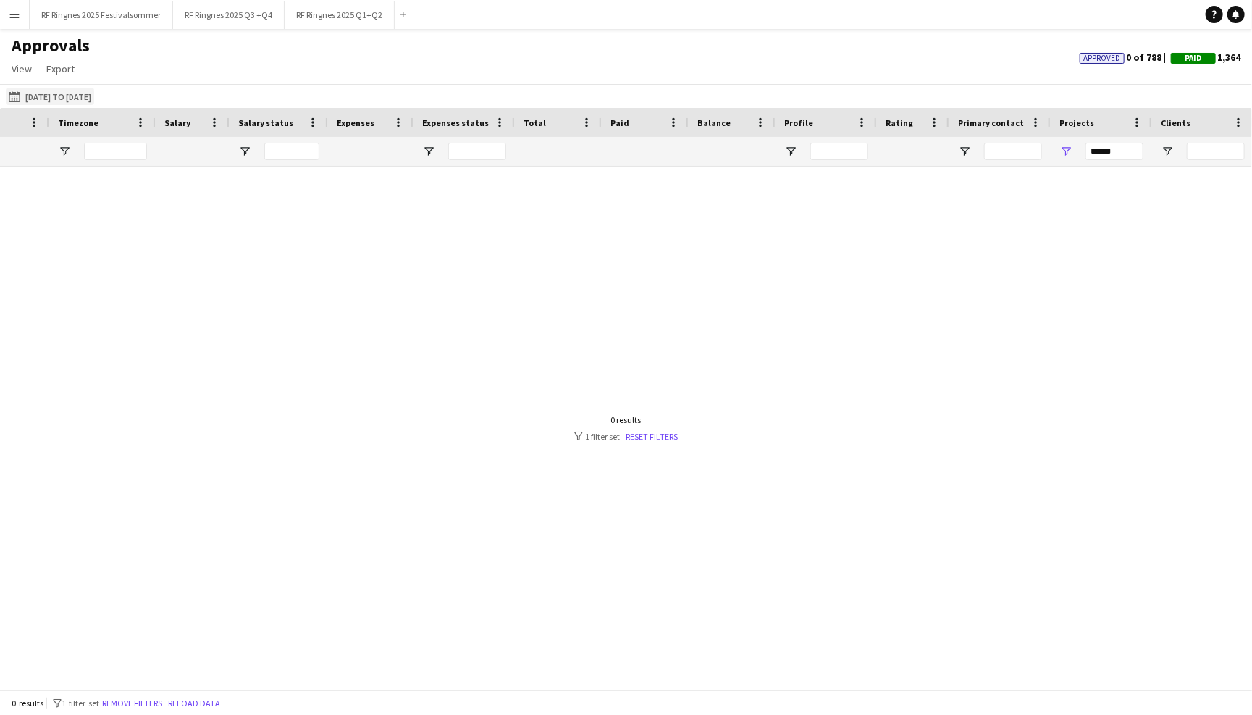
click at [56, 93] on button "01-04-2025 to 30-04-2025 01-03-2025 to 31-03-2025" at bounding box center [50, 96] width 88 height 17
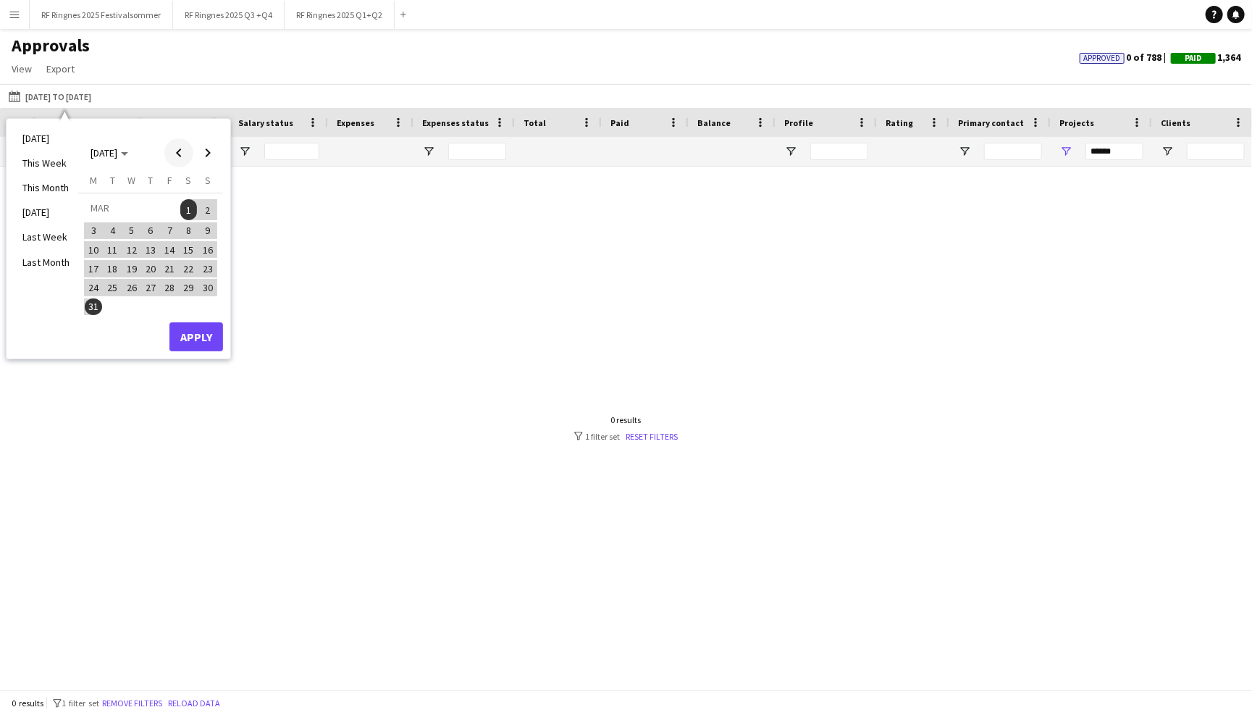
click at [191, 156] on span "Previous month" at bounding box center [178, 152] width 29 height 29
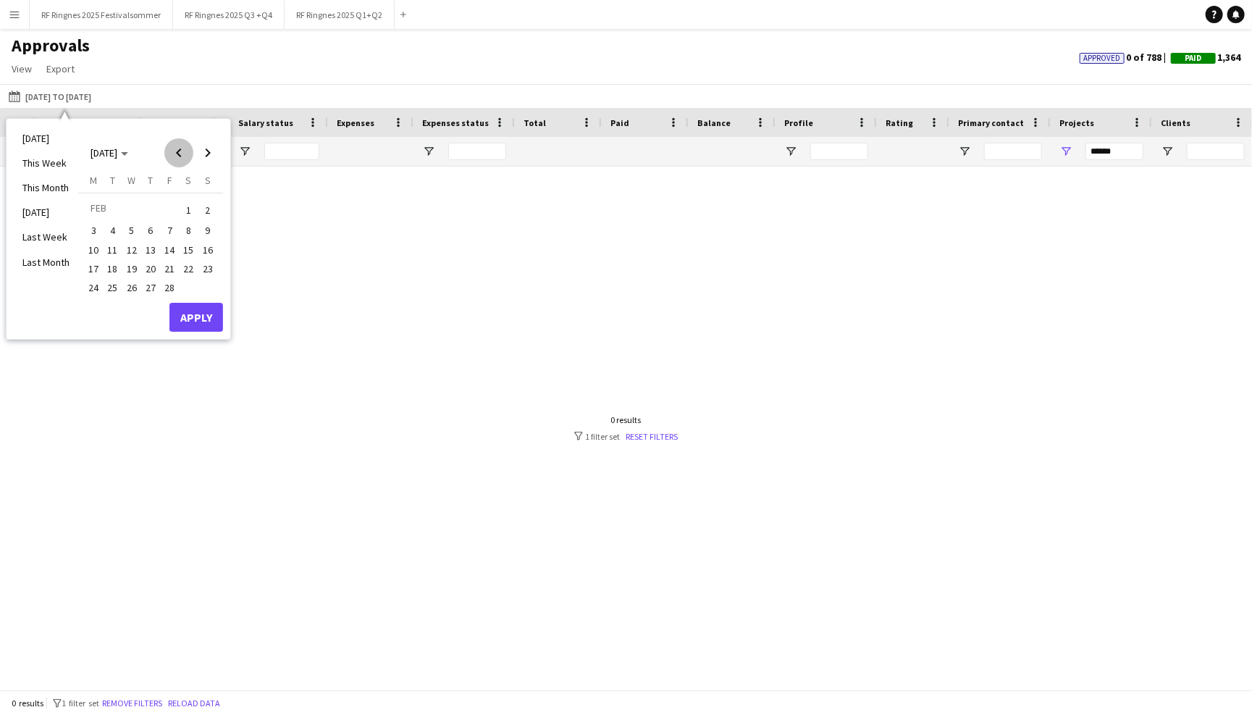
click at [191, 156] on span "Previous month" at bounding box center [178, 152] width 29 height 29
click at [210, 144] on span "Next month" at bounding box center [207, 152] width 29 height 29
click at [126, 219] on span "1" at bounding box center [131, 227] width 17 height 17
click at [200, 156] on span "Next month" at bounding box center [207, 152] width 29 height 29
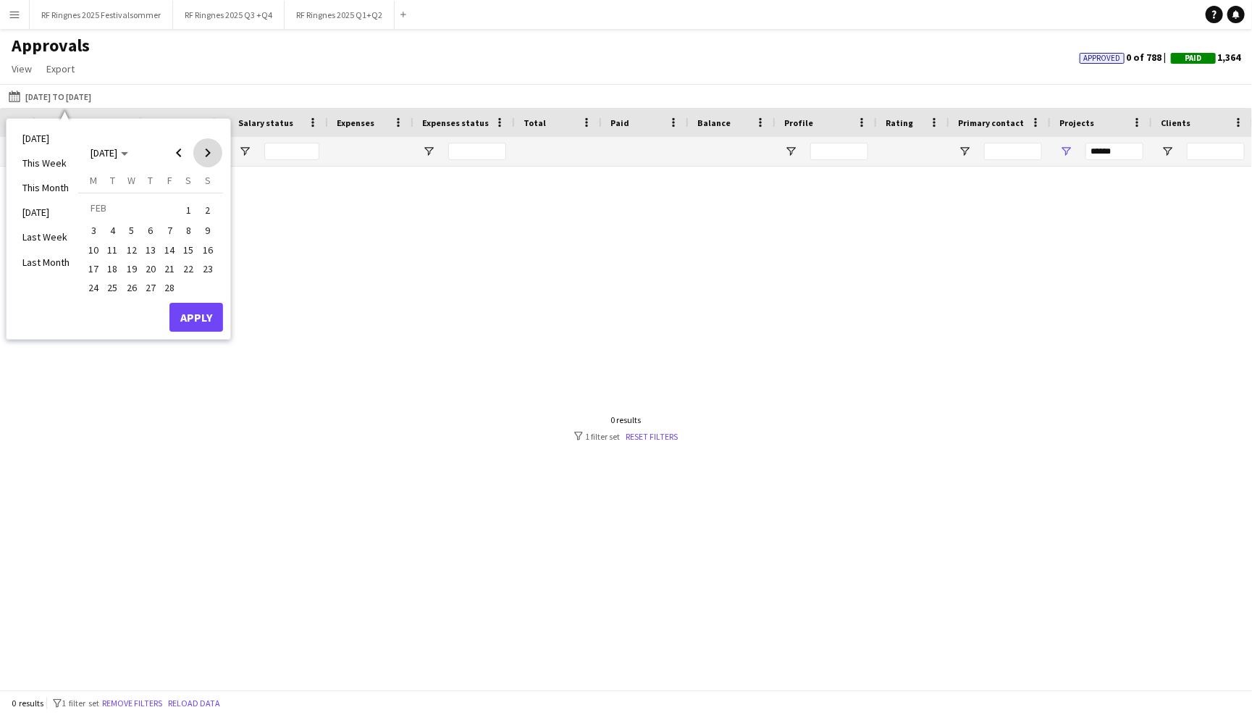
click at [200, 156] on span "Next month" at bounding box center [207, 152] width 29 height 29
click at [188, 280] on span "31" at bounding box center [188, 287] width 17 height 17
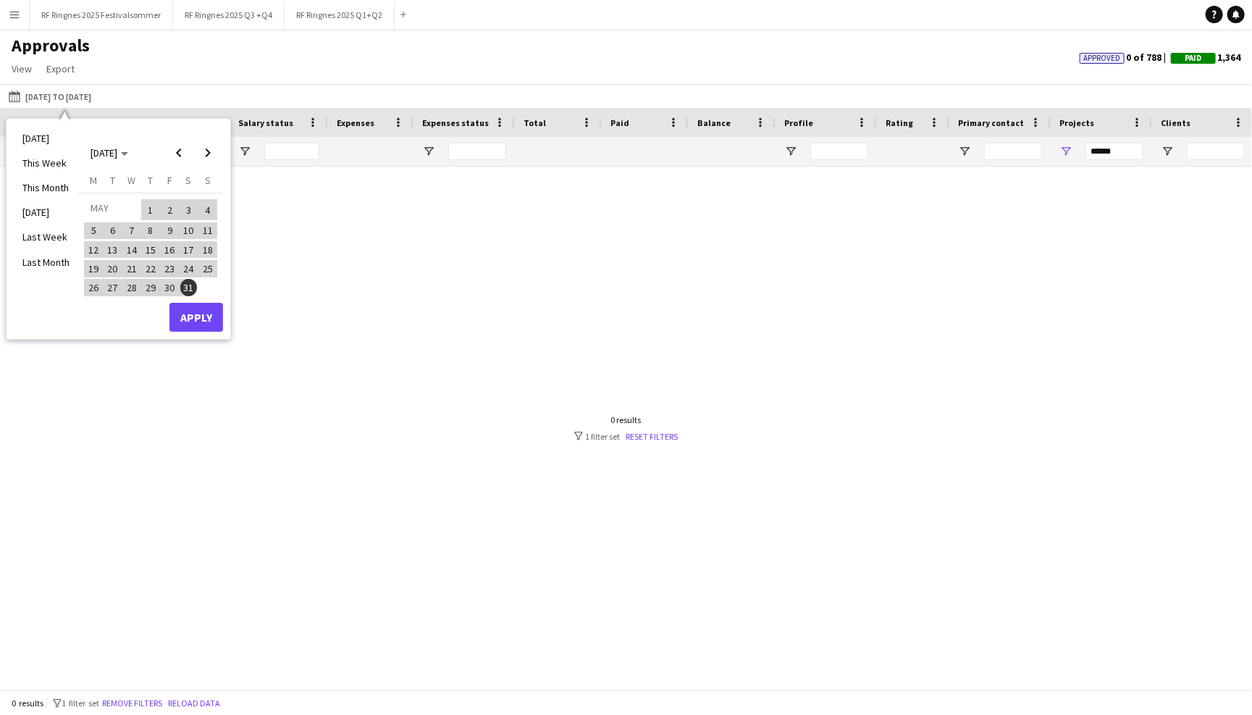
click at [193, 297] on div "Monday M Tuesday T Wednesday W Thursday T Friday F Saturday S Sunday S MAY 1 2 …" at bounding box center [150, 238] width 145 height 129
click at [195, 308] on button "Apply" at bounding box center [196, 317] width 54 height 29
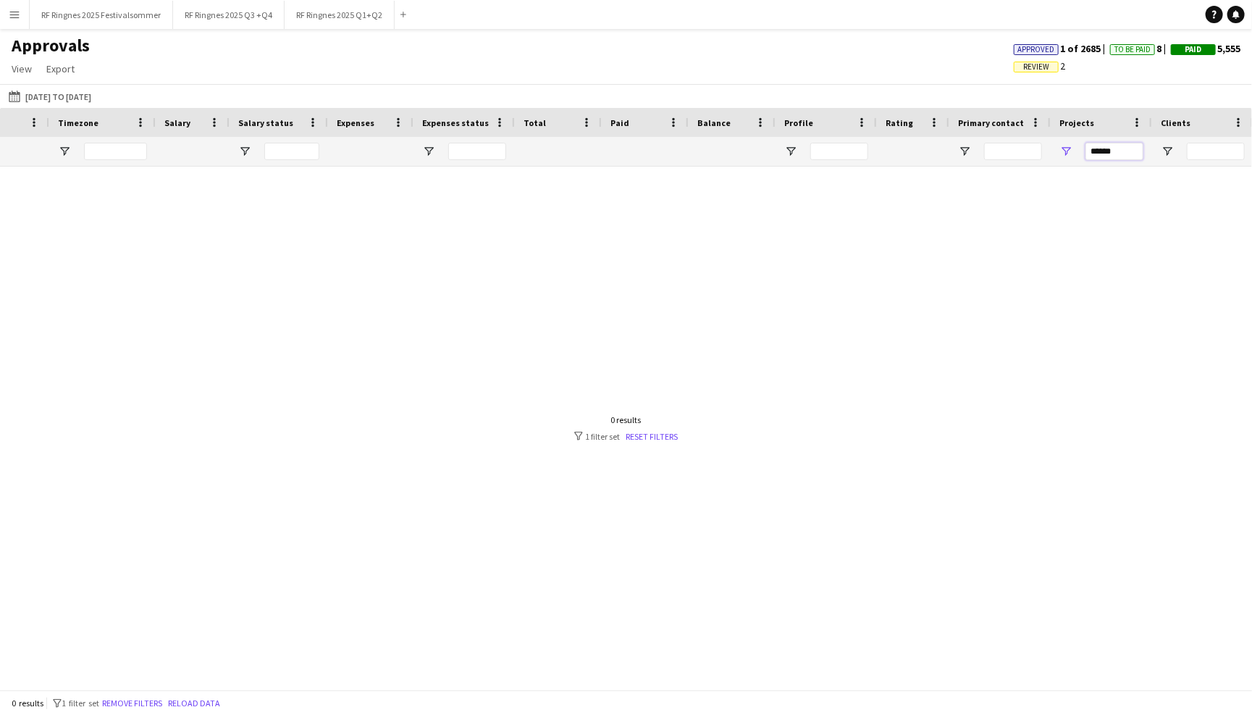
click at [562, 153] on input "******" at bounding box center [1115, 151] width 58 height 17
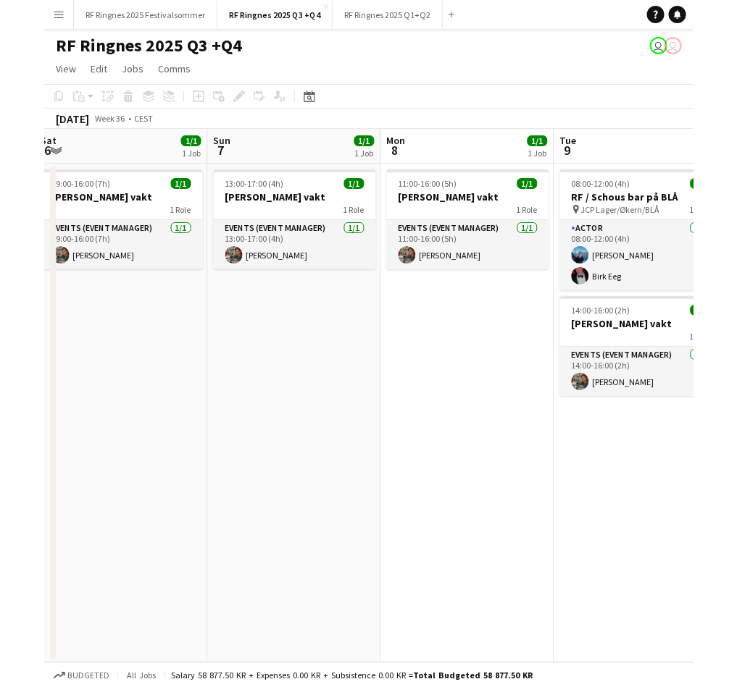
scroll to position [0, 537]
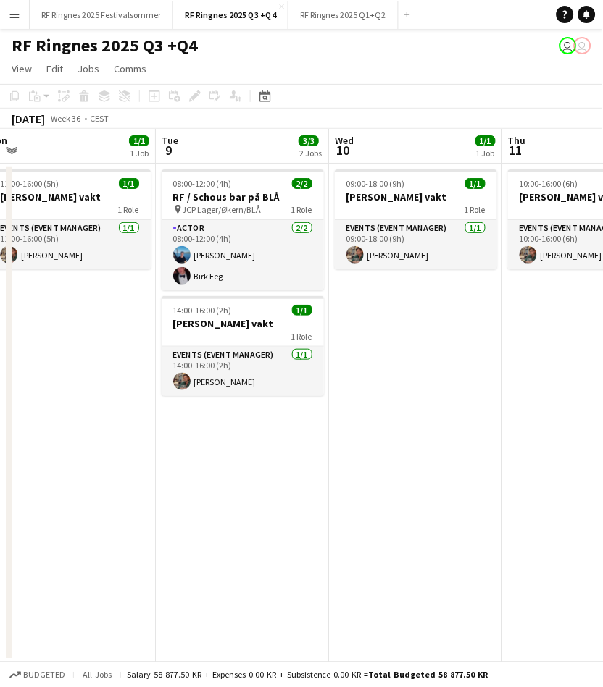
click at [20, 9] on app-icon "Menu" at bounding box center [15, 15] width 12 height 12
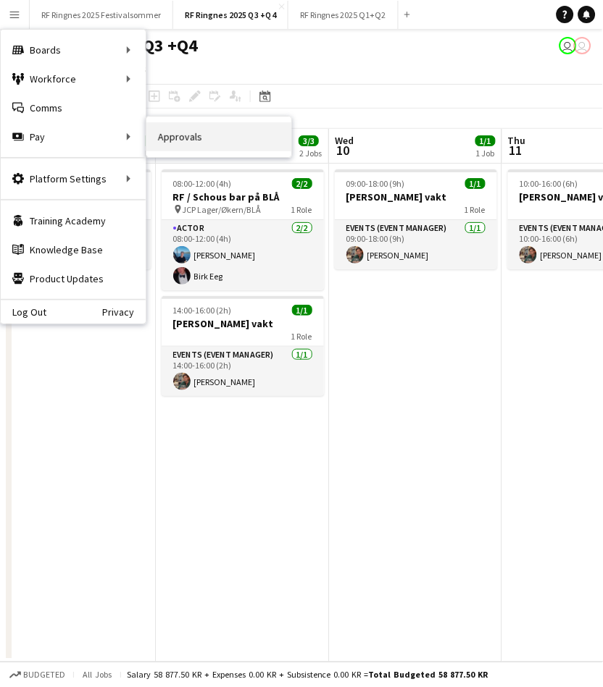
click at [177, 137] on link "Approvals" at bounding box center [218, 136] width 145 height 29
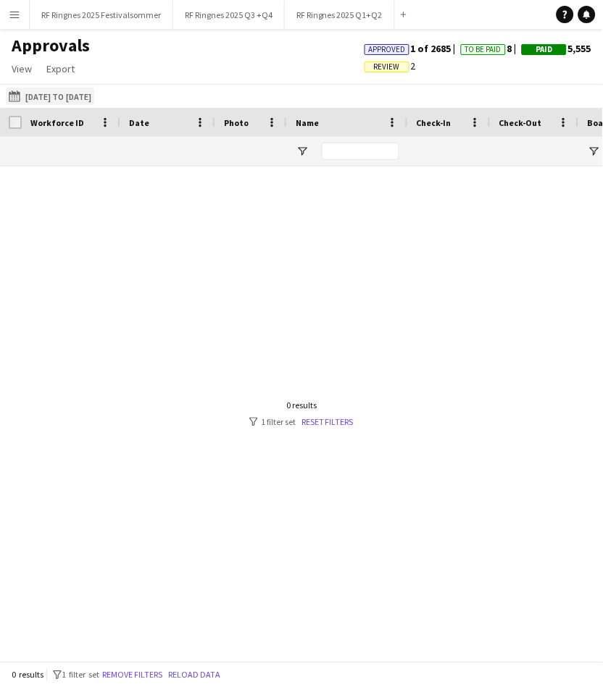
click at [47, 89] on button "[DATE] to [DATE] [DATE] to [DATE]" at bounding box center [50, 96] width 88 height 17
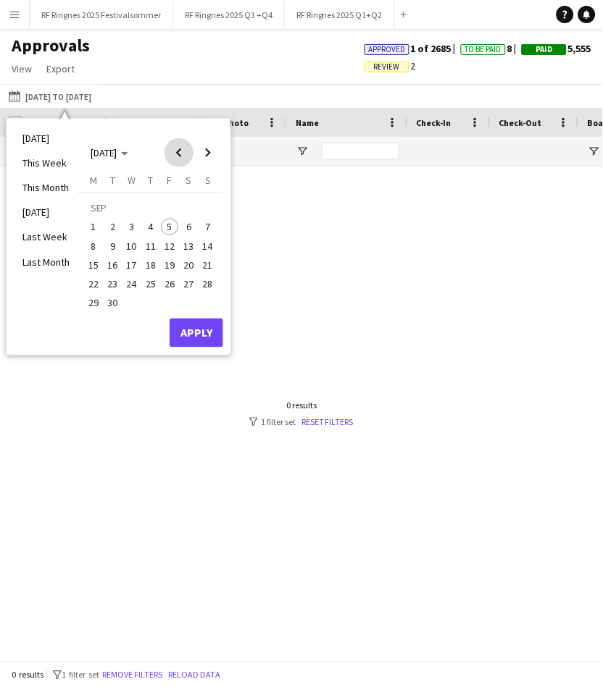
click at [182, 158] on span "Previous month" at bounding box center [178, 152] width 29 height 29
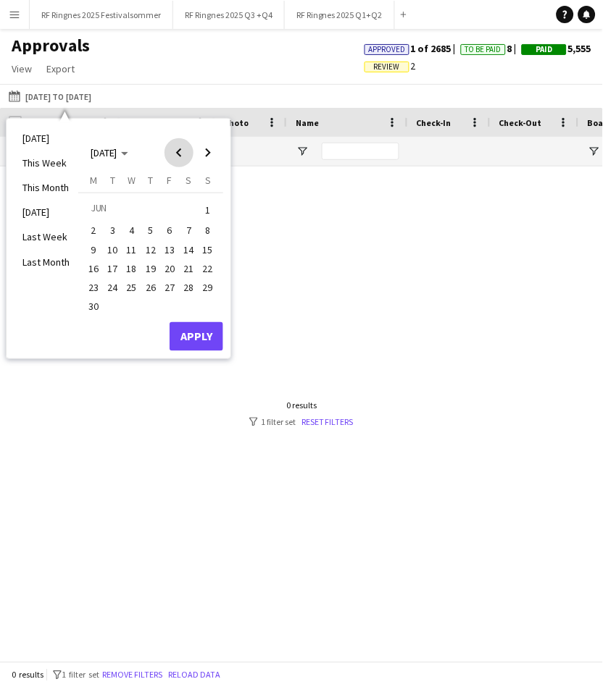
click at [182, 158] on span "Previous month" at bounding box center [178, 152] width 29 height 29
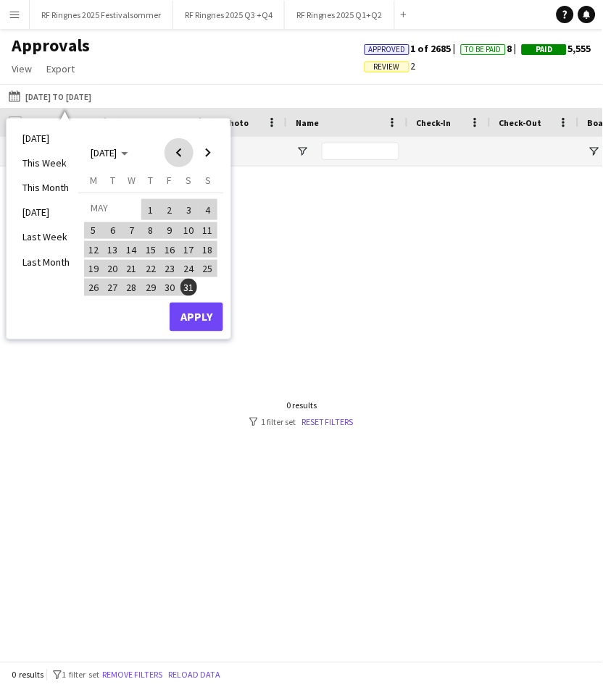
click at [175, 162] on span "Previous month" at bounding box center [178, 152] width 29 height 29
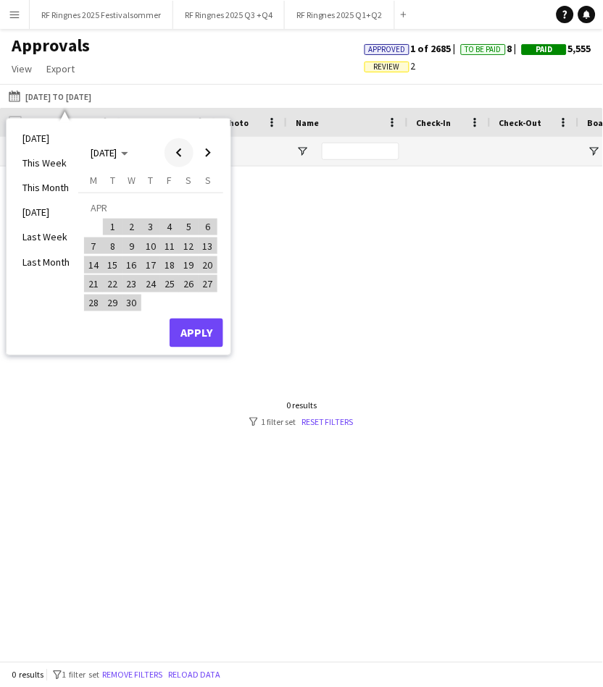
click at [177, 154] on span "Previous month" at bounding box center [178, 152] width 29 height 29
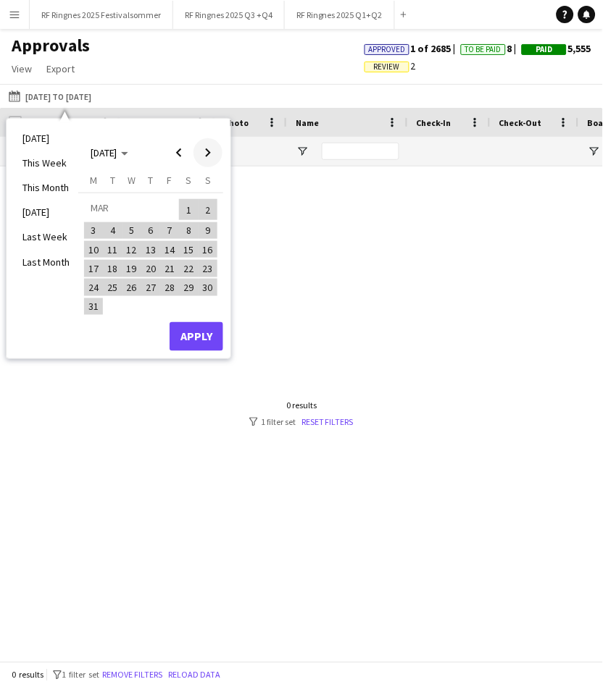
click at [204, 150] on span "Next month" at bounding box center [207, 152] width 29 height 29
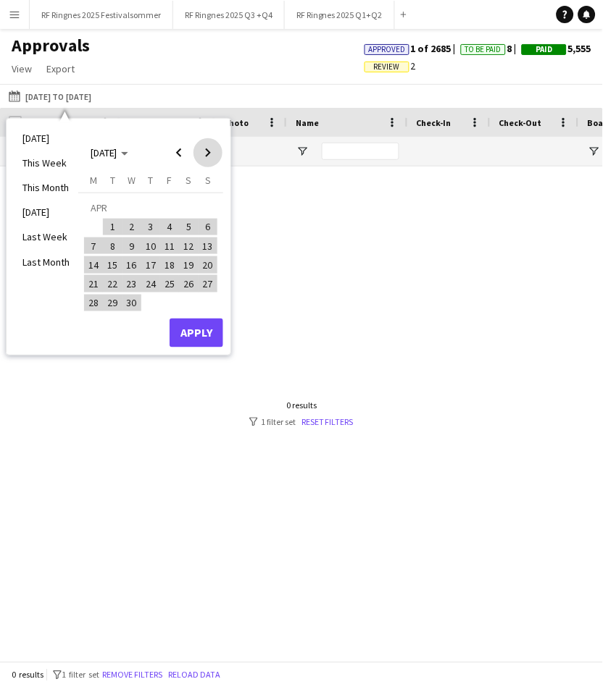
click at [204, 150] on span "Next month" at bounding box center [207, 152] width 29 height 29
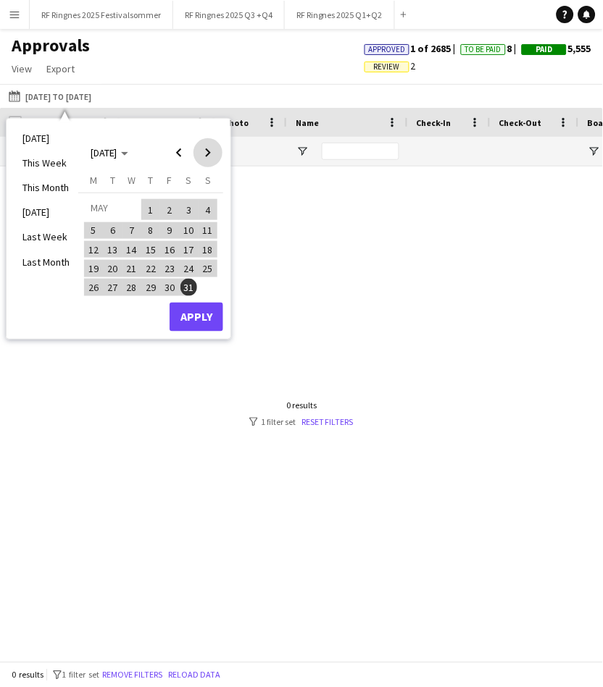
click at [204, 150] on span "Next month" at bounding box center [207, 152] width 29 height 29
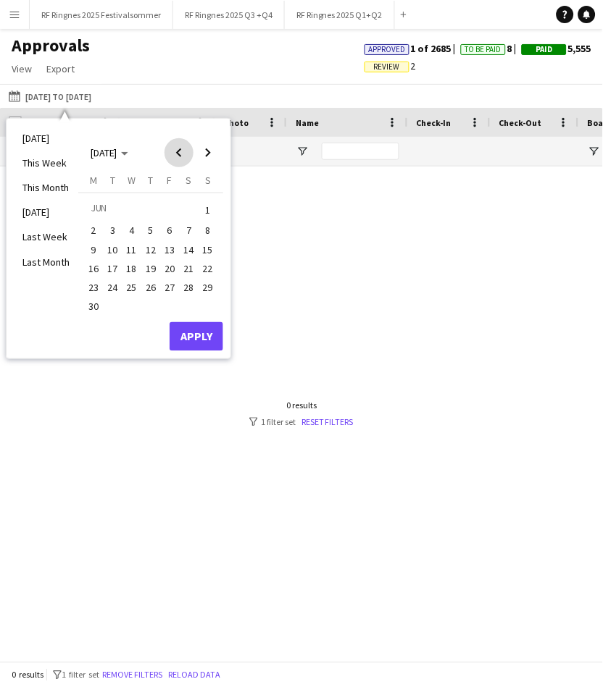
click at [185, 148] on span "Previous month" at bounding box center [178, 152] width 29 height 29
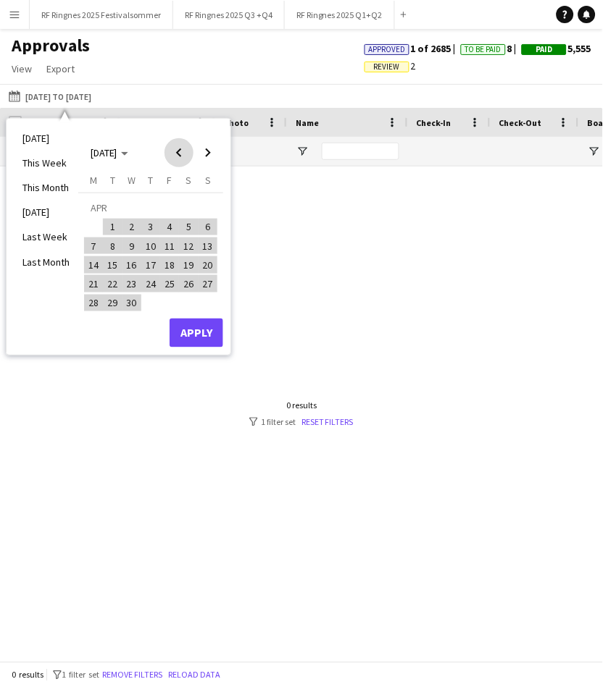
click at [185, 148] on span "Previous month" at bounding box center [178, 152] width 29 height 29
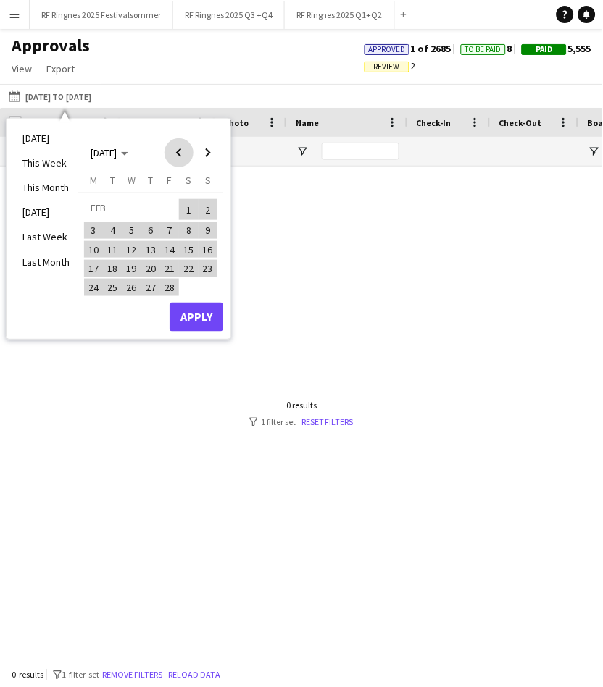
click at [185, 148] on span "Previous month" at bounding box center [178, 152] width 29 height 29
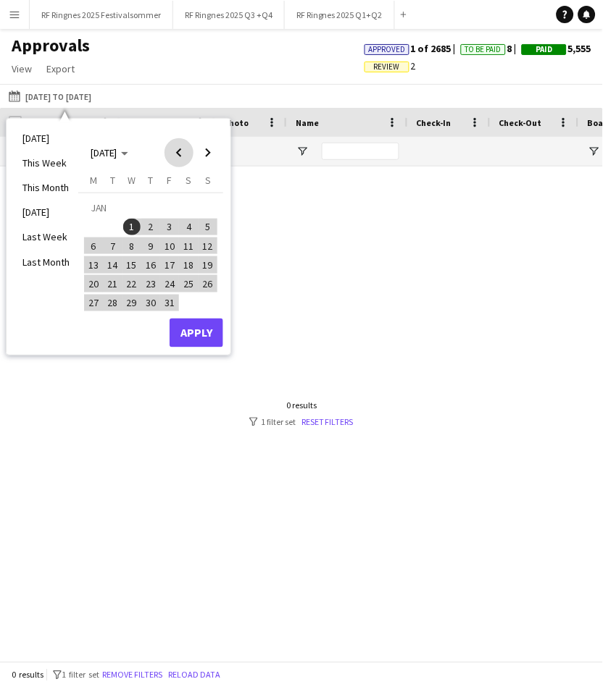
click at [185, 148] on span "Previous month" at bounding box center [178, 152] width 29 height 29
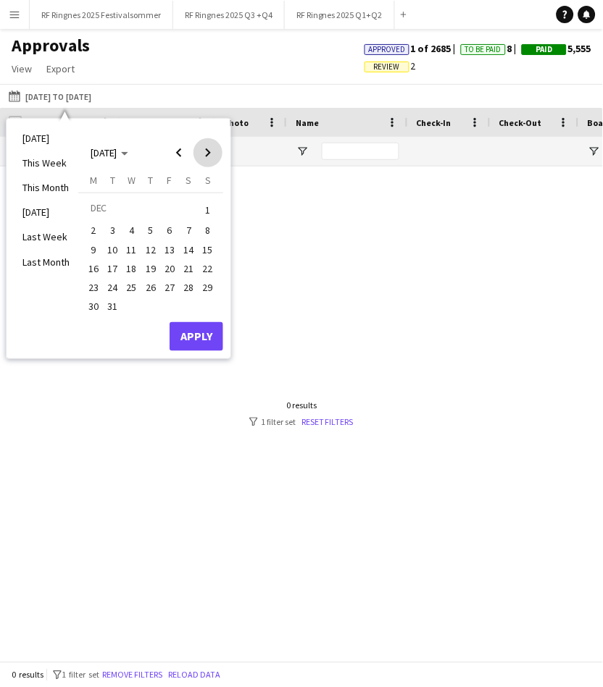
click at [208, 150] on span "Next month" at bounding box center [207, 152] width 29 height 29
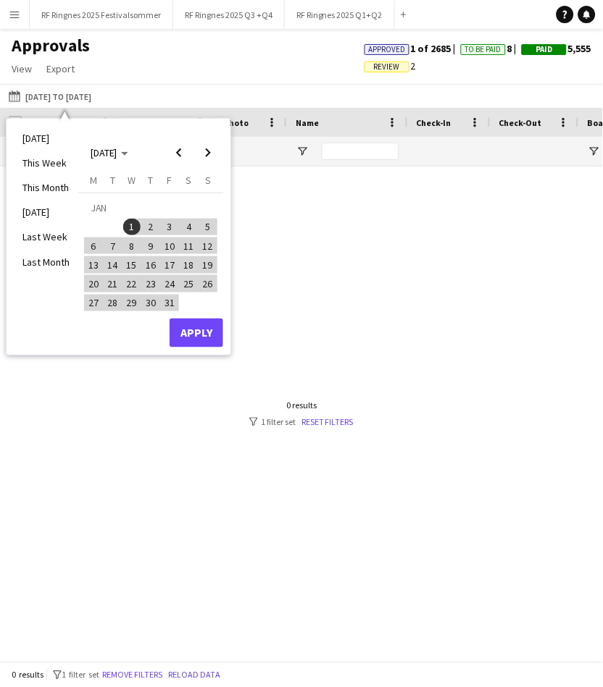
click at [138, 223] on span "1" at bounding box center [131, 227] width 17 height 17
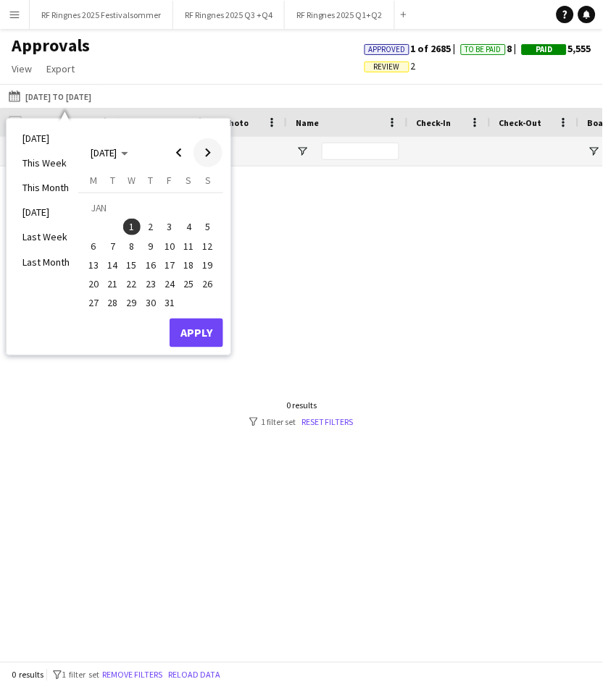
click at [213, 155] on span "Next month" at bounding box center [207, 152] width 29 height 29
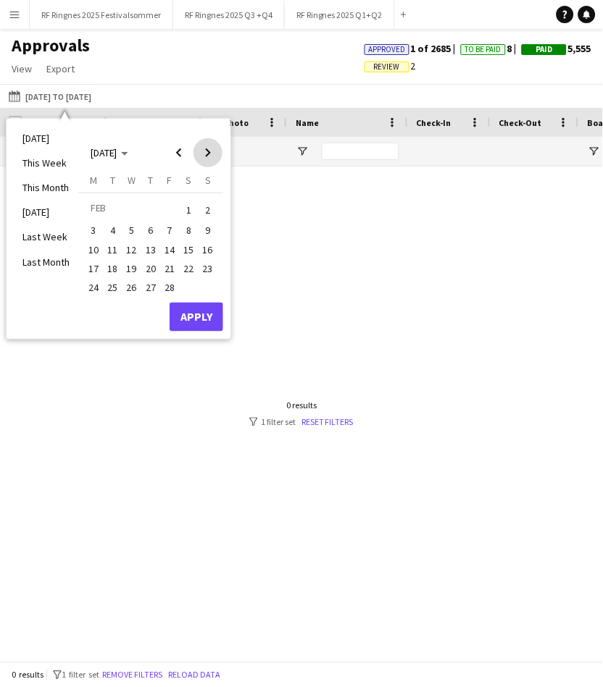
click at [213, 155] on span "Next month" at bounding box center [207, 152] width 29 height 29
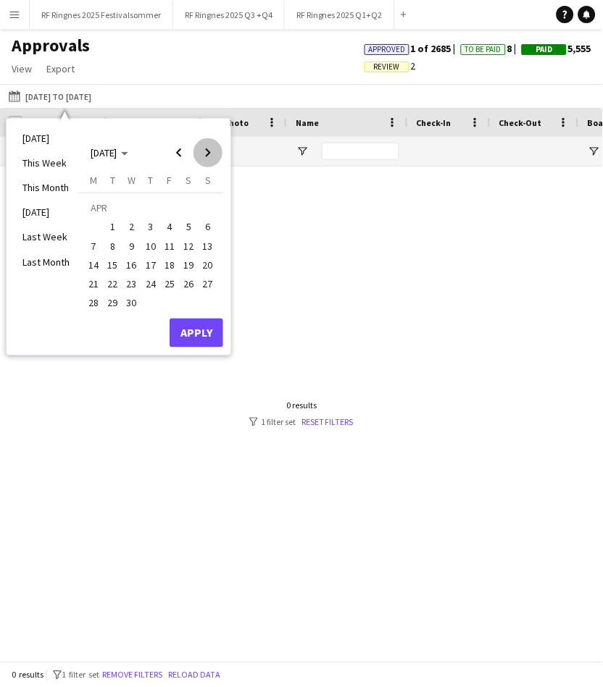
click at [213, 155] on span "Next month" at bounding box center [207, 152] width 29 height 29
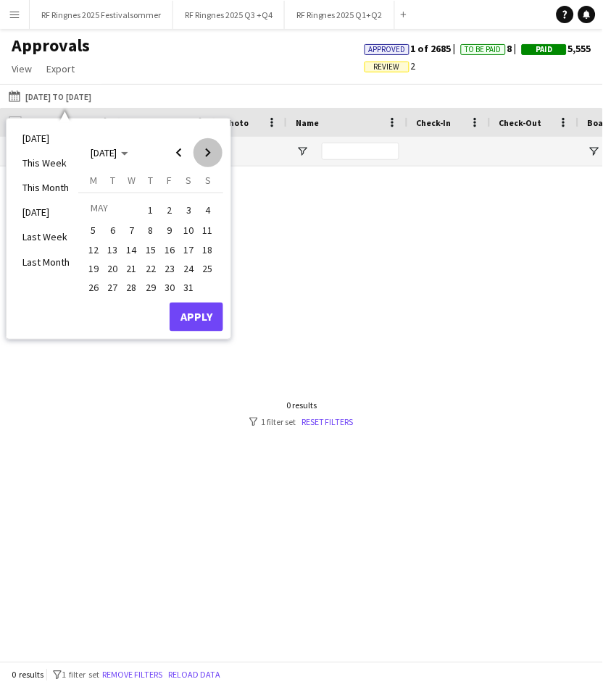
click at [213, 155] on span "Next month" at bounding box center [207, 152] width 29 height 29
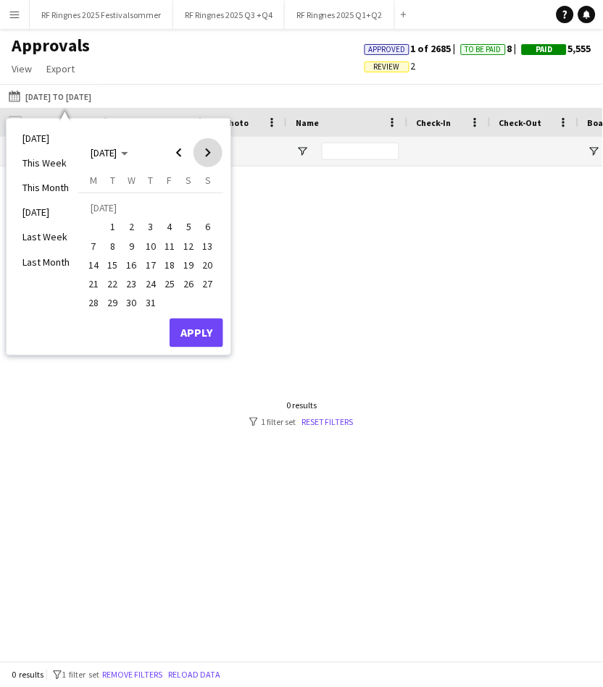
click at [213, 155] on span "Next month" at bounding box center [207, 152] width 29 height 29
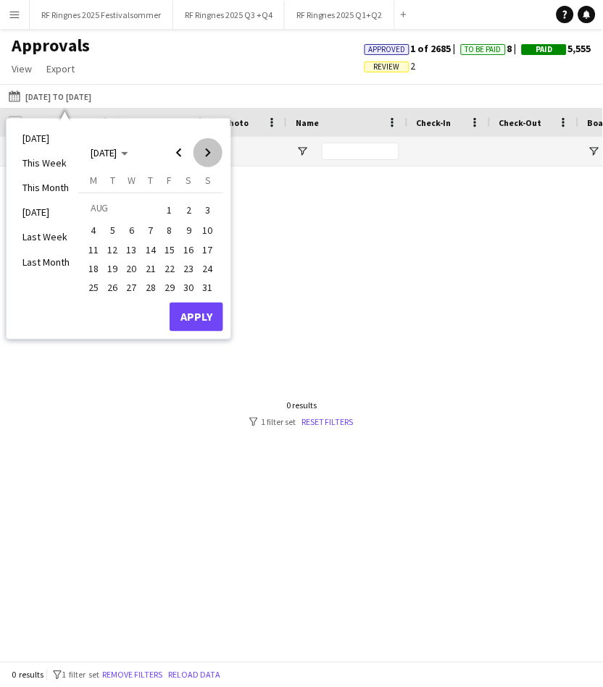
click at [213, 155] on span "Next month" at bounding box center [207, 152] width 29 height 29
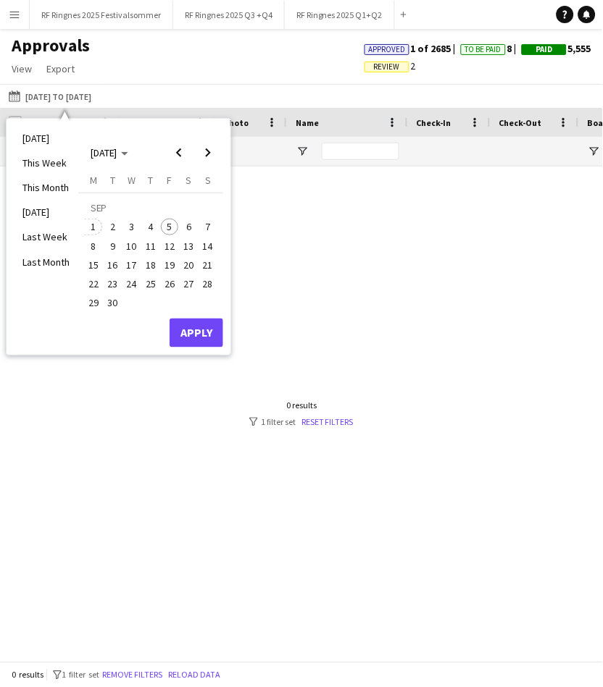
click at [92, 226] on span "1" at bounding box center [93, 227] width 17 height 17
click at [194, 324] on button "Apply" at bounding box center [196, 333] width 54 height 29
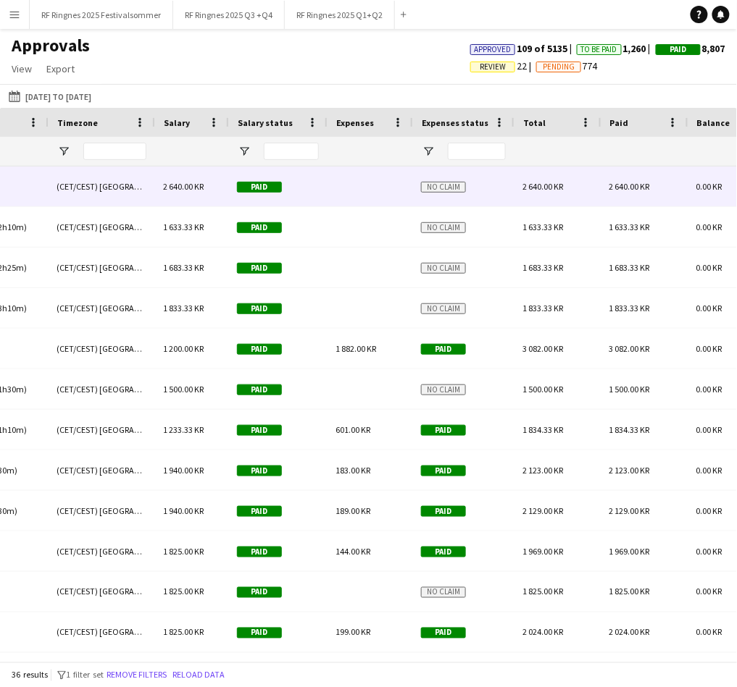
click at [556, 185] on span "2 640.00 KR" at bounding box center [542, 186] width 41 height 11
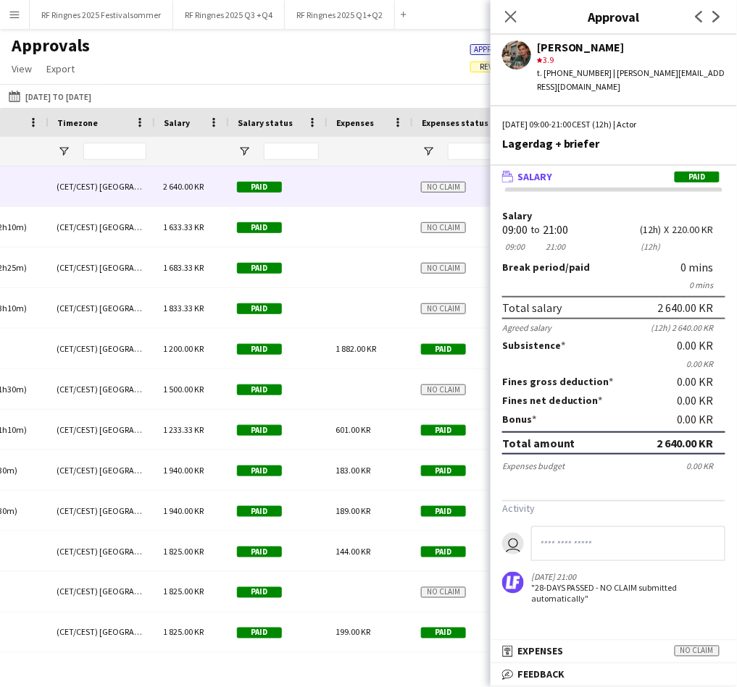
click at [566, 648] on mat-panel-title "receipt Expenses No claim" at bounding box center [610, 651] width 240 height 13
click at [566, 648] on mat-expansion-panel "receipt Expenses No claim Activity user [DATE] 21:00 "28-DAYS PASSED - NO CLAIM…" at bounding box center [613, 652] width 246 height 23
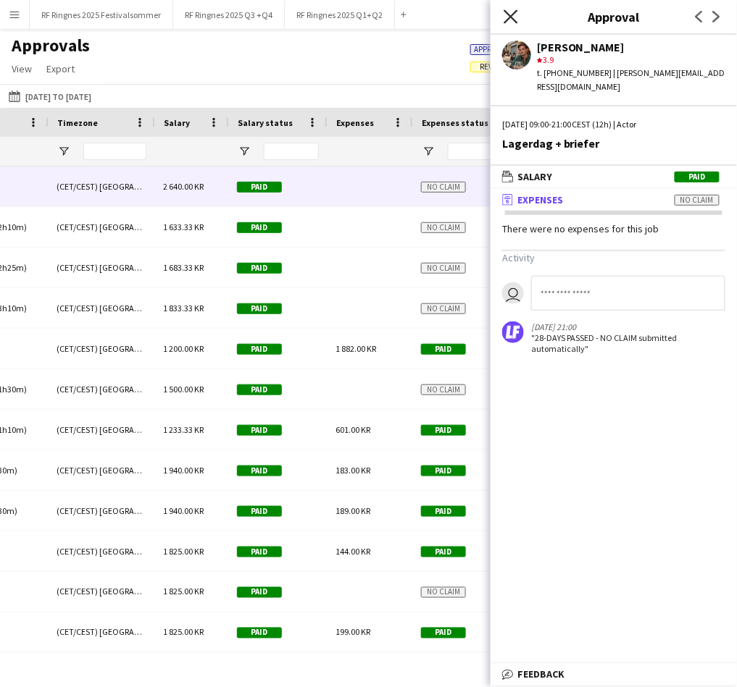
click at [514, 11] on icon "Close pop-in" at bounding box center [510, 16] width 14 height 14
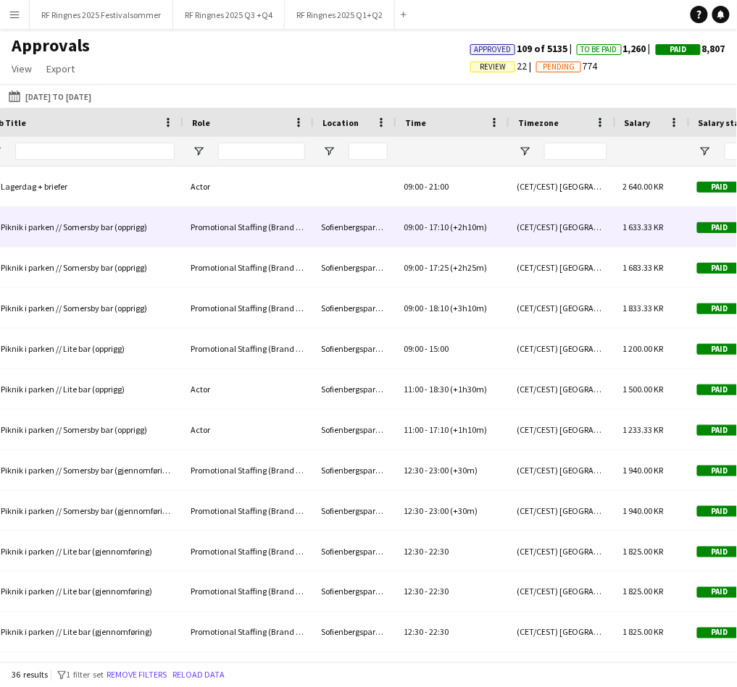
scroll to position [0, 624]
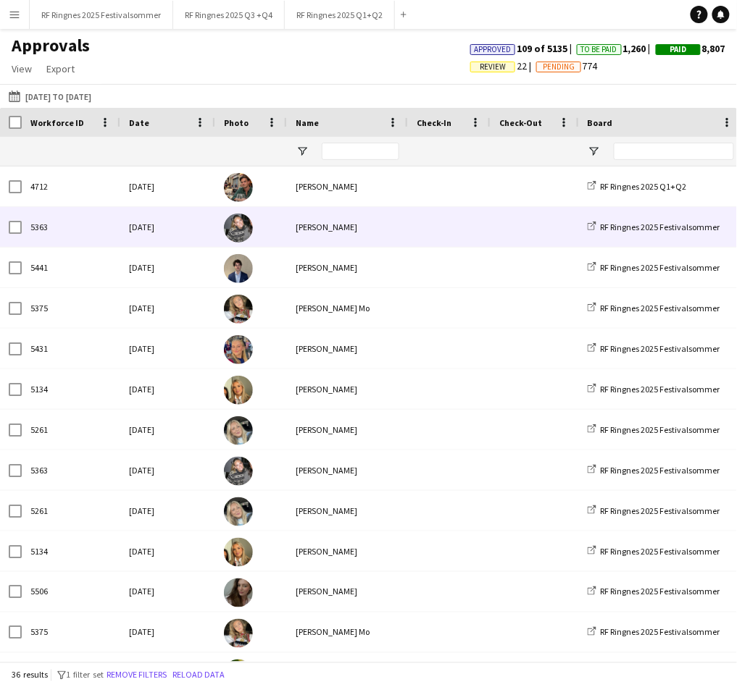
click at [454, 226] on span at bounding box center [448, 227] width 65 height 40
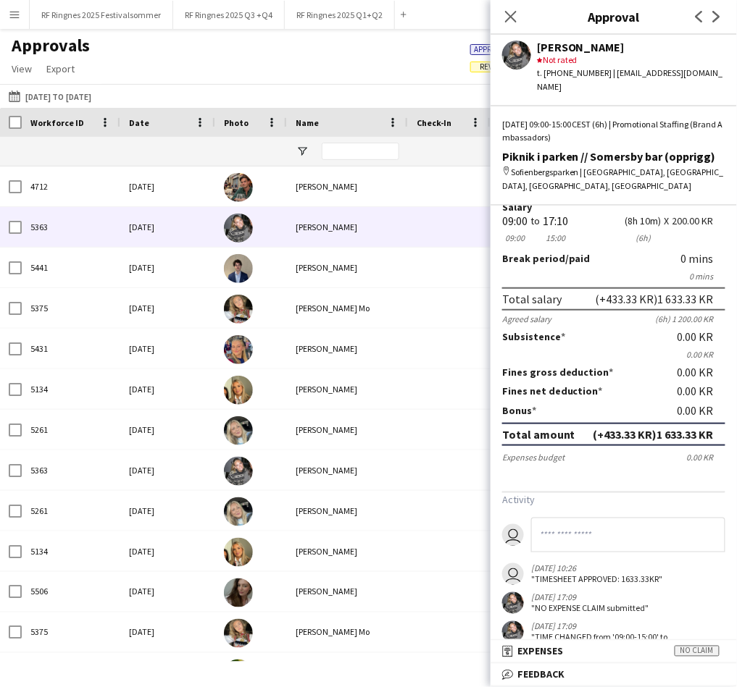
scroll to position [63, 0]
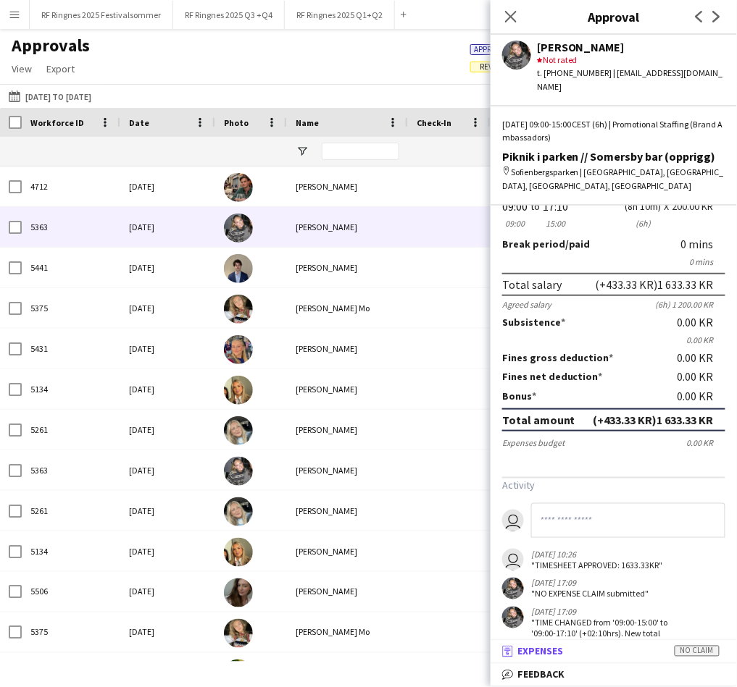
click at [644, 651] on mat-panel-title "receipt Expenses No claim" at bounding box center [610, 651] width 240 height 13
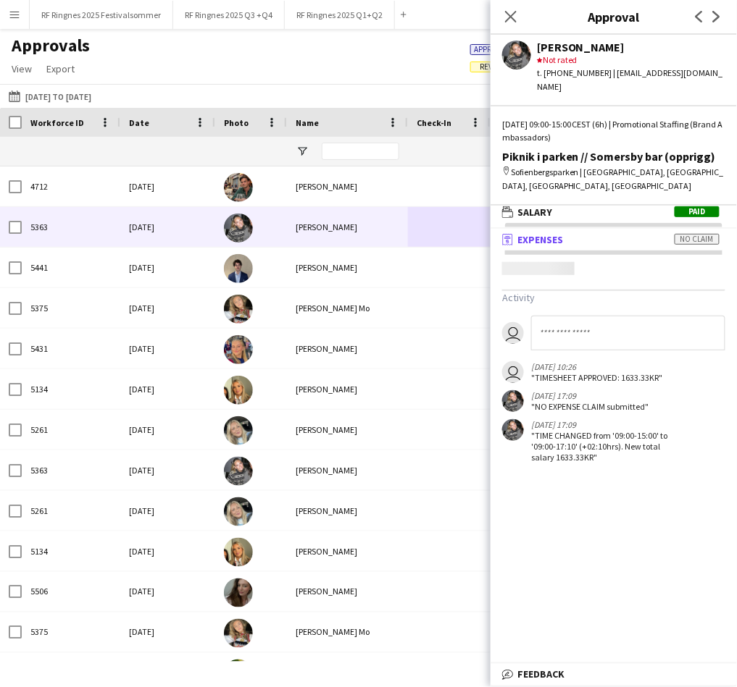
scroll to position [4, 0]
click at [592, 206] on mat-panel-title "wallet Salary Paid" at bounding box center [610, 212] width 240 height 13
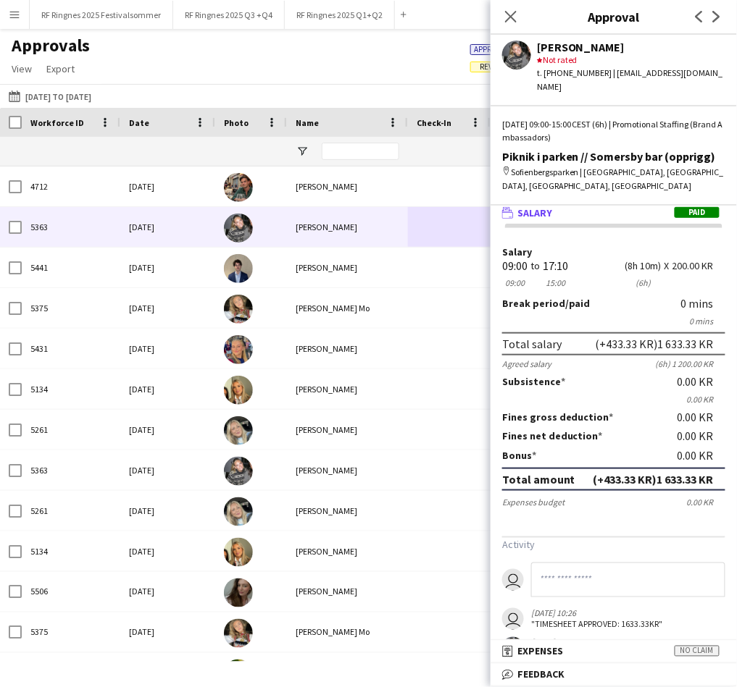
scroll to position [0, 0]
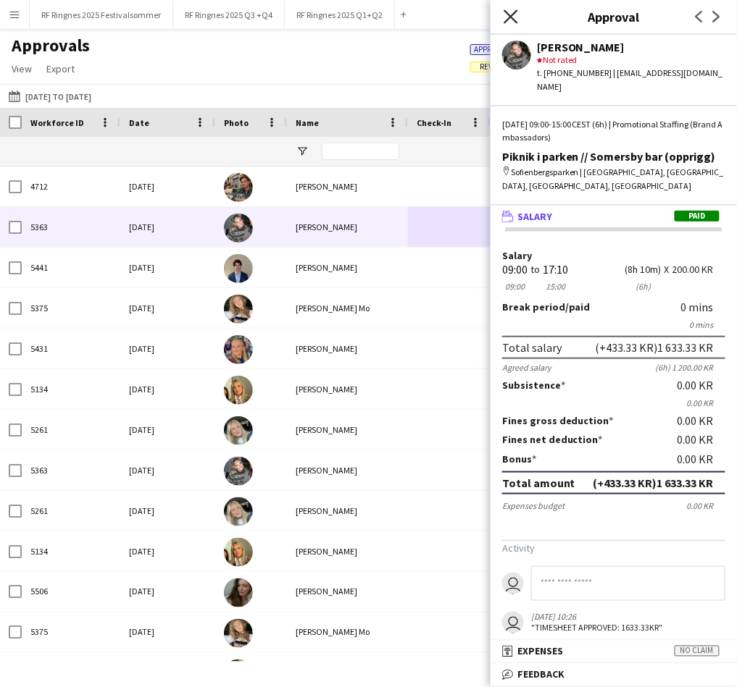
click at [513, 17] on icon "Close pop-in" at bounding box center [510, 16] width 14 height 14
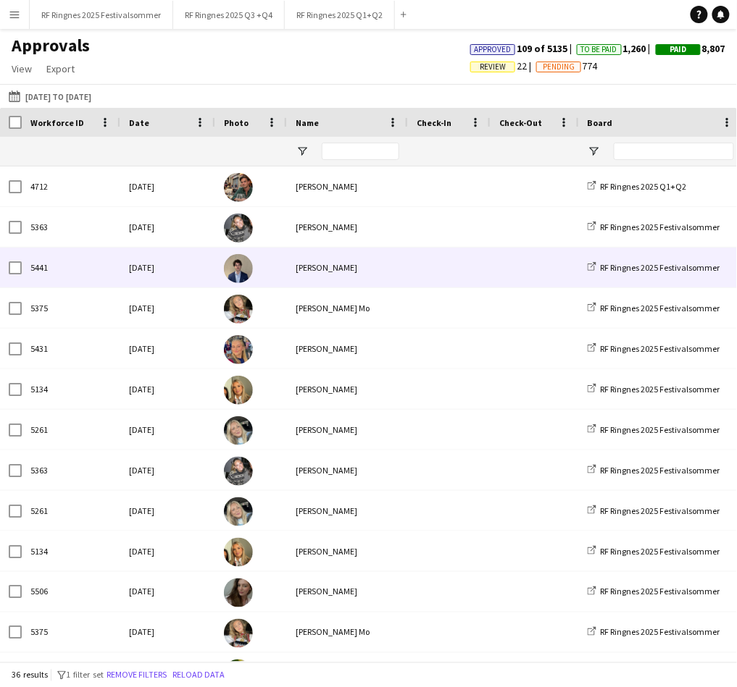
click at [461, 259] on span at bounding box center [448, 268] width 65 height 40
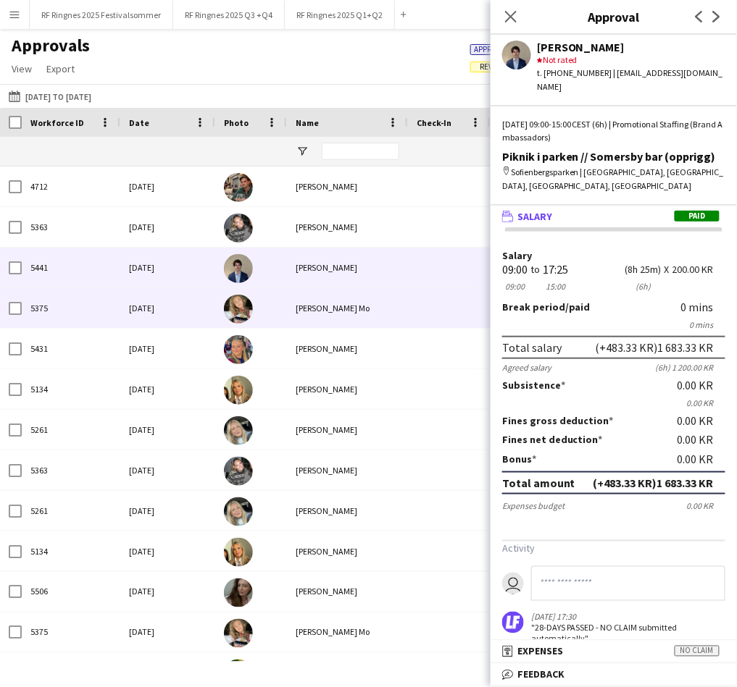
click at [388, 315] on div "[PERSON_NAME] Mo" at bounding box center [347, 308] width 121 height 40
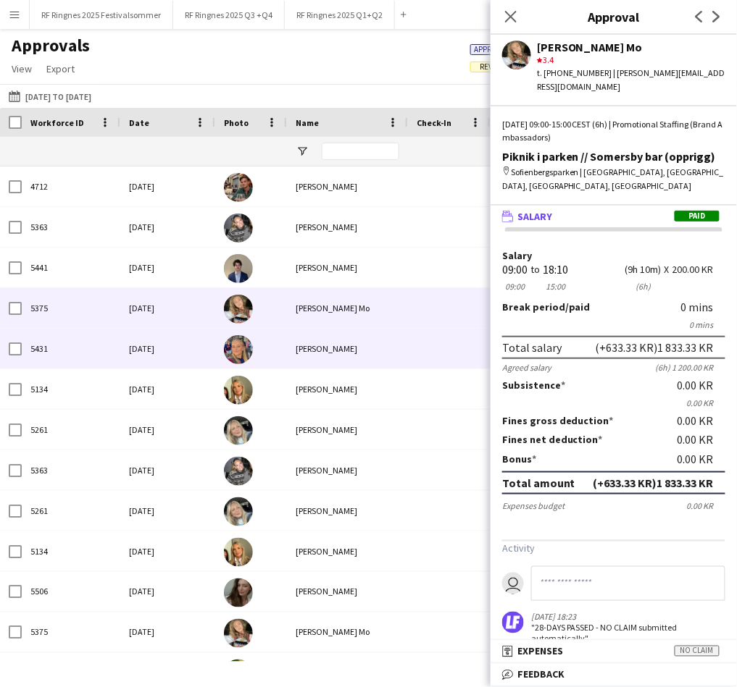
click at [201, 349] on div "[DATE]" at bounding box center [167, 349] width 95 height 40
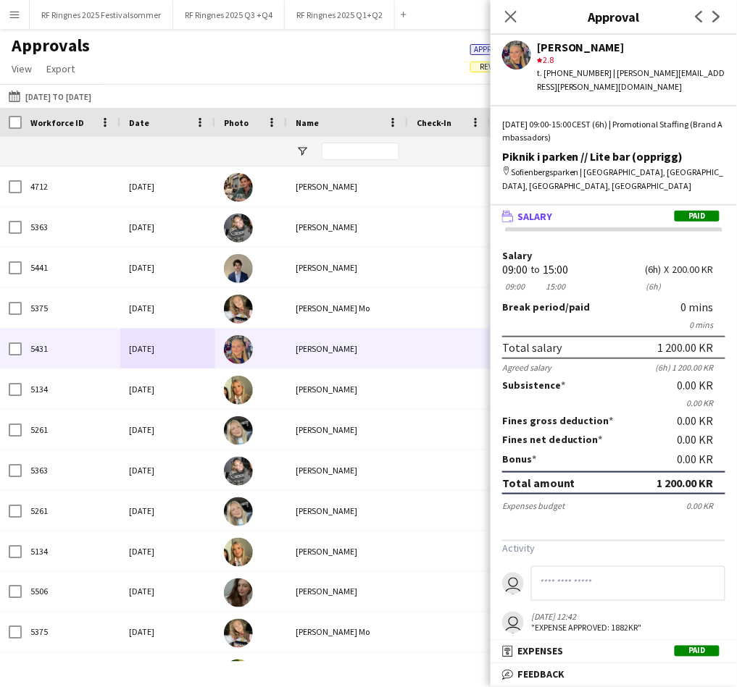
click at [440, 56] on div "Approvals View Customise view Customise filters Reset Filters Reset View Reset …" at bounding box center [368, 59] width 737 height 49
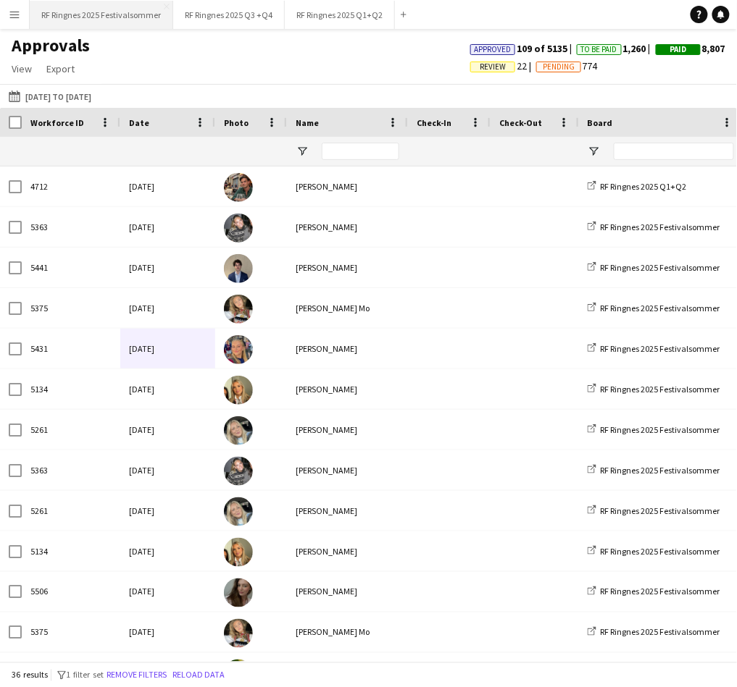
click at [144, 8] on button "RF Ringnes 2025 Festivalsommer Close" at bounding box center [101, 15] width 143 height 28
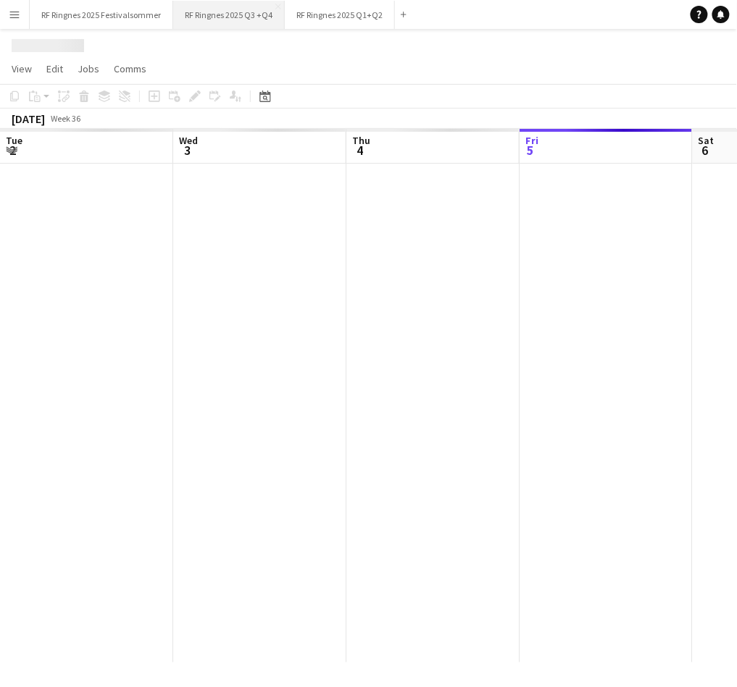
scroll to position [0, 345]
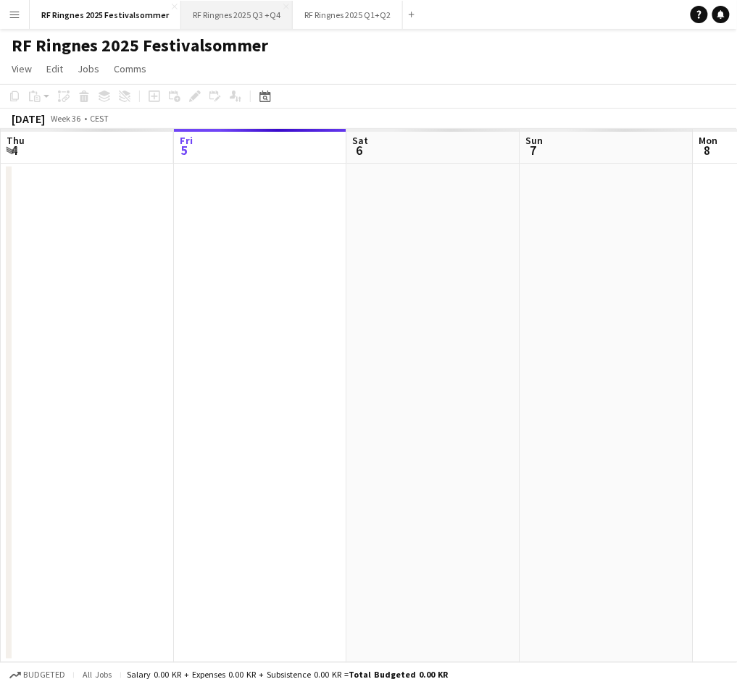
click at [246, 8] on button "RF Ringnes 2025 Q3 +Q4 Close" at bounding box center [237, 15] width 112 height 28
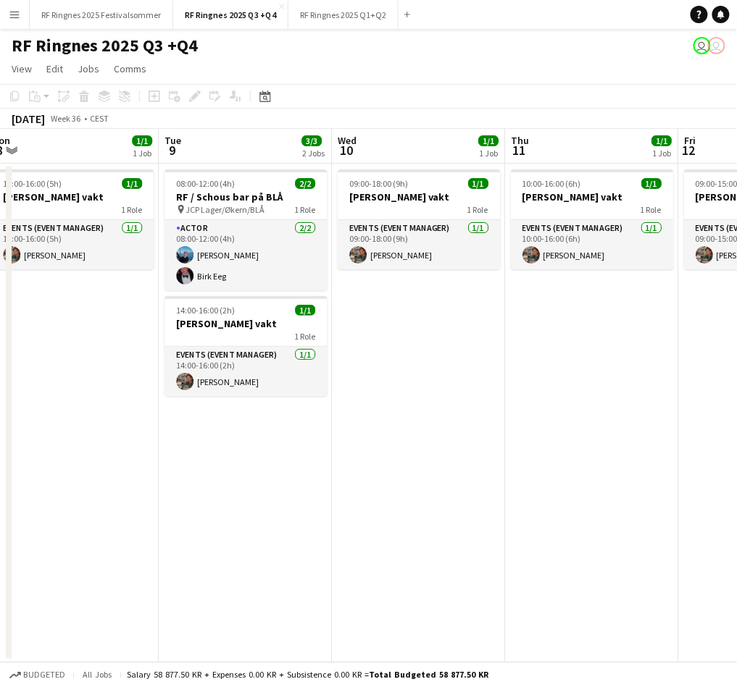
scroll to position [0, 364]
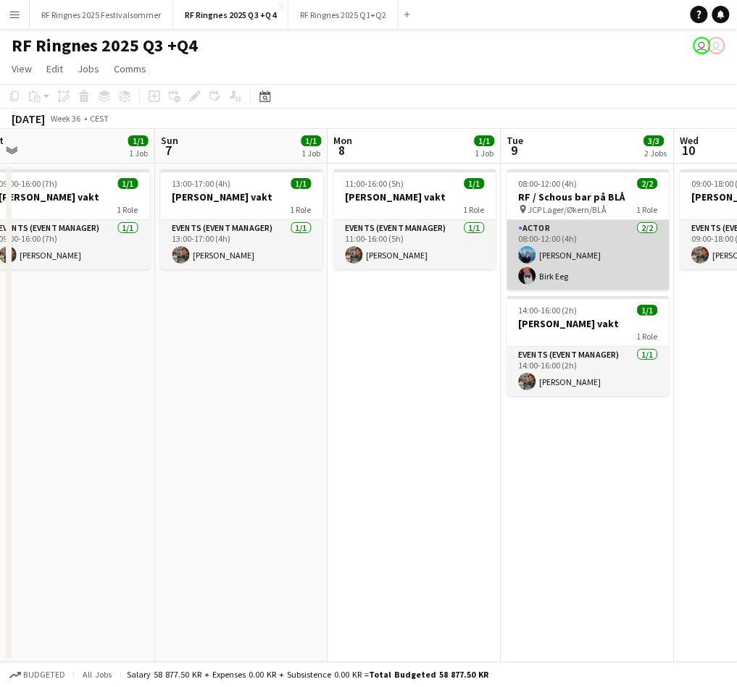
click at [587, 255] on app-card-role "Actor [DATE] 08:00-12:00 (4h) [PERSON_NAME]" at bounding box center [588, 255] width 162 height 70
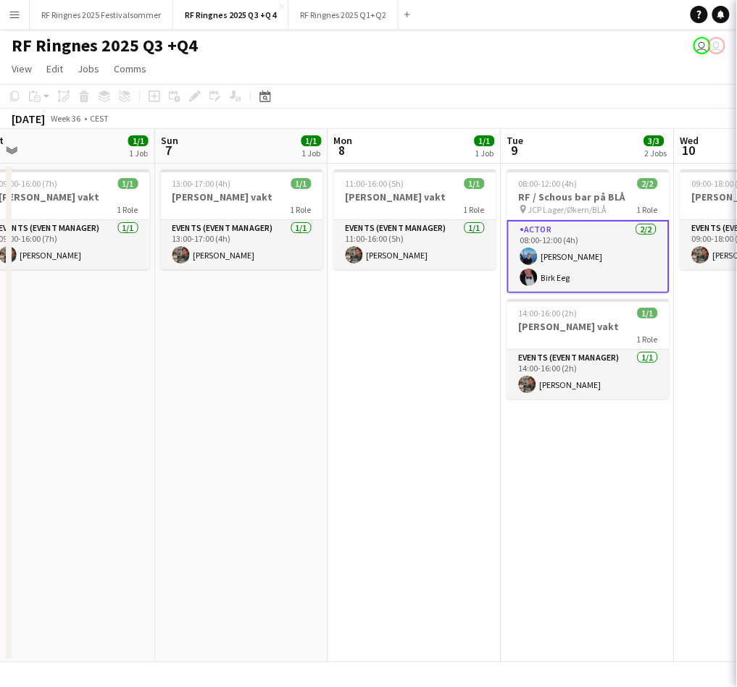
scroll to position [0, 364]
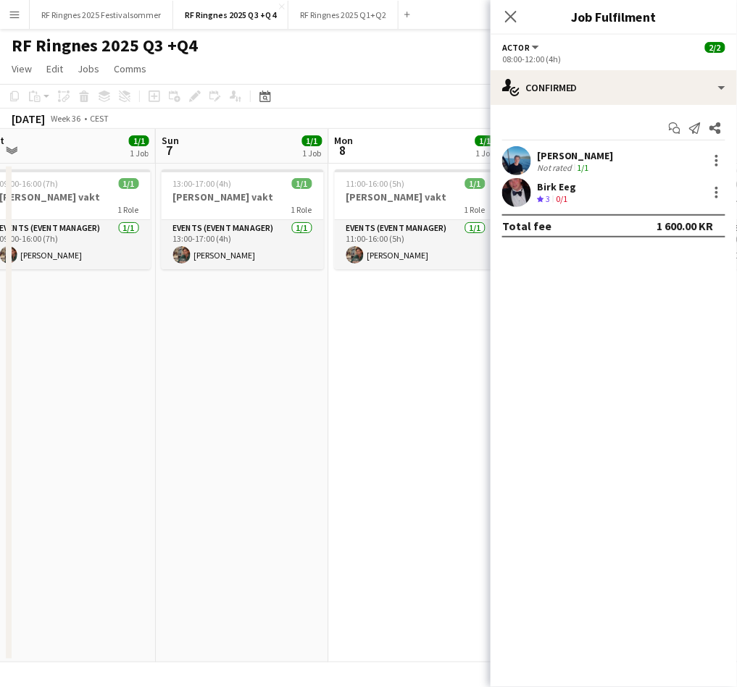
click at [529, 151] on div at bounding box center [516, 160] width 29 height 29
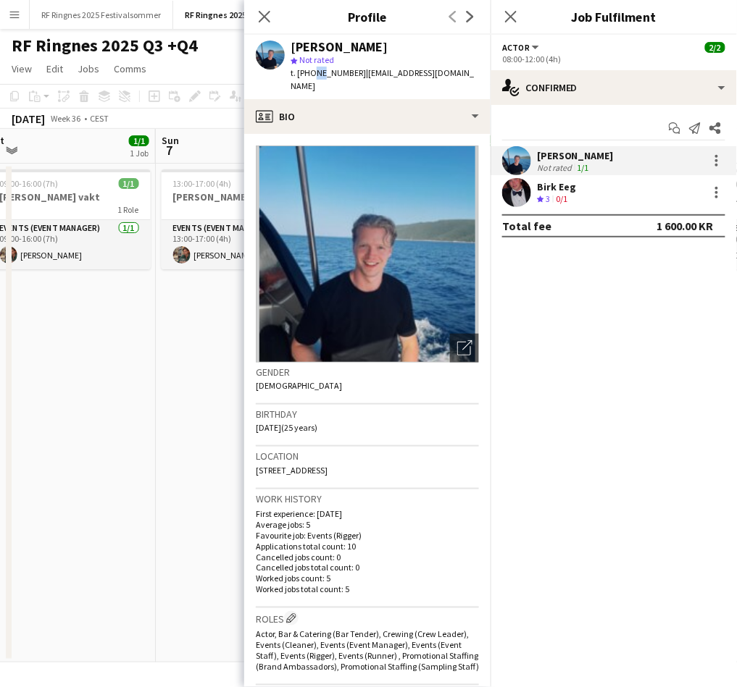
drag, startPoint x: 311, startPoint y: 73, endPoint x: 318, endPoint y: 74, distance: 7.3
click at [318, 74] on span "t. [PHONE_NUMBER]" at bounding box center [327, 72] width 75 height 11
click at [258, 13] on icon "Close pop-in" at bounding box center [264, 16] width 14 height 14
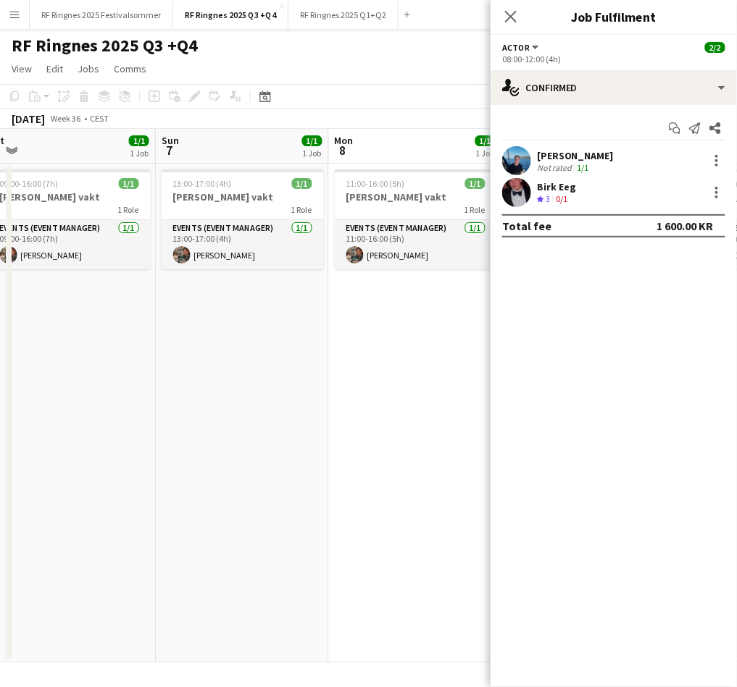
click at [399, 63] on app-page-menu "View Day view expanded Day view collapsed Month view Date picker Jump to [DATE]…" at bounding box center [368, 70] width 737 height 28
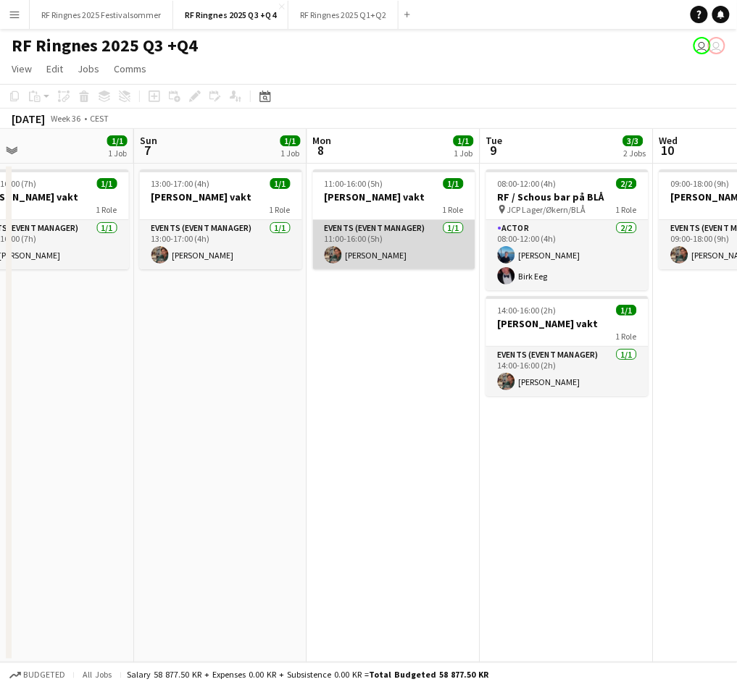
scroll to position [0, 387]
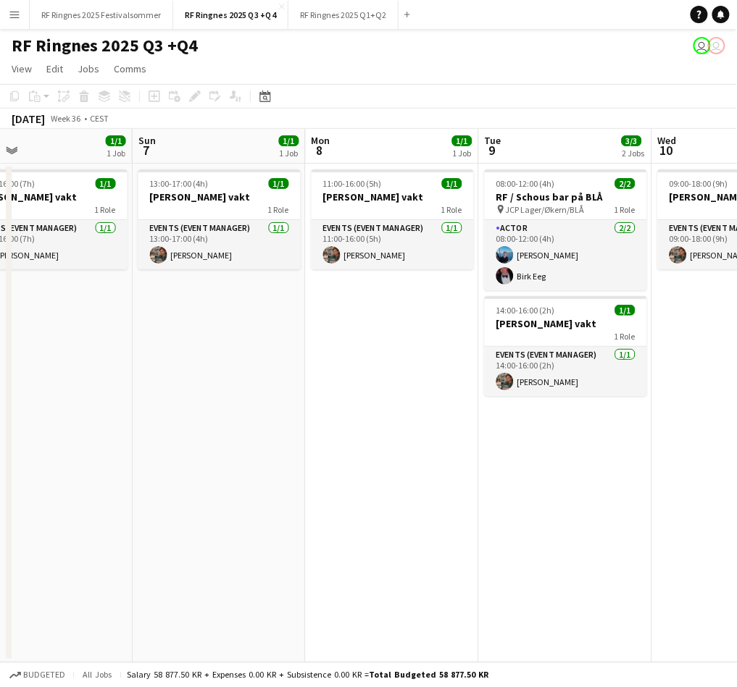
click at [535, 35] on div "RF Ringnes 2025 Q3 +Q4 user user" at bounding box center [368, 43] width 737 height 28
click at [20, 14] on app-icon "Menu" at bounding box center [15, 15] width 12 height 12
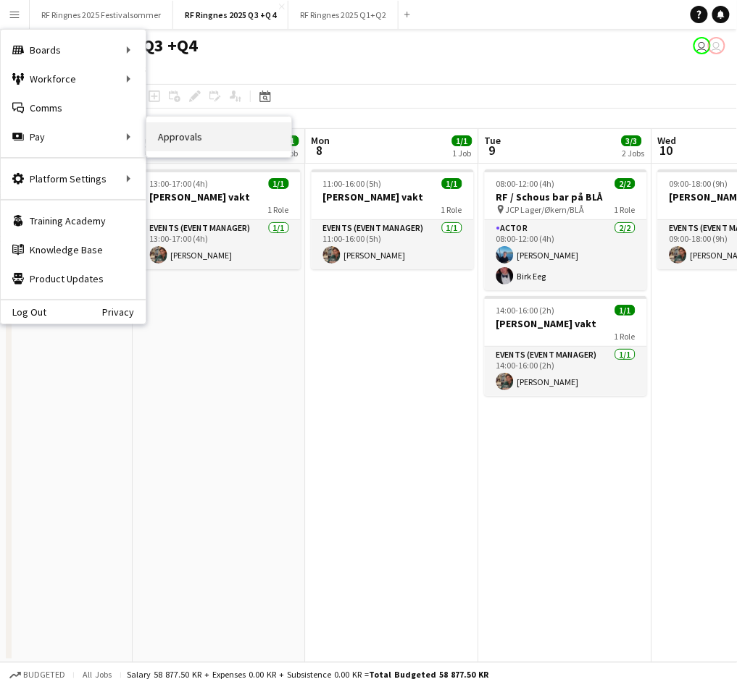
click at [158, 141] on link "Approvals" at bounding box center [218, 136] width 145 height 29
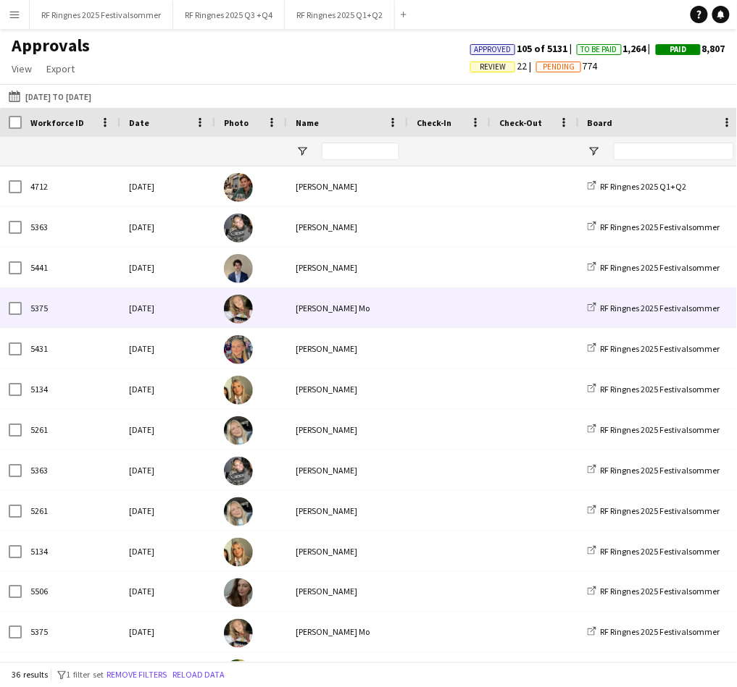
click at [393, 315] on div "[PERSON_NAME] Mo" at bounding box center [347, 308] width 121 height 40
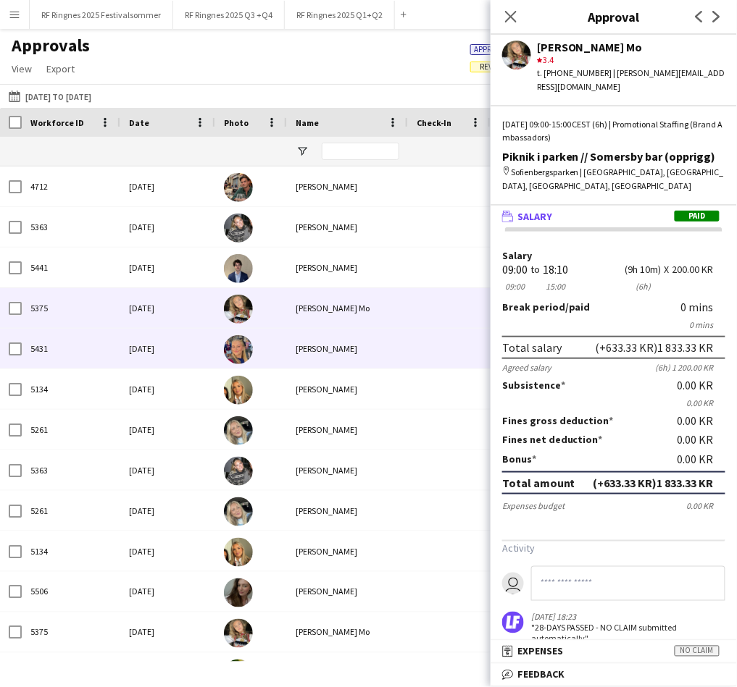
click at [374, 342] on div "[PERSON_NAME]" at bounding box center [347, 349] width 121 height 40
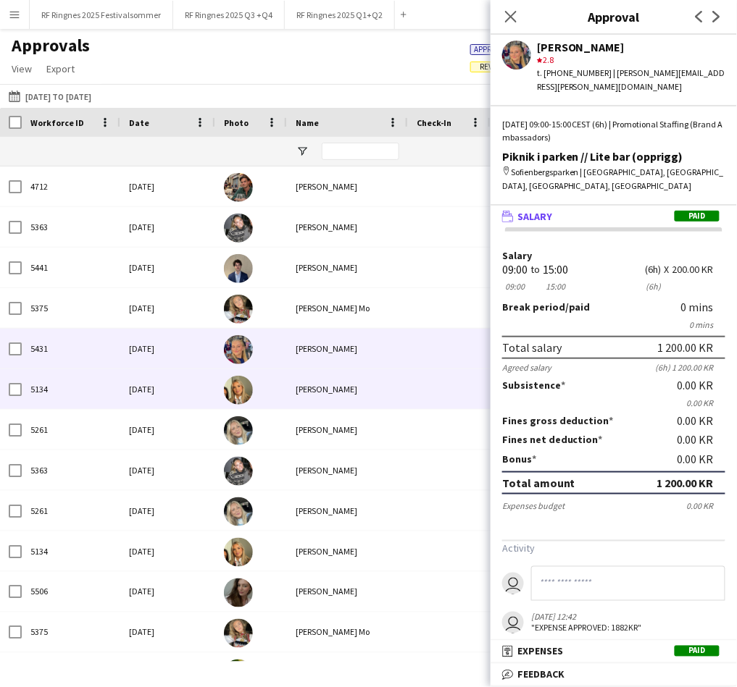
click at [261, 393] on div at bounding box center [251, 389] width 72 height 40
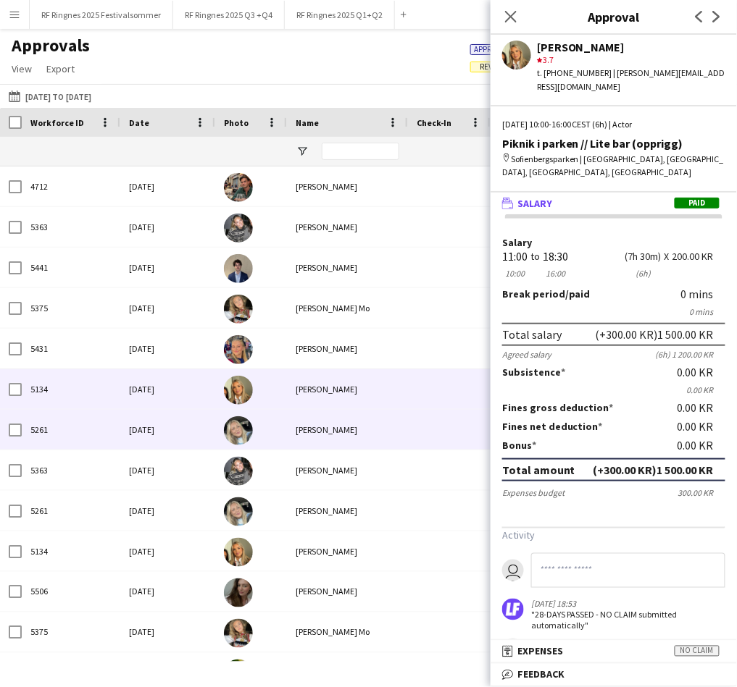
click at [259, 427] on div at bounding box center [251, 430] width 72 height 40
click at [274, 387] on div at bounding box center [251, 389] width 72 height 40
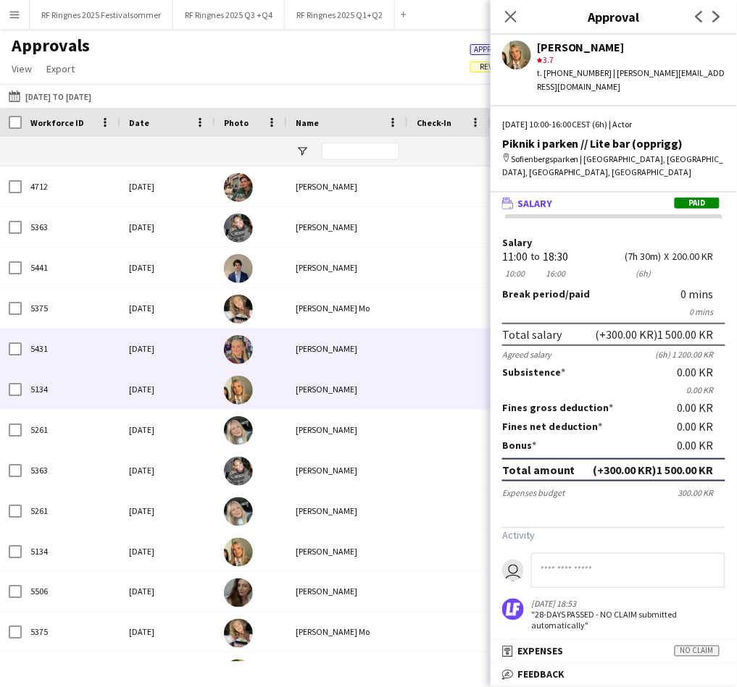
click at [361, 349] on div "[PERSON_NAME]" at bounding box center [347, 349] width 121 height 40
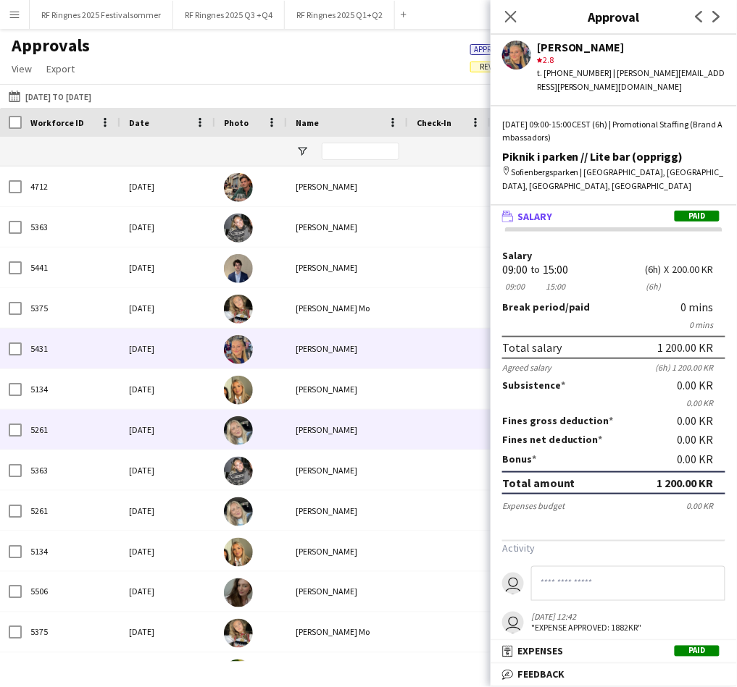
click at [387, 427] on div "[PERSON_NAME]" at bounding box center [347, 430] width 121 height 40
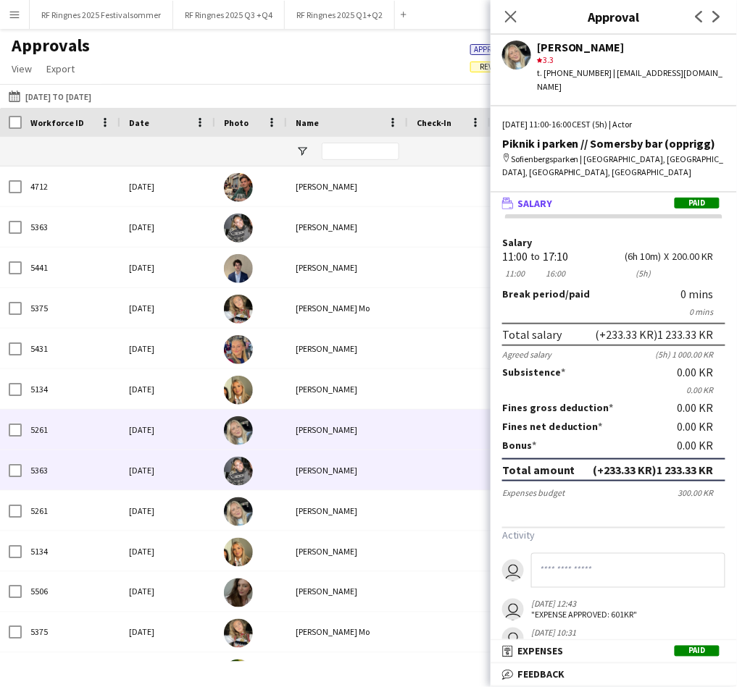
click at [394, 461] on div "[PERSON_NAME]" at bounding box center [347, 470] width 121 height 40
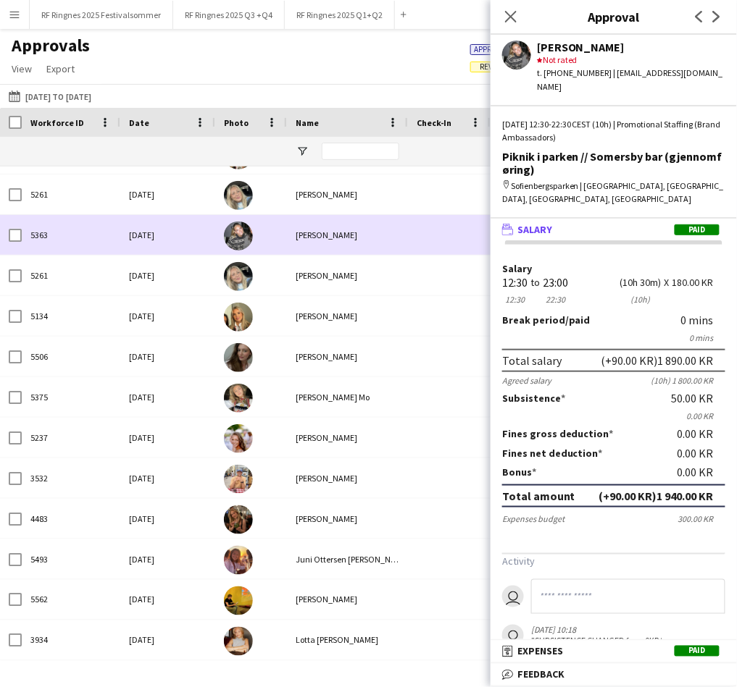
scroll to position [246, 0]
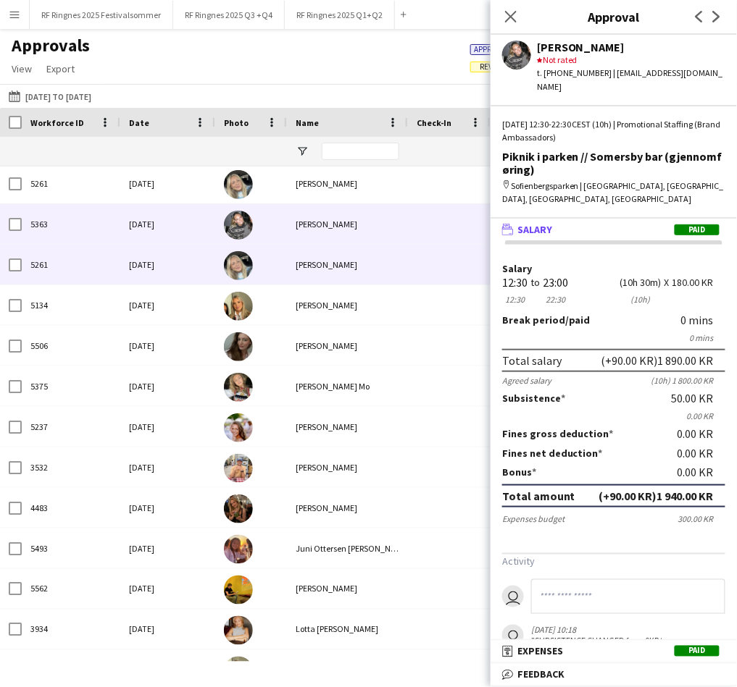
click at [287, 260] on div "[PERSON_NAME]" at bounding box center [347, 265] width 121 height 40
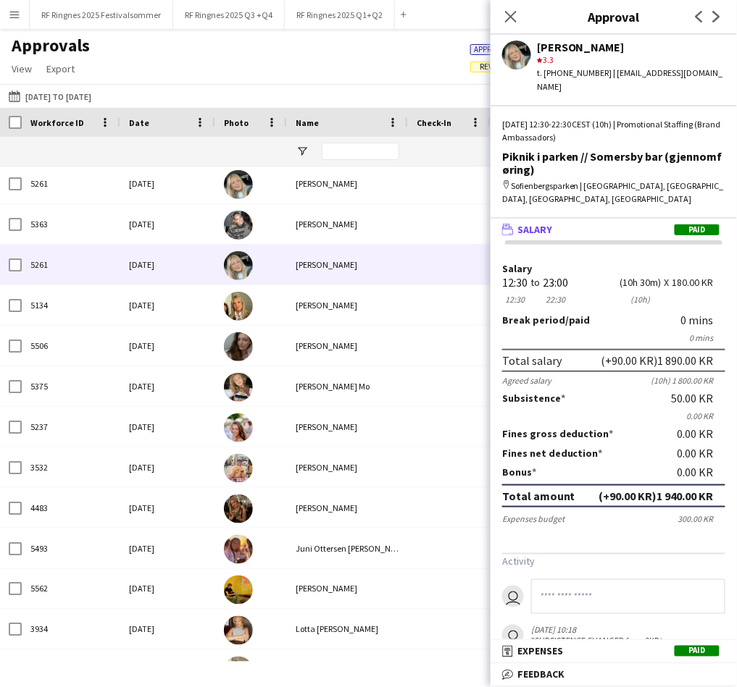
click at [314, 226] on div "[PERSON_NAME]" at bounding box center [347, 224] width 121 height 40
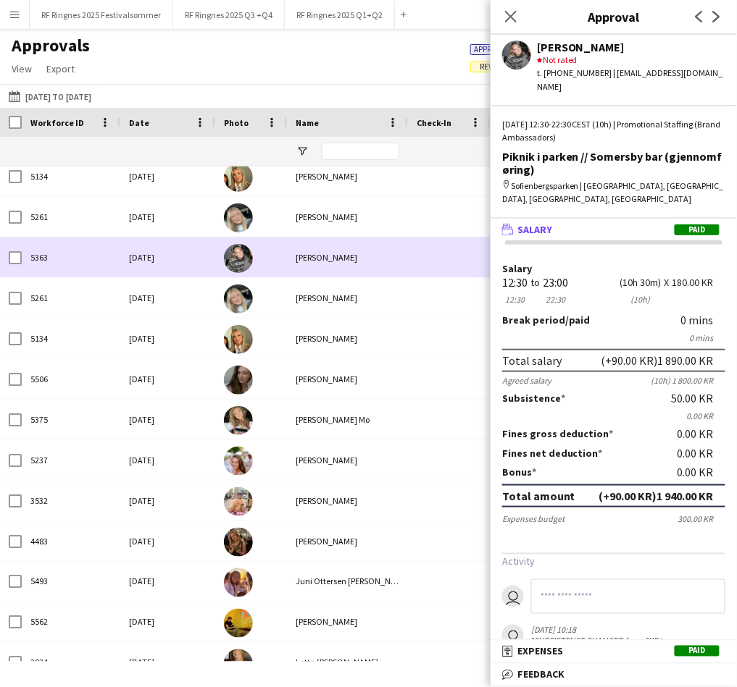
scroll to position [196, 0]
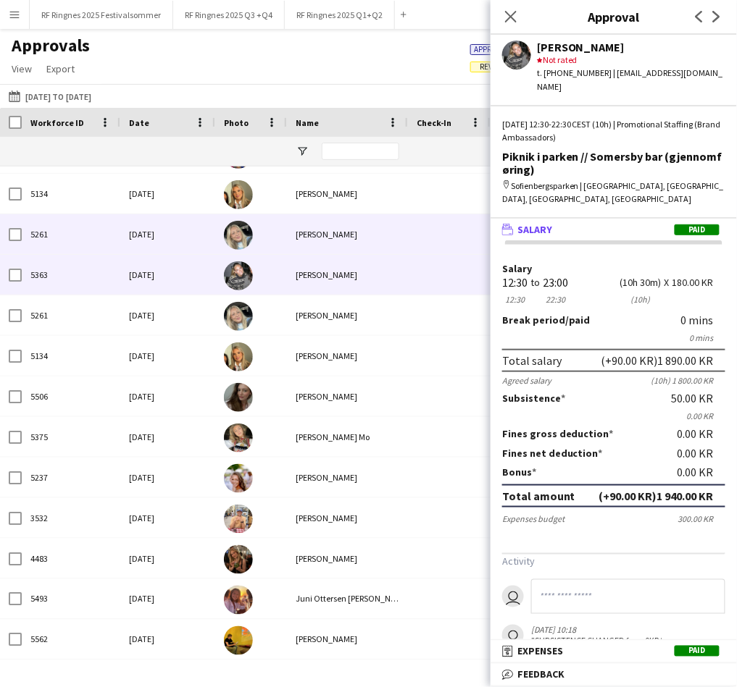
click at [314, 235] on div "[PERSON_NAME]" at bounding box center [347, 234] width 121 height 40
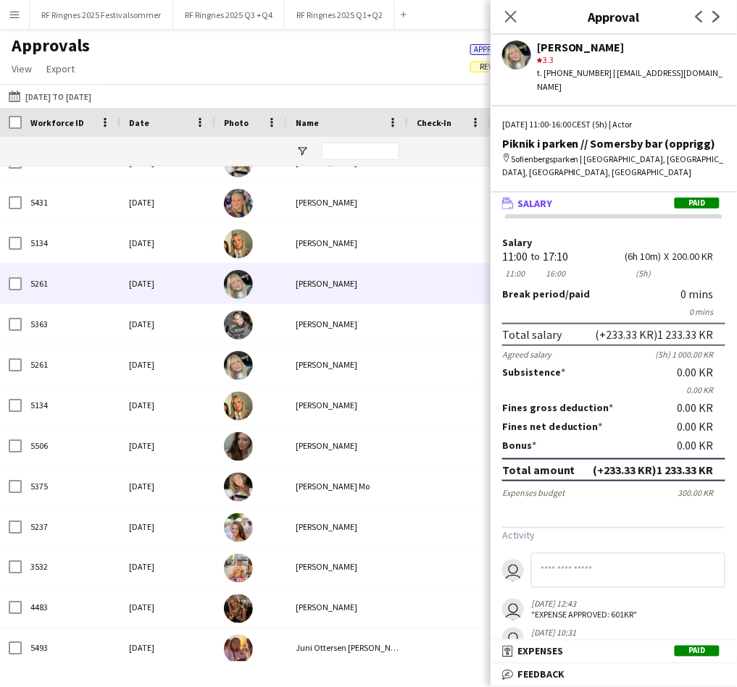
scroll to position [135, 0]
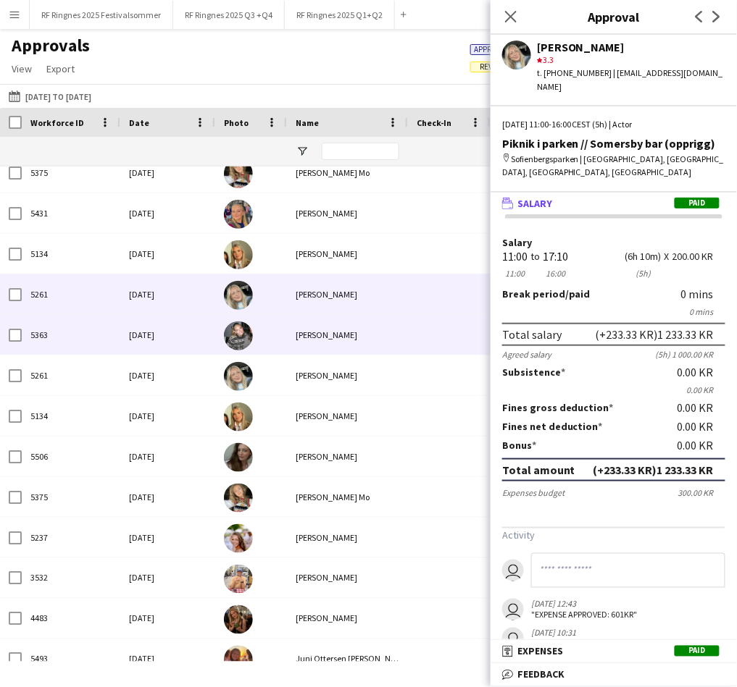
click at [282, 335] on div at bounding box center [251, 335] width 72 height 40
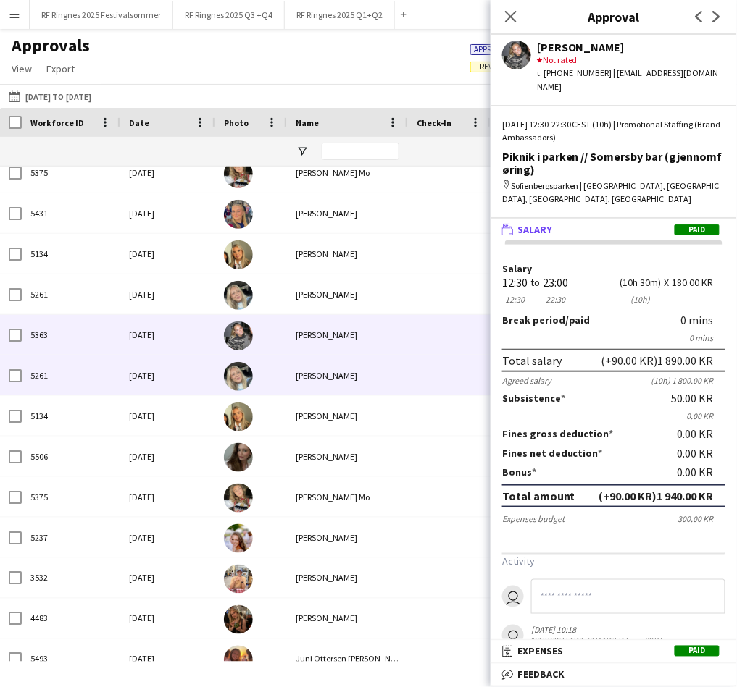
click at [318, 383] on div "[PERSON_NAME]" at bounding box center [347, 376] width 121 height 40
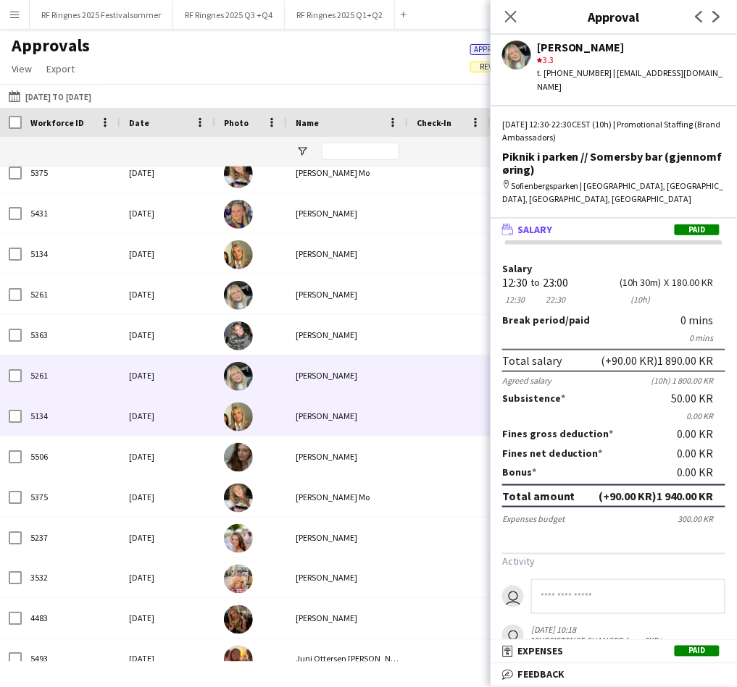
click at [311, 408] on div "[PERSON_NAME]" at bounding box center [347, 416] width 121 height 40
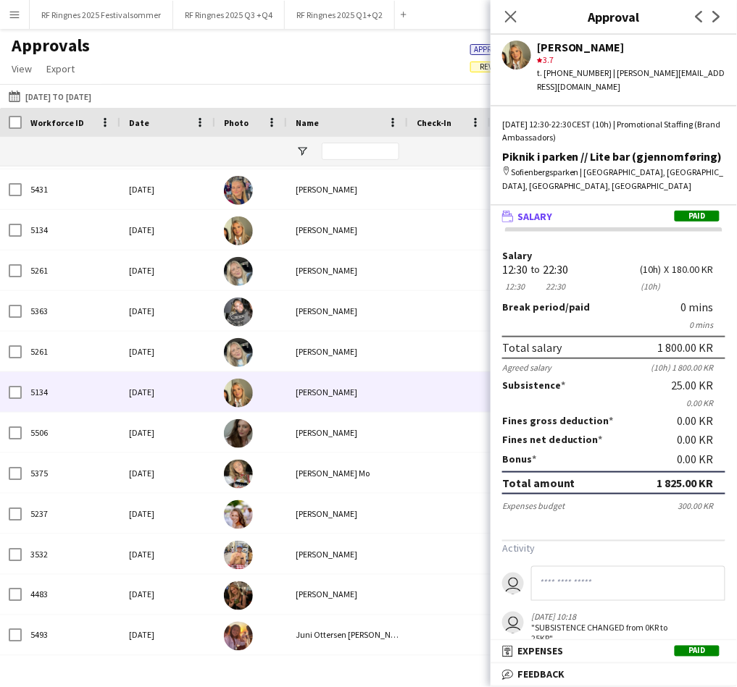
scroll to position [160, 0]
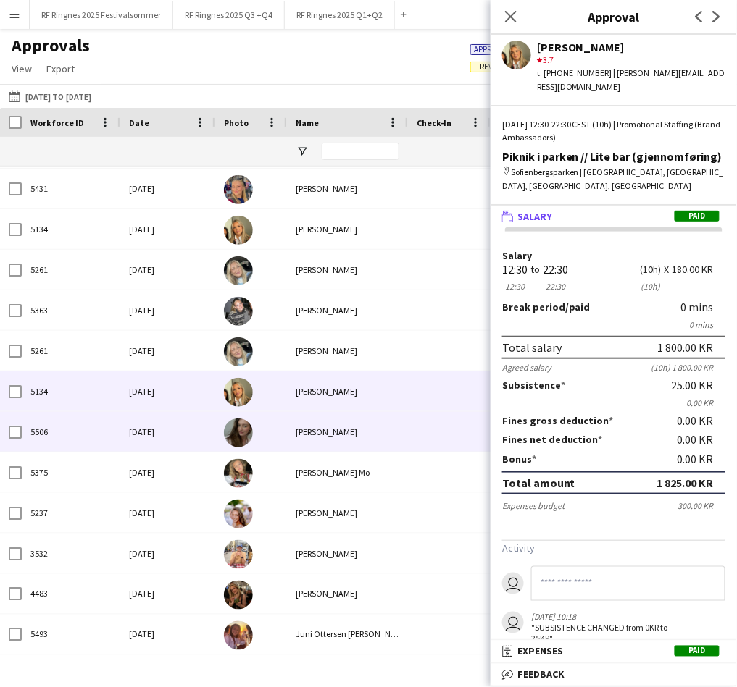
click at [306, 430] on div "[PERSON_NAME]" at bounding box center [347, 432] width 121 height 40
click at [292, 394] on div "[PERSON_NAME]" at bounding box center [347, 392] width 121 height 40
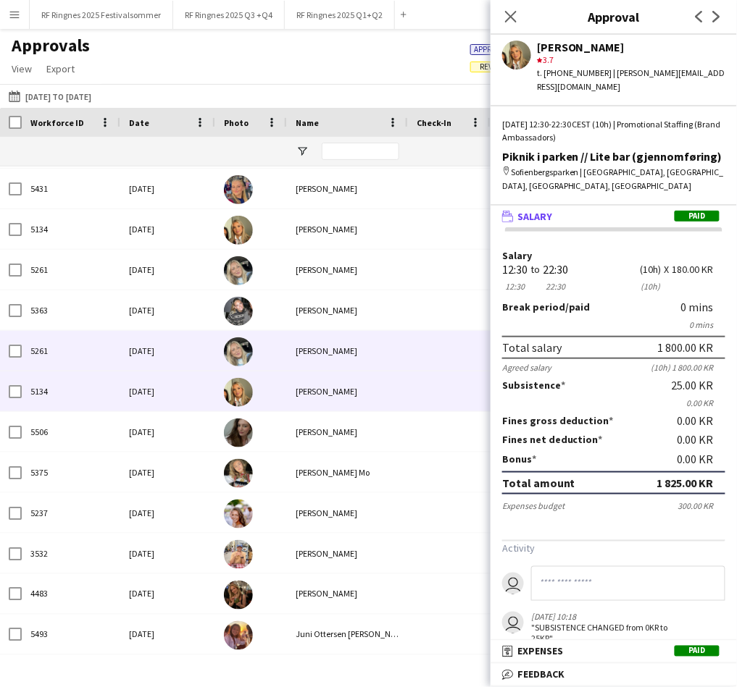
click at [282, 316] on div at bounding box center [251, 310] width 72 height 40
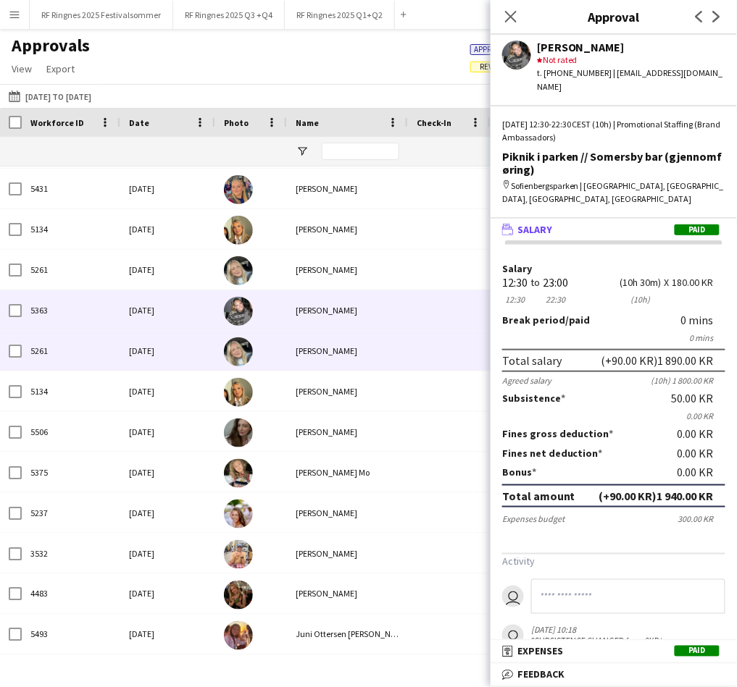
click at [282, 351] on div at bounding box center [251, 351] width 72 height 40
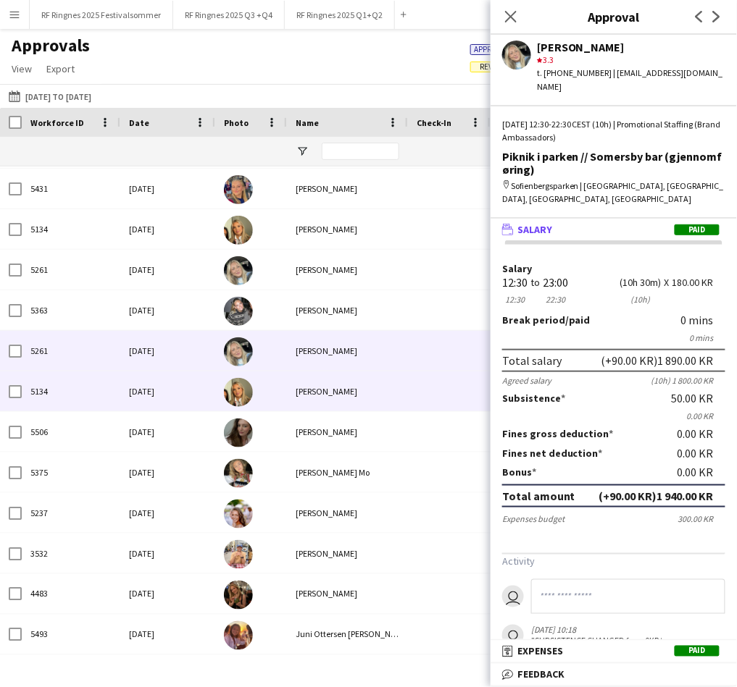
click at [290, 389] on div "[PERSON_NAME]" at bounding box center [347, 392] width 121 height 40
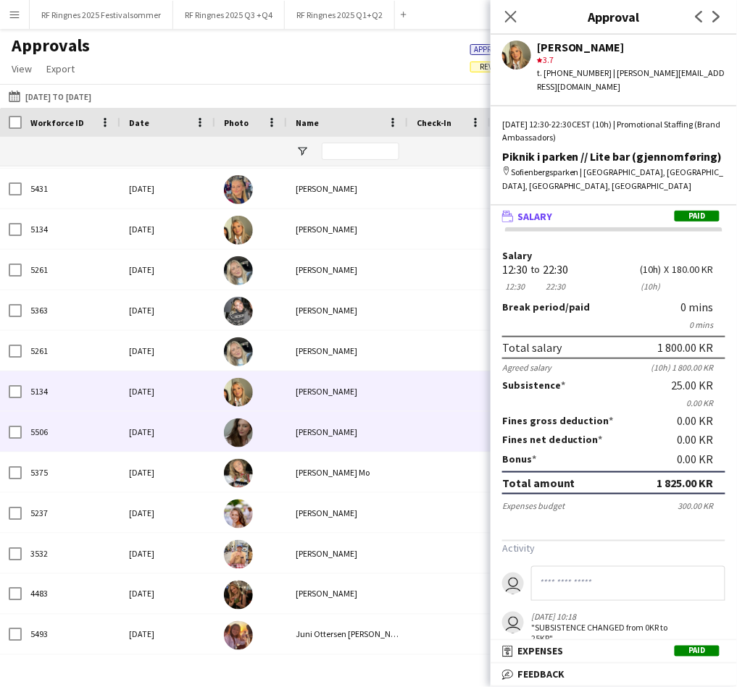
click at [282, 430] on div at bounding box center [251, 432] width 72 height 40
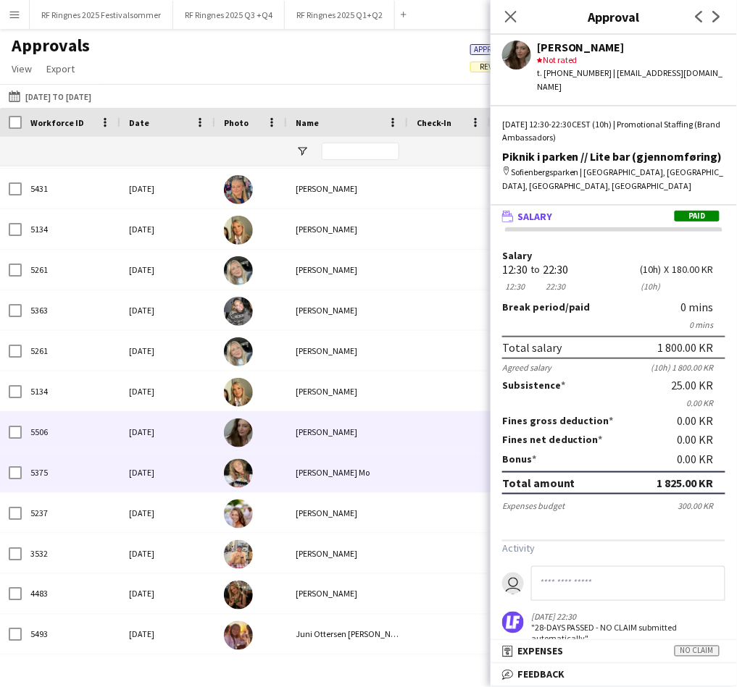
click at [256, 471] on div at bounding box center [251, 473] width 72 height 40
click at [257, 437] on div at bounding box center [251, 432] width 72 height 40
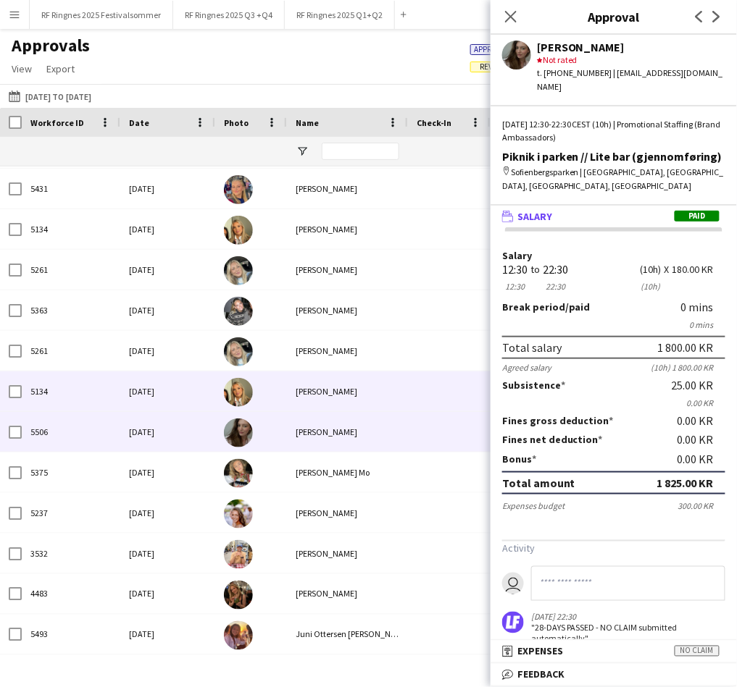
click at [257, 390] on div at bounding box center [251, 392] width 72 height 40
click at [257, 432] on div at bounding box center [251, 432] width 72 height 40
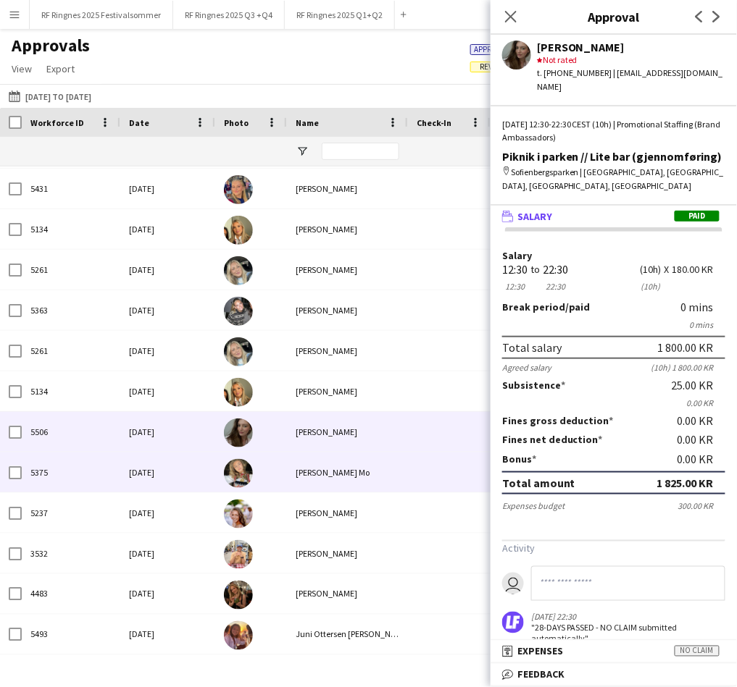
click at [258, 467] on div at bounding box center [251, 473] width 72 height 40
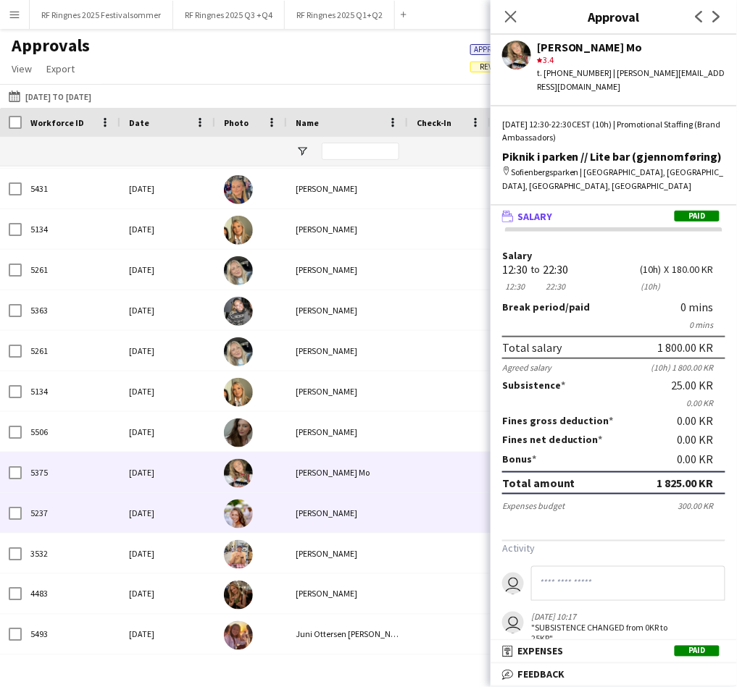
click at [322, 516] on div "[PERSON_NAME]" at bounding box center [347, 513] width 121 height 40
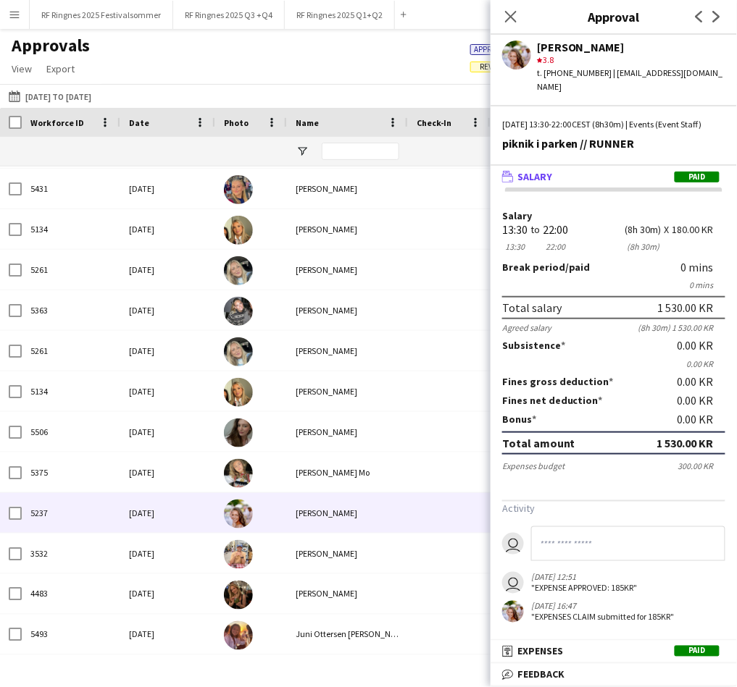
click at [404, 49] on div "Approvals View Customise view Customise filters Reset Filters Reset View Reset …" at bounding box center [368, 59] width 737 height 49
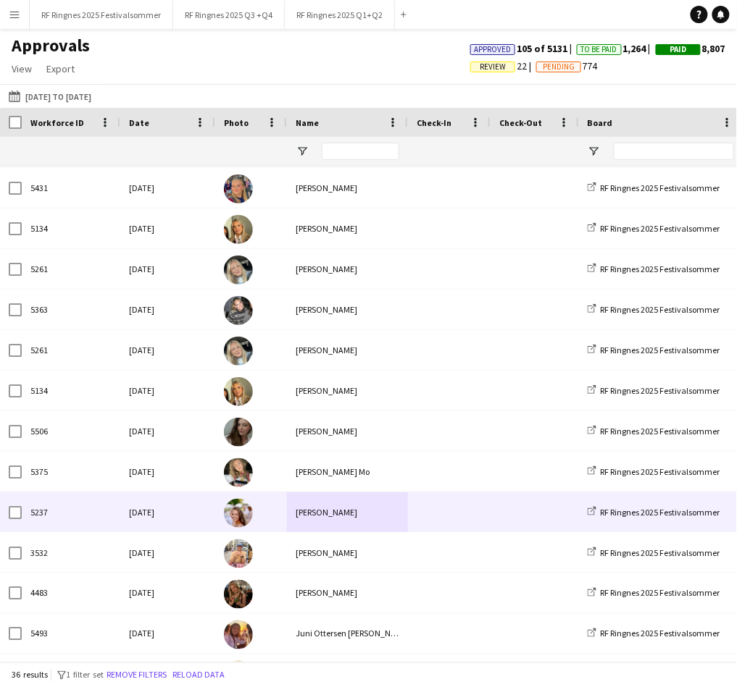
click at [451, 519] on span at bounding box center [448, 512] width 65 height 40
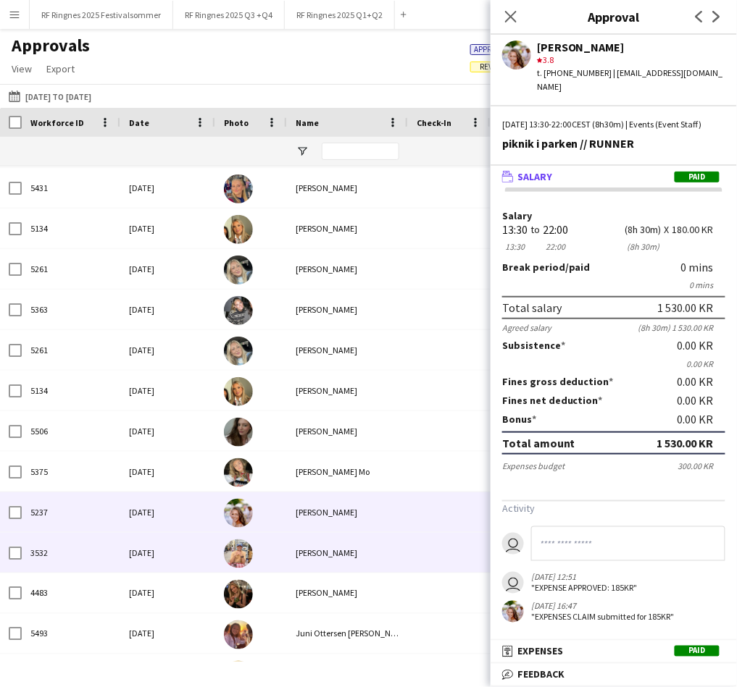
click at [324, 563] on div "[PERSON_NAME]" at bounding box center [347, 553] width 121 height 40
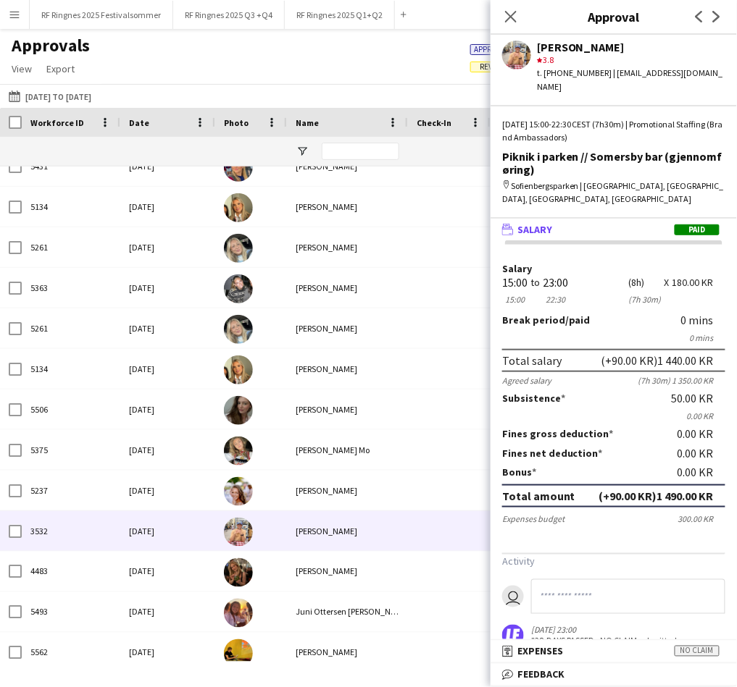
scroll to position [189, 0]
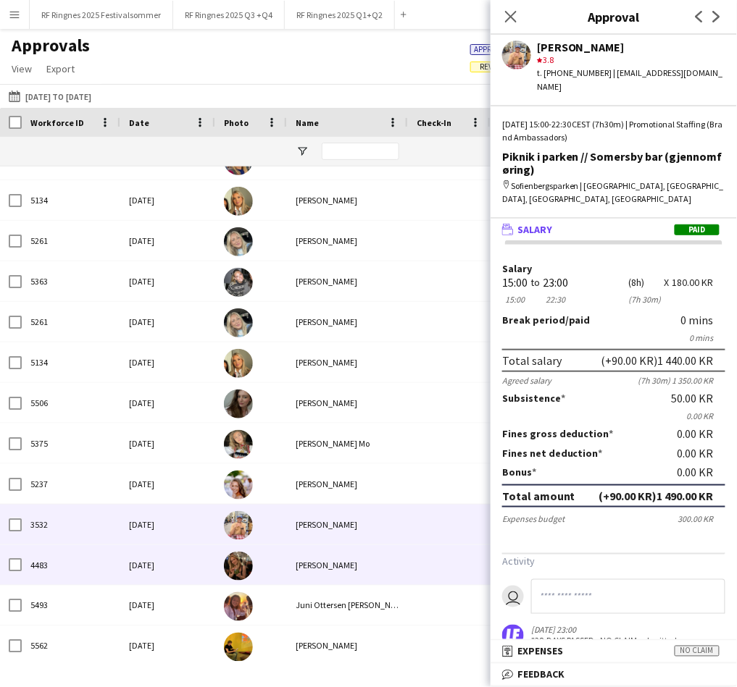
click at [190, 566] on div "[DATE]" at bounding box center [167, 565] width 95 height 40
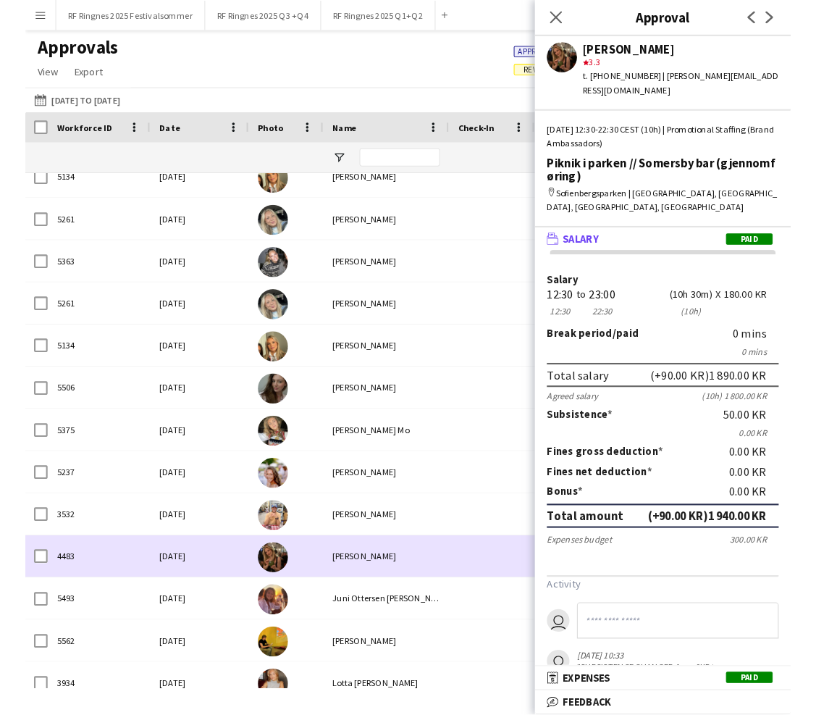
scroll to position [227, 0]
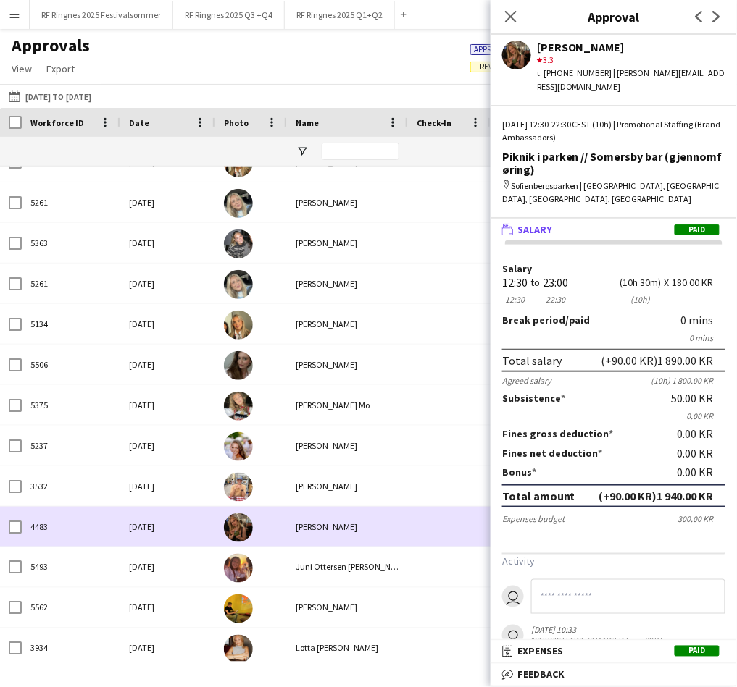
click at [282, 533] on div at bounding box center [251, 527] width 72 height 40
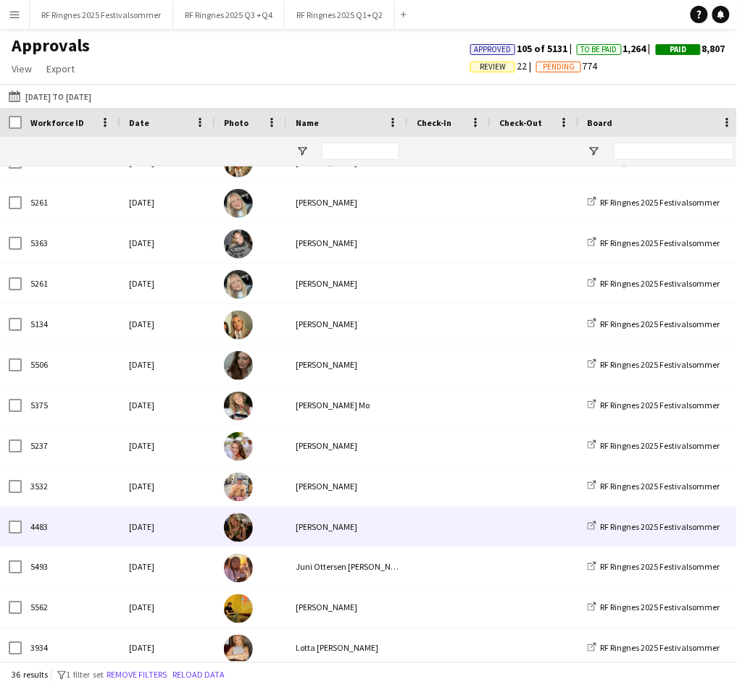
click at [285, 529] on div at bounding box center [251, 527] width 72 height 40
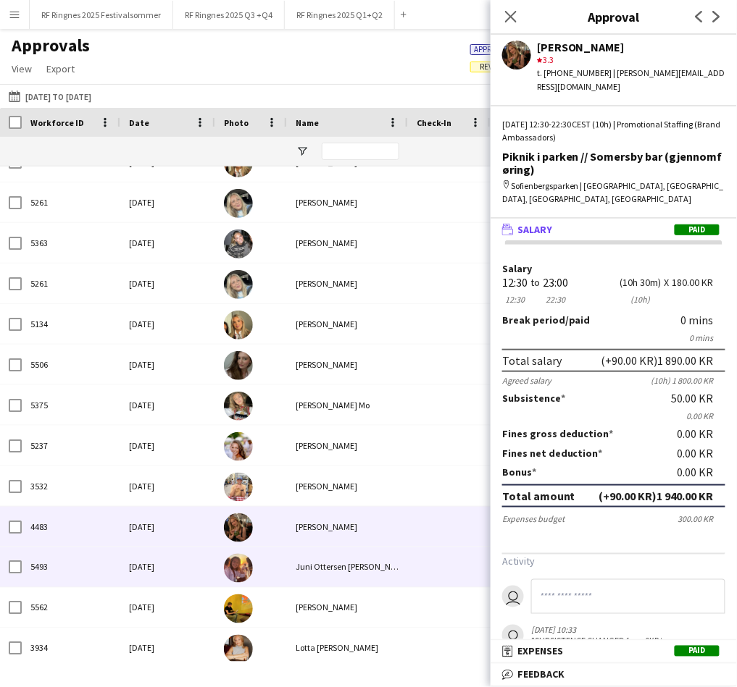
click at [292, 564] on div "Juni Ottersen [PERSON_NAME]" at bounding box center [347, 568] width 121 height 40
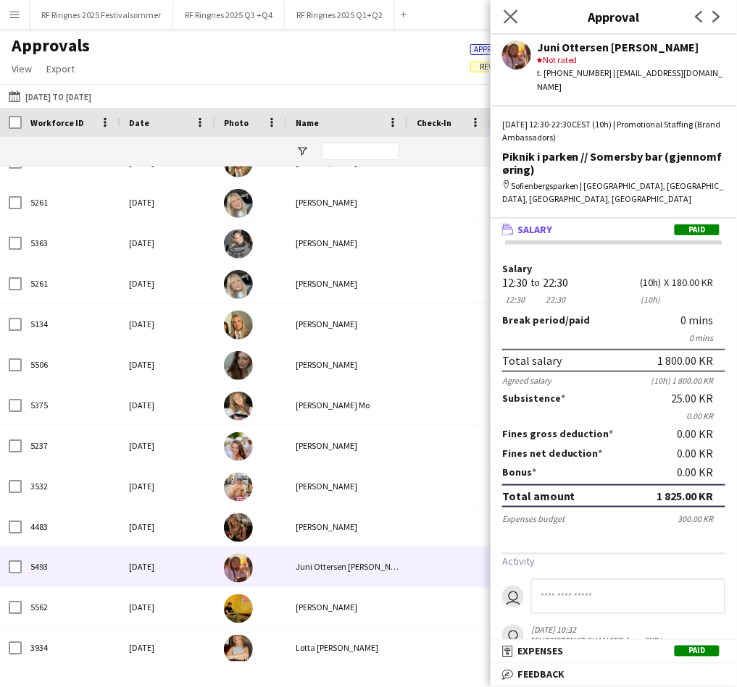
click at [518, 12] on app-icon "Close pop-in" at bounding box center [510, 17] width 21 height 21
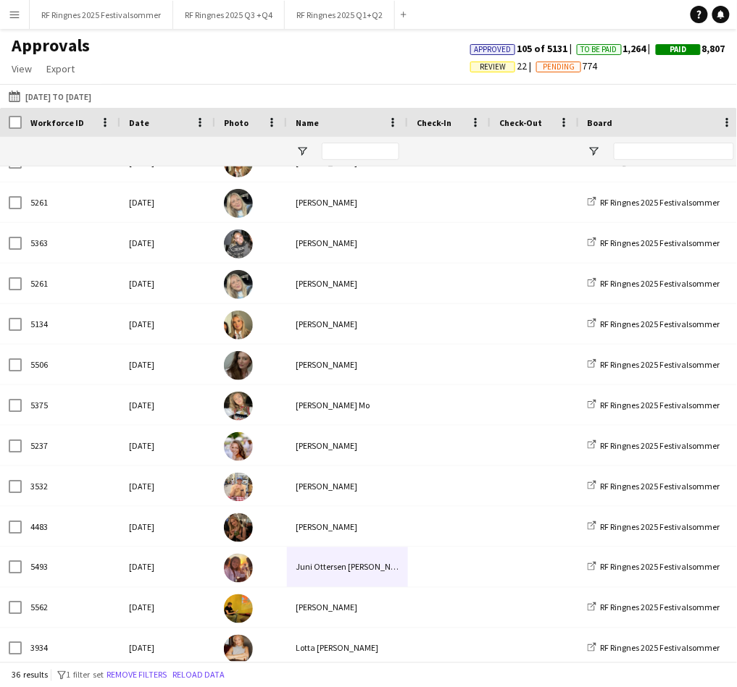
click at [146, 62] on div "Approvals View Customise view Customise filters Reset Filters Reset View Reset …" at bounding box center [368, 59] width 737 height 49
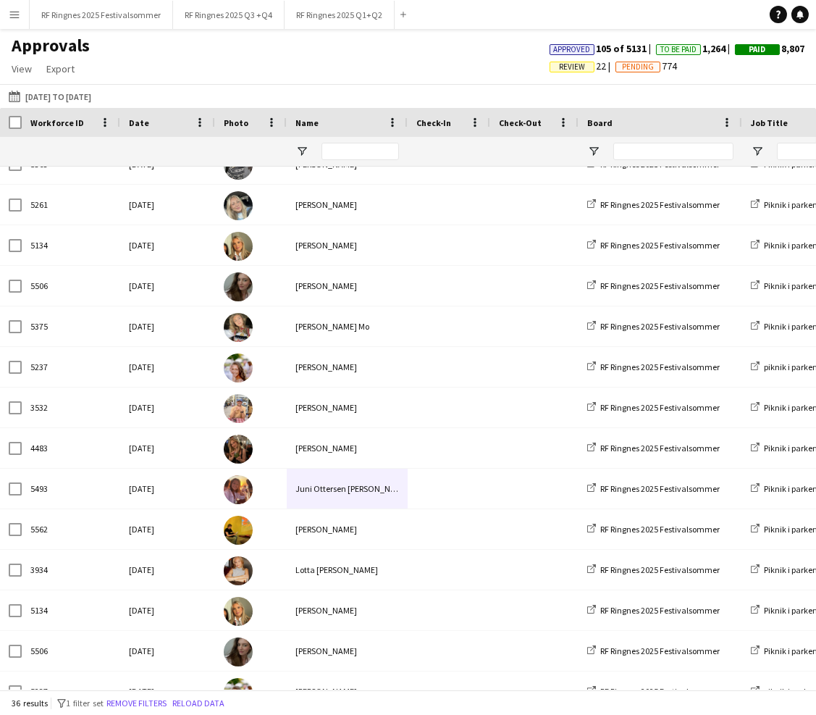
scroll to position [379, 0]
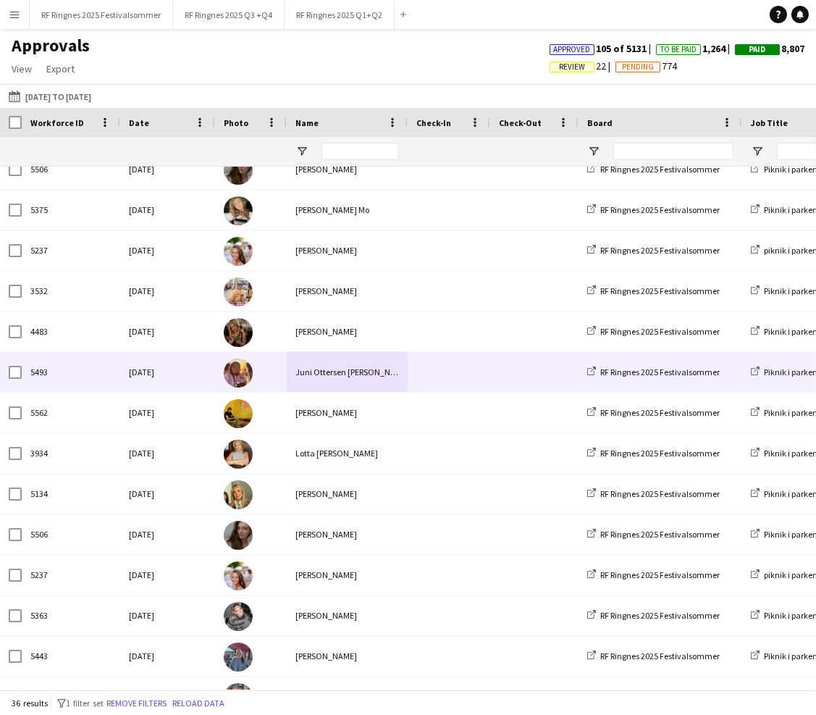
click at [90, 367] on div "5493" at bounding box center [71, 372] width 98 height 40
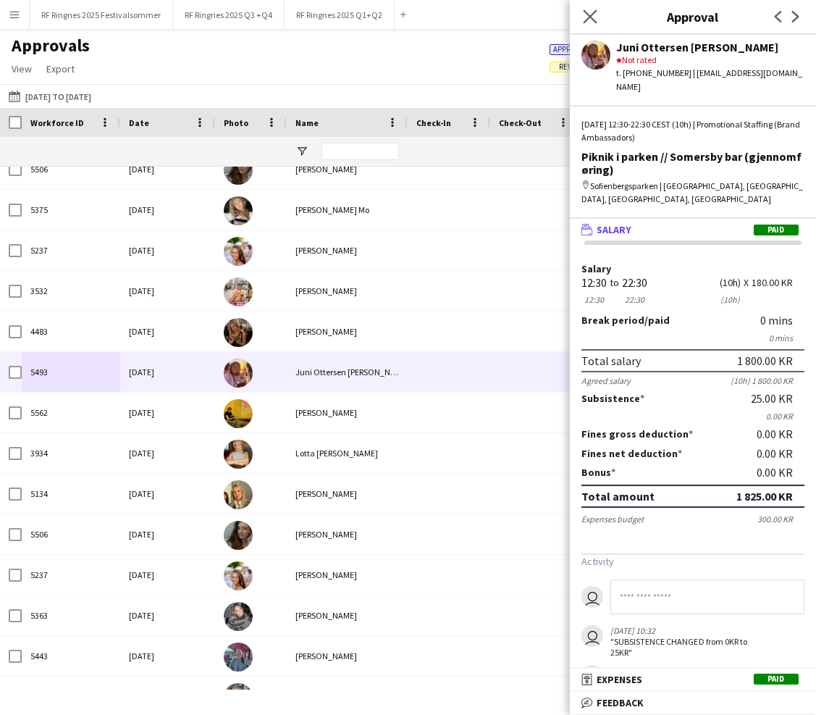
click at [598, 17] on app-icon "Close pop-in" at bounding box center [590, 17] width 21 height 21
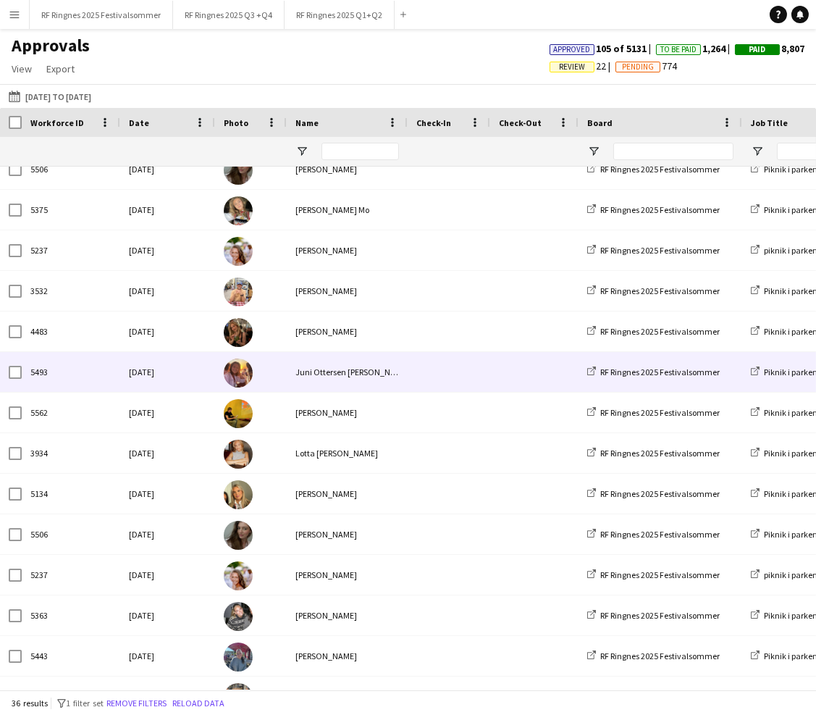
click at [543, 382] on span at bounding box center [534, 372] width 71 height 40
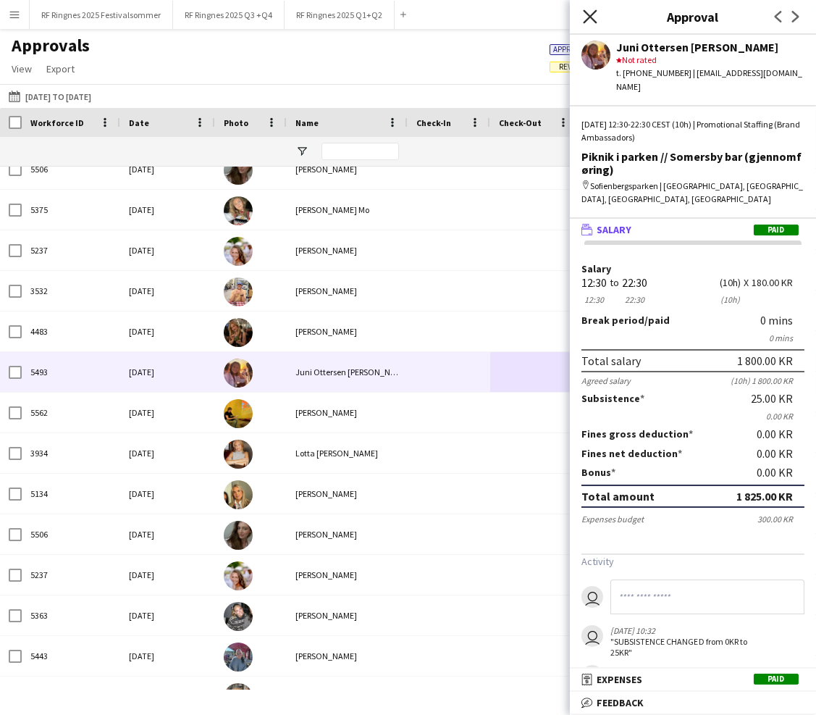
click at [587, 21] on icon "Close pop-in" at bounding box center [590, 16] width 14 height 14
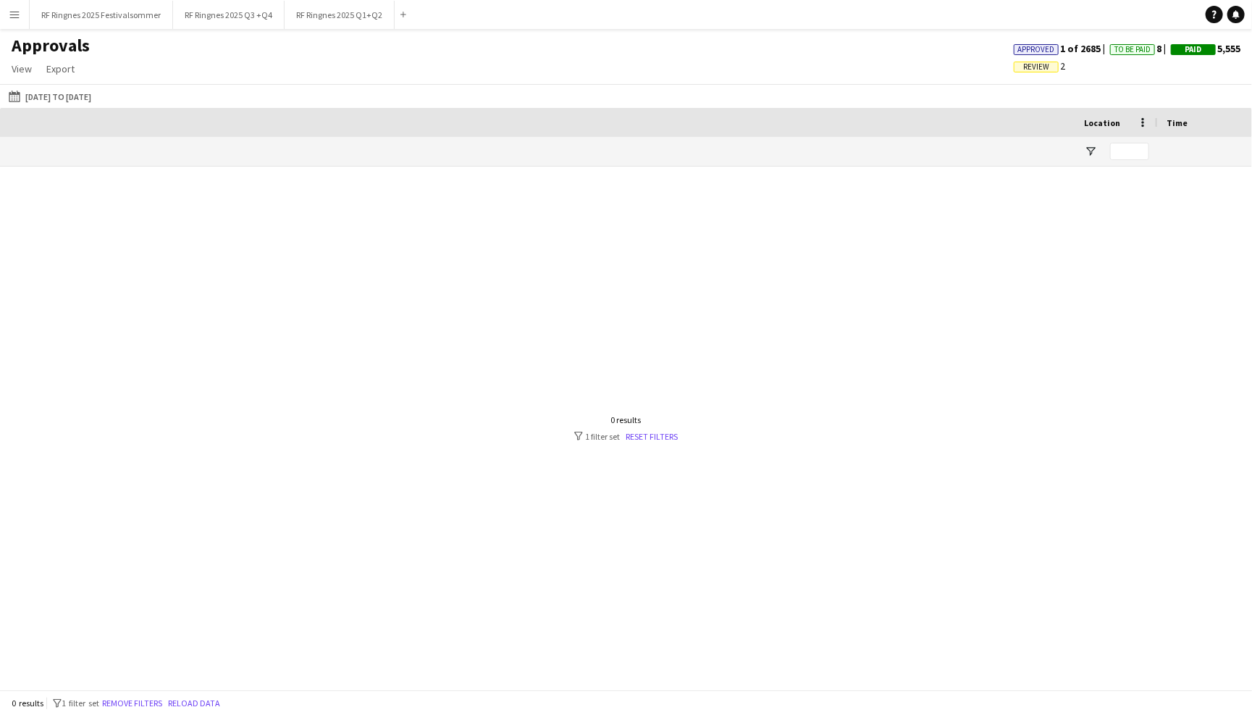
scroll to position [0, 1222]
